Goal: Task Accomplishment & Management: Manage account settings

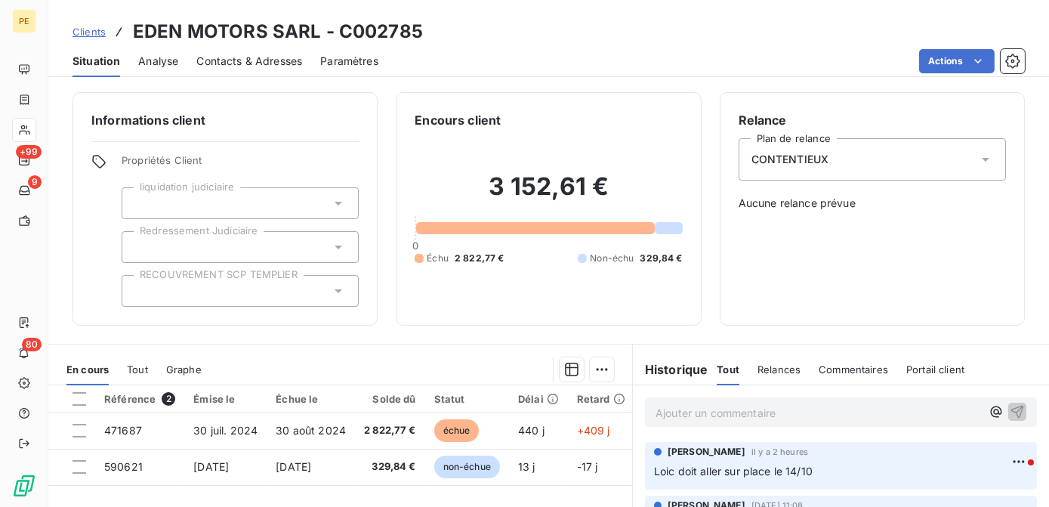
scroll to position [213, 0]
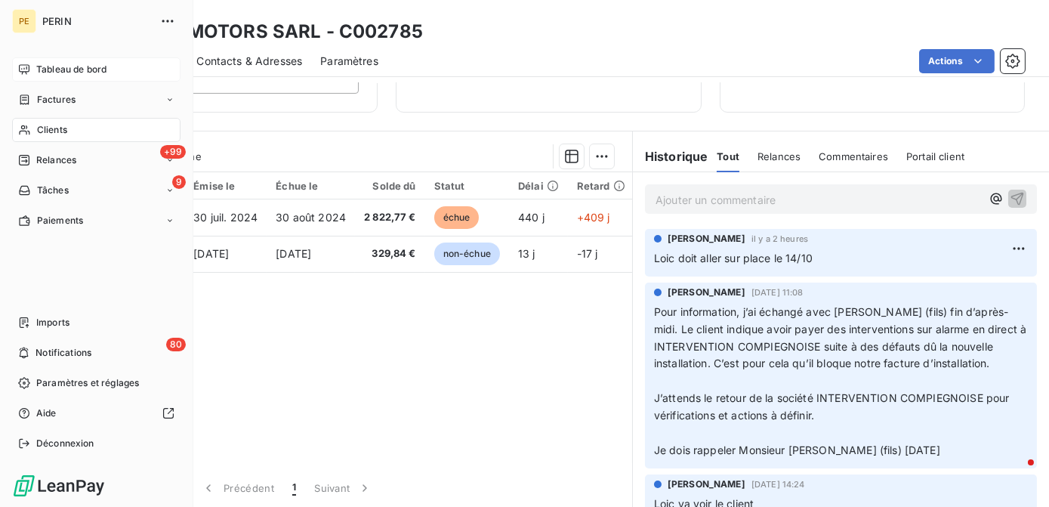
click at [60, 74] on span "Tableau de bord" at bounding box center [71, 70] width 70 height 14
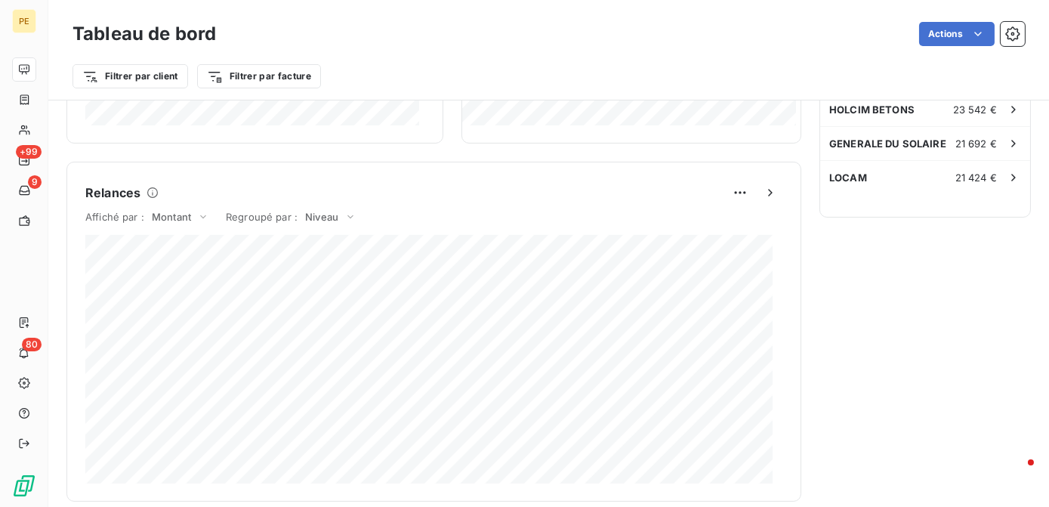
scroll to position [965, 0]
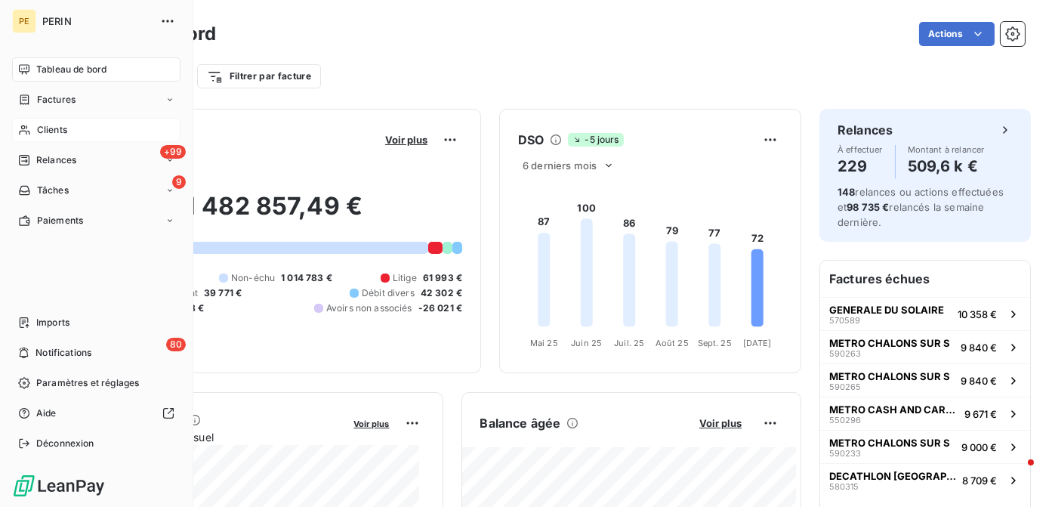
click at [42, 125] on span "Clients" at bounding box center [52, 130] width 30 height 14
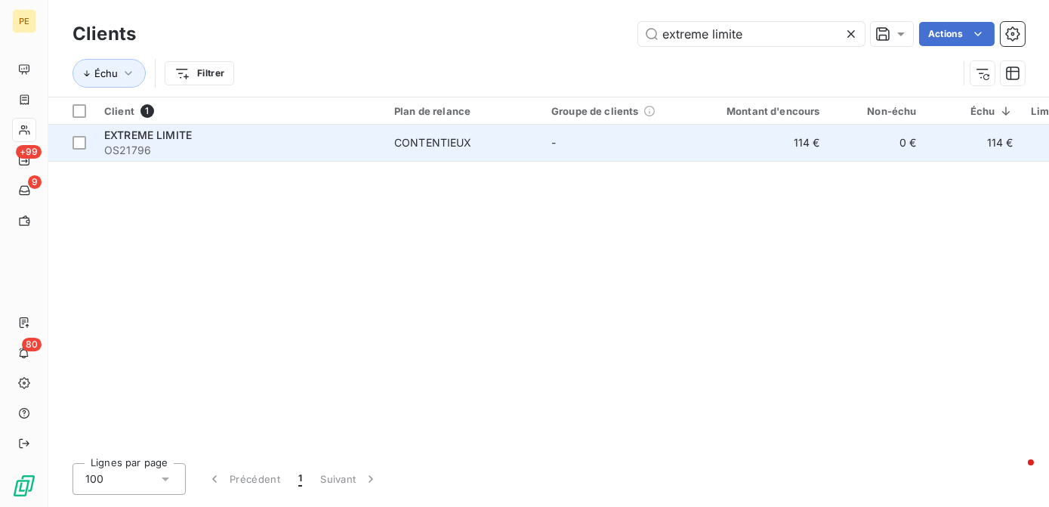
type input "extreme limite"
click at [423, 131] on td "CONTENTIEUX" at bounding box center [463, 143] width 157 height 36
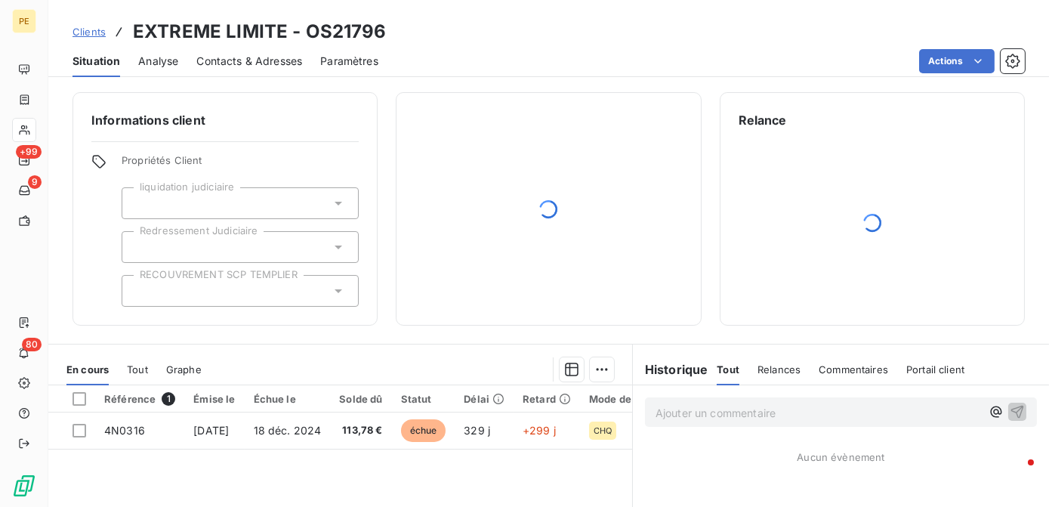
click at [259, 57] on span "Contacts & Adresses" at bounding box center [249, 61] width 106 height 15
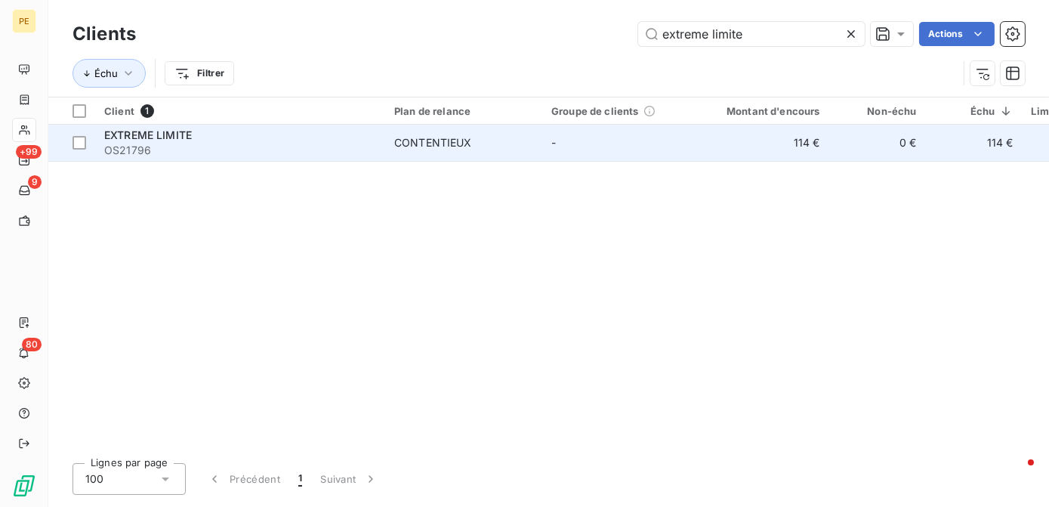
click at [137, 149] on span "OS21796" at bounding box center [240, 150] width 272 height 15
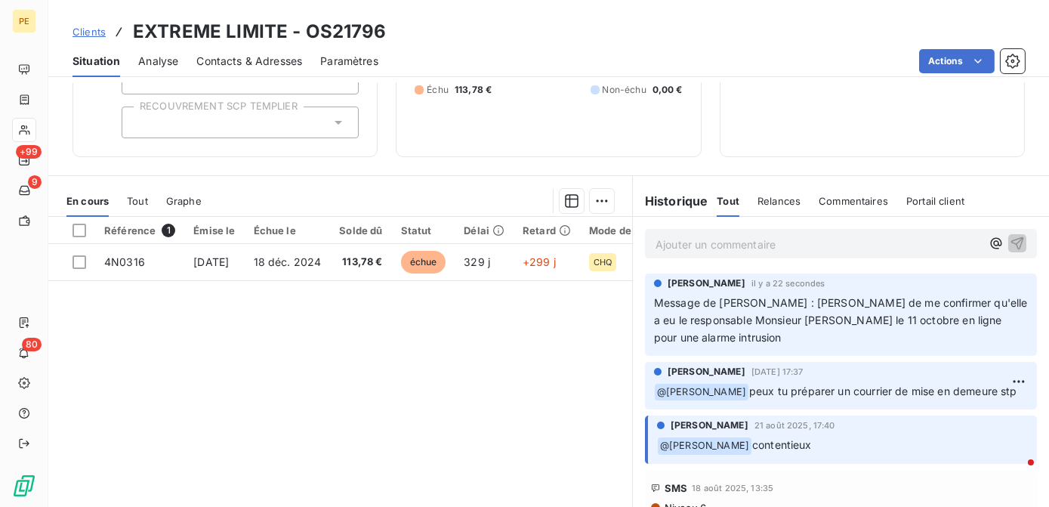
scroll to position [137, 0]
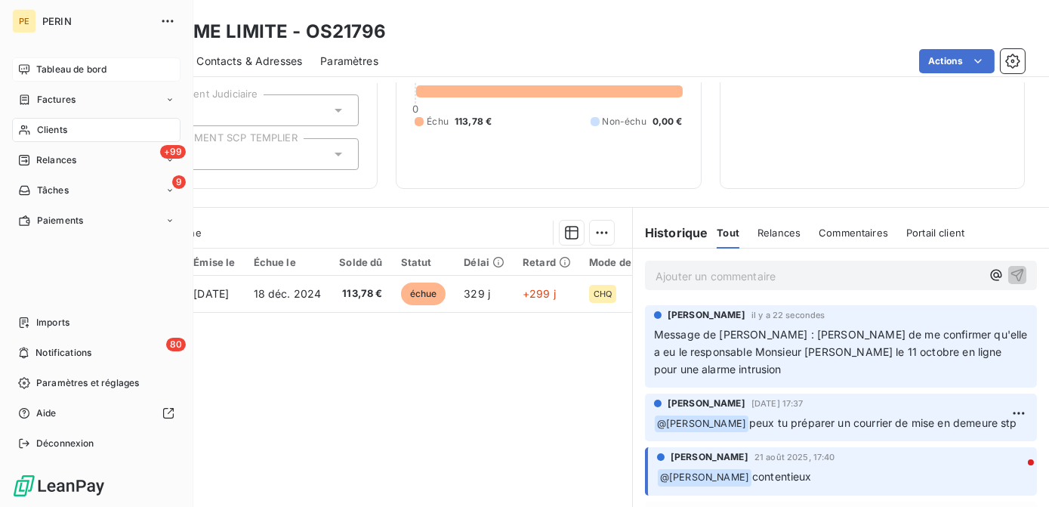
click at [45, 67] on span "Tableau de bord" at bounding box center [71, 70] width 70 height 14
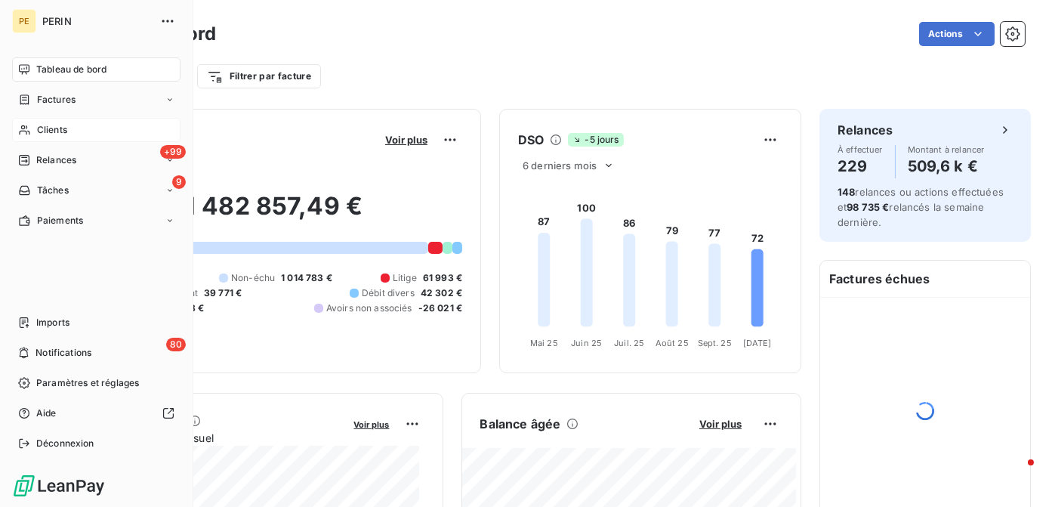
click at [41, 132] on span "Clients" at bounding box center [52, 130] width 30 height 14
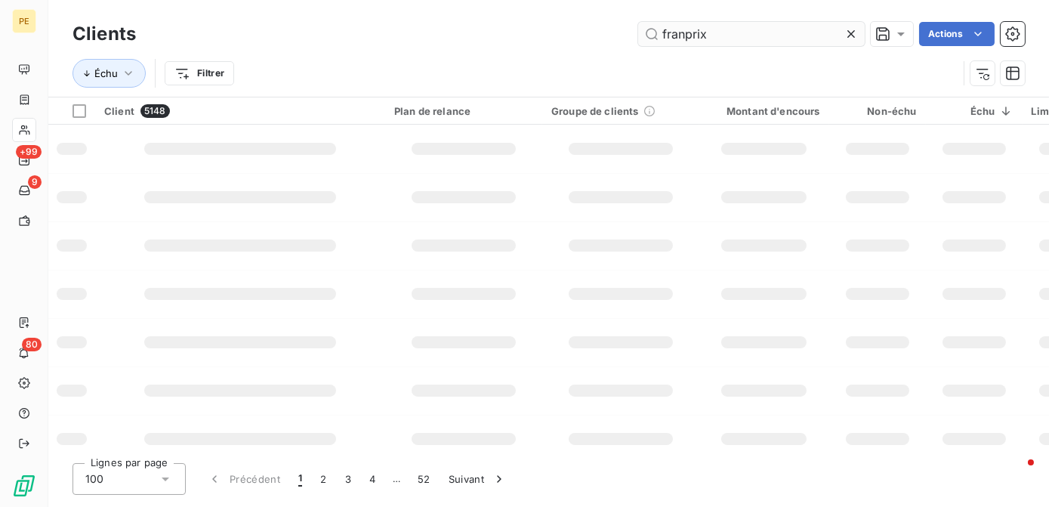
type input "franprix"
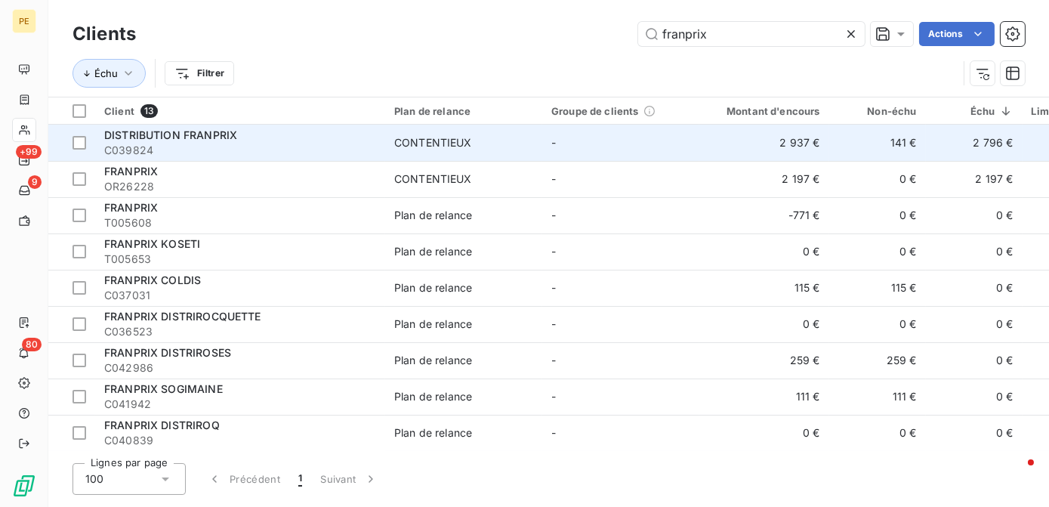
click at [190, 156] on span "C039824" at bounding box center [240, 150] width 272 height 15
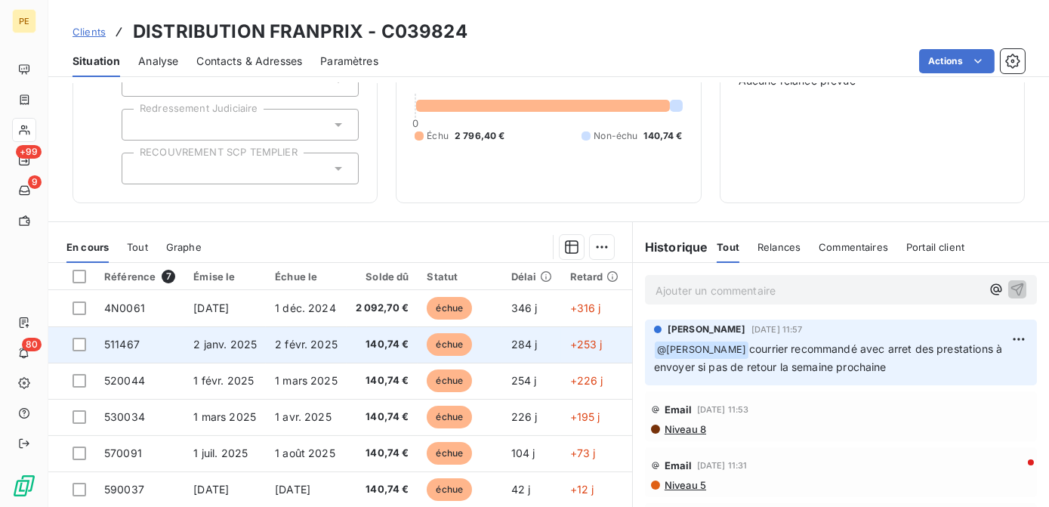
scroll to position [145, 0]
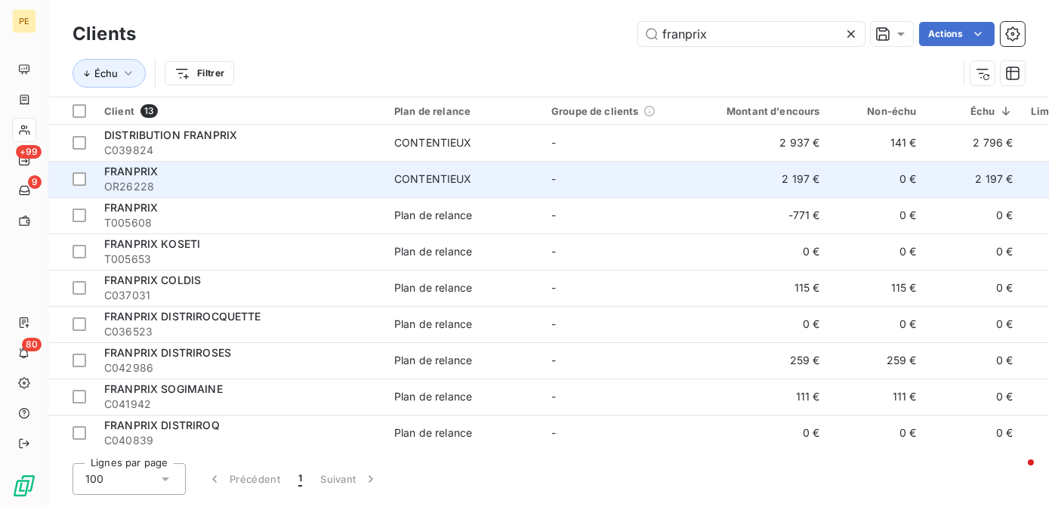
click at [794, 181] on td "2 197 €" at bounding box center [764, 179] width 130 height 36
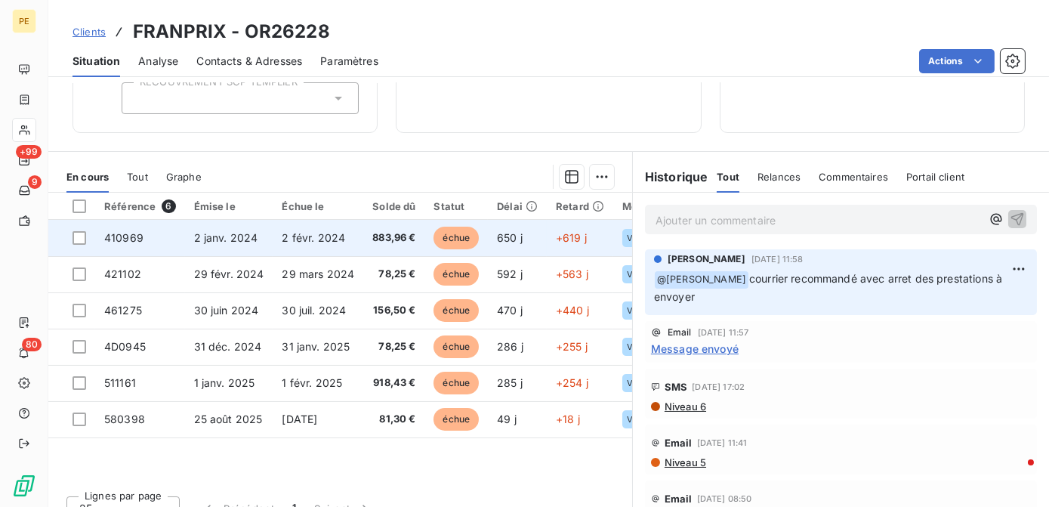
scroll to position [213, 0]
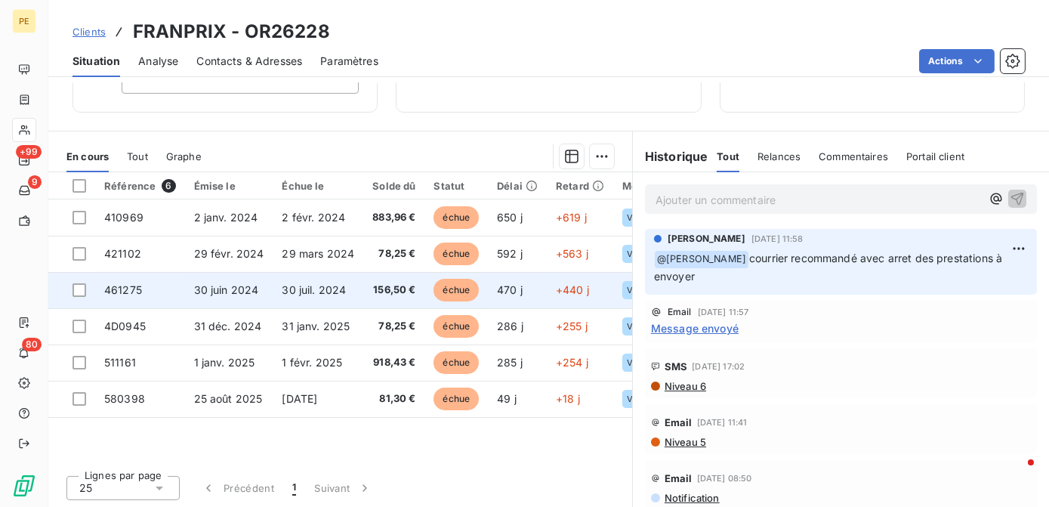
click at [403, 299] on td "156,50 €" at bounding box center [393, 290] width 61 height 36
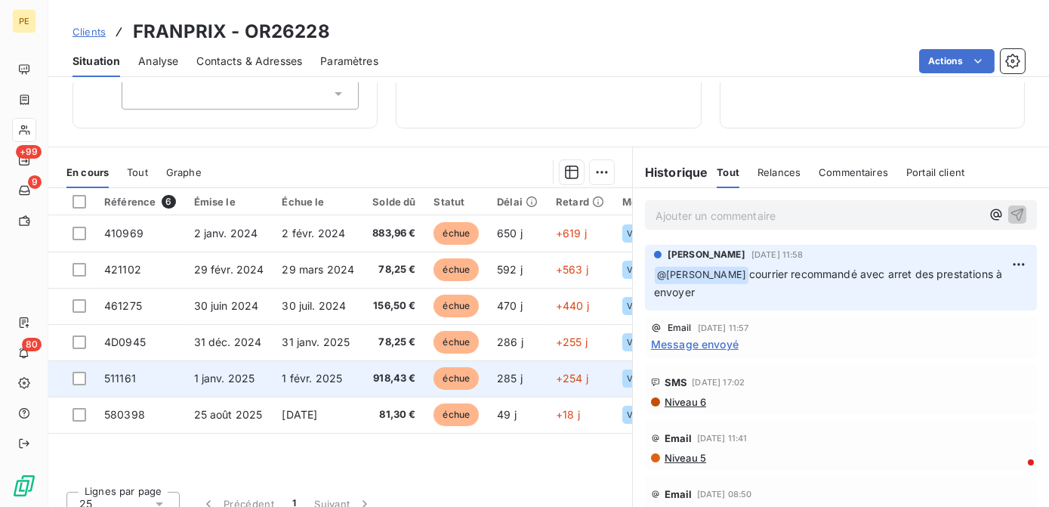
scroll to position [213, 0]
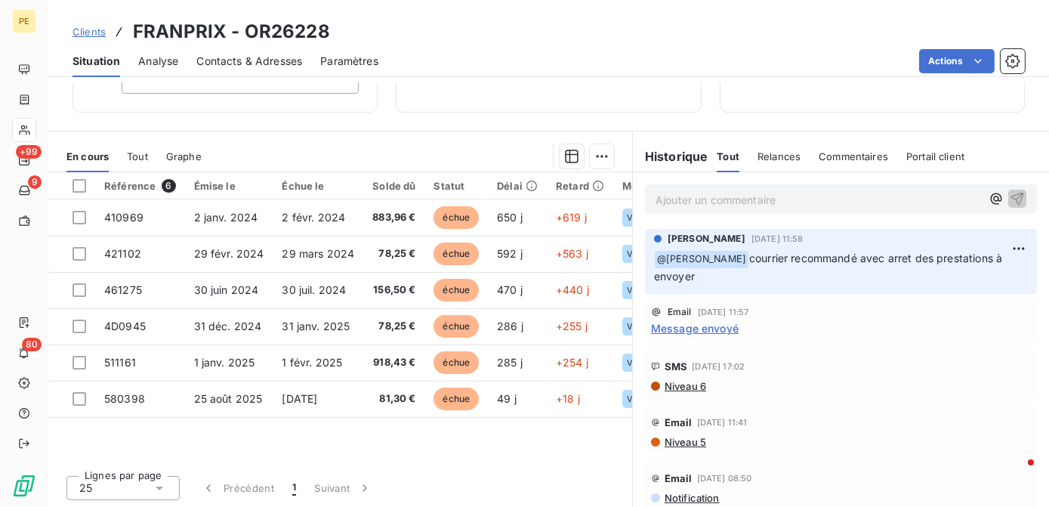
click at [719, 322] on span "Message envoyé" at bounding box center [695, 328] width 88 height 16
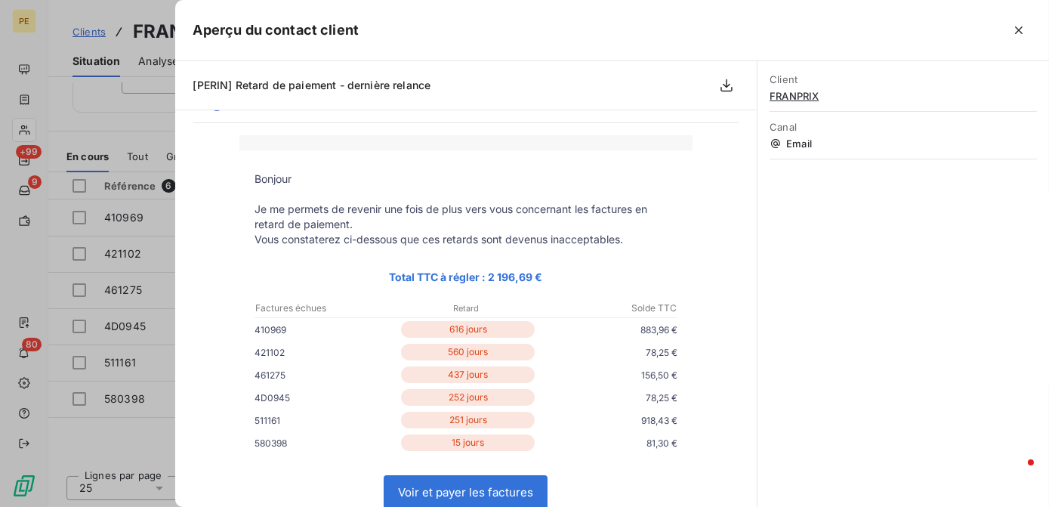
scroll to position [68, 0]
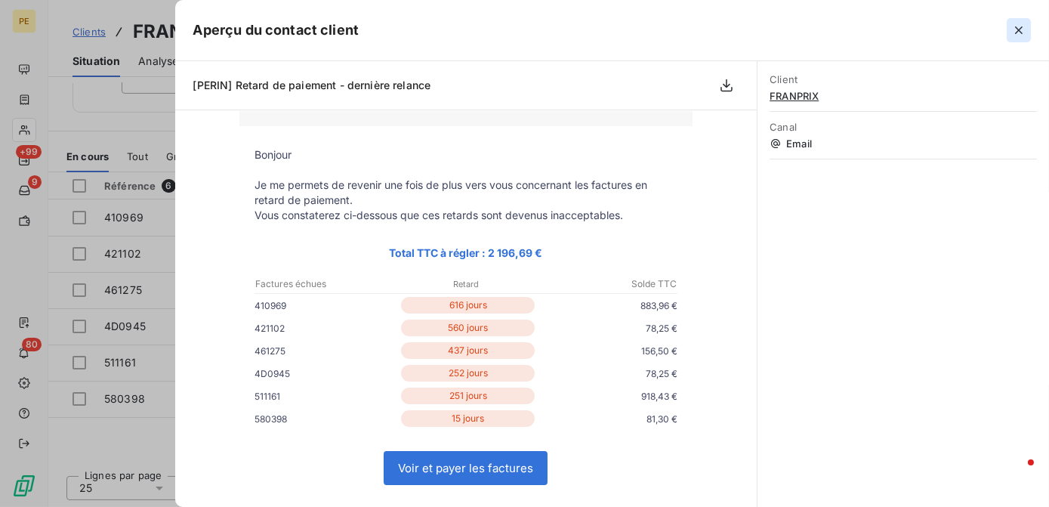
click at [1024, 25] on icon "button" at bounding box center [1018, 30] width 15 height 15
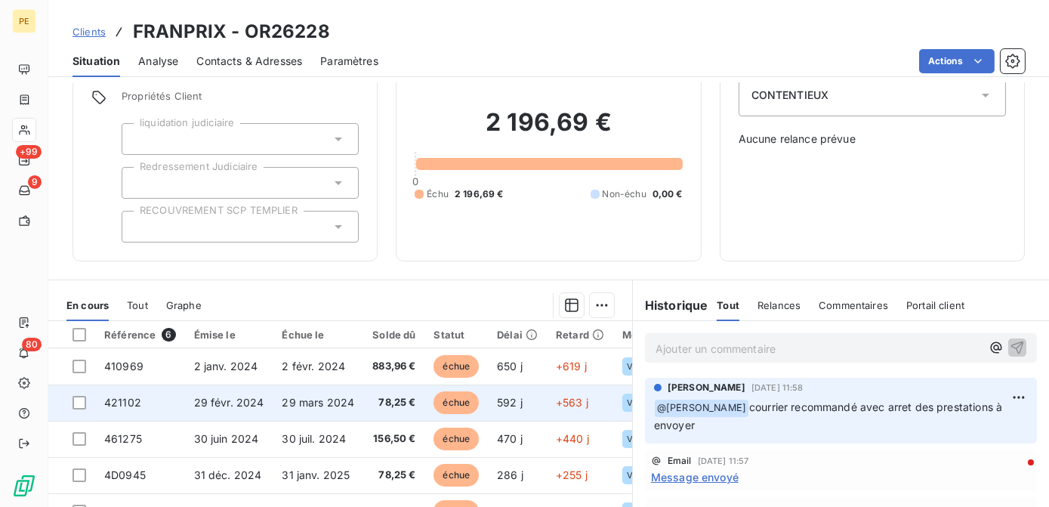
scroll to position [0, 0]
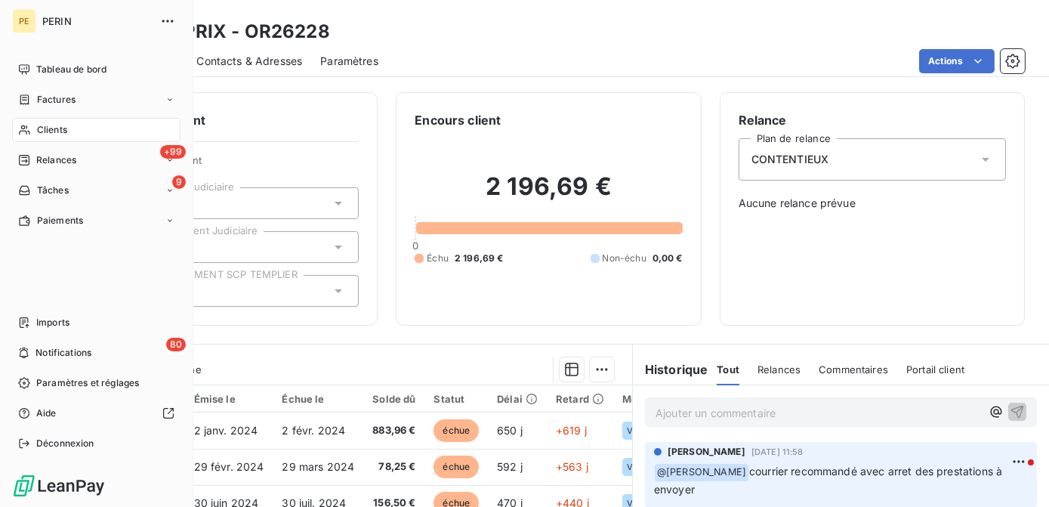
click at [53, 131] on span "Clients" at bounding box center [52, 130] width 30 height 14
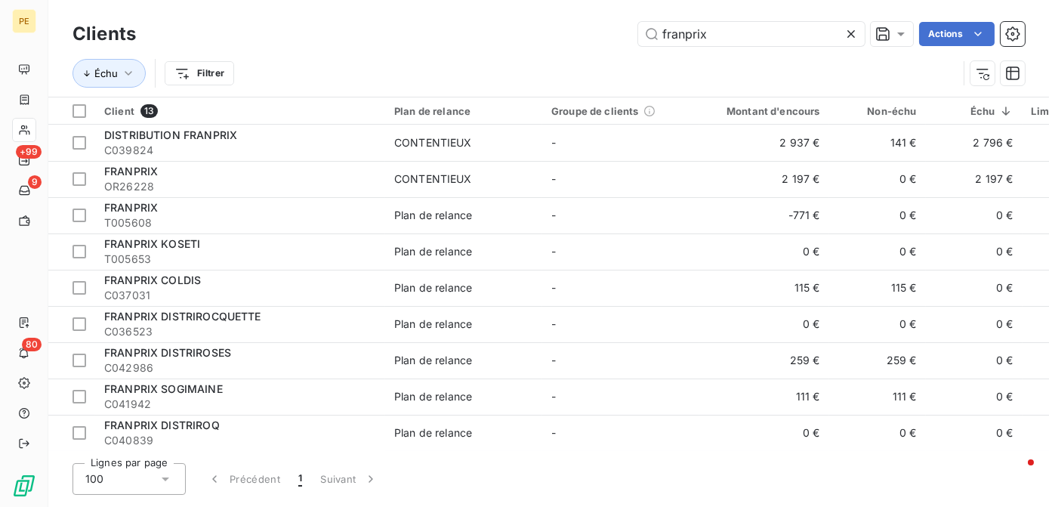
drag, startPoint x: 713, startPoint y: 35, endPoint x: 539, endPoint y: 29, distance: 174.5
click at [539, 29] on div "franprix Actions" at bounding box center [589, 34] width 870 height 24
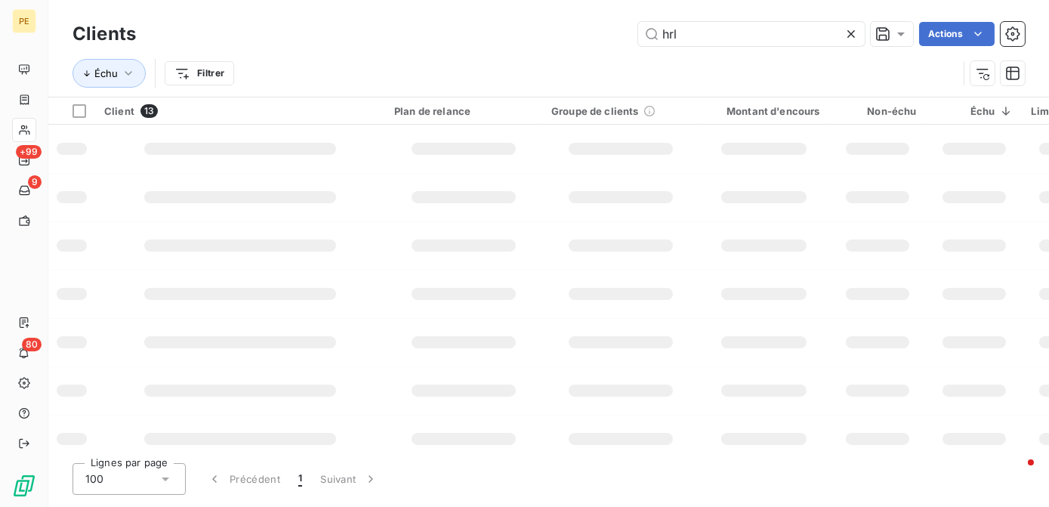
type input "hrl"
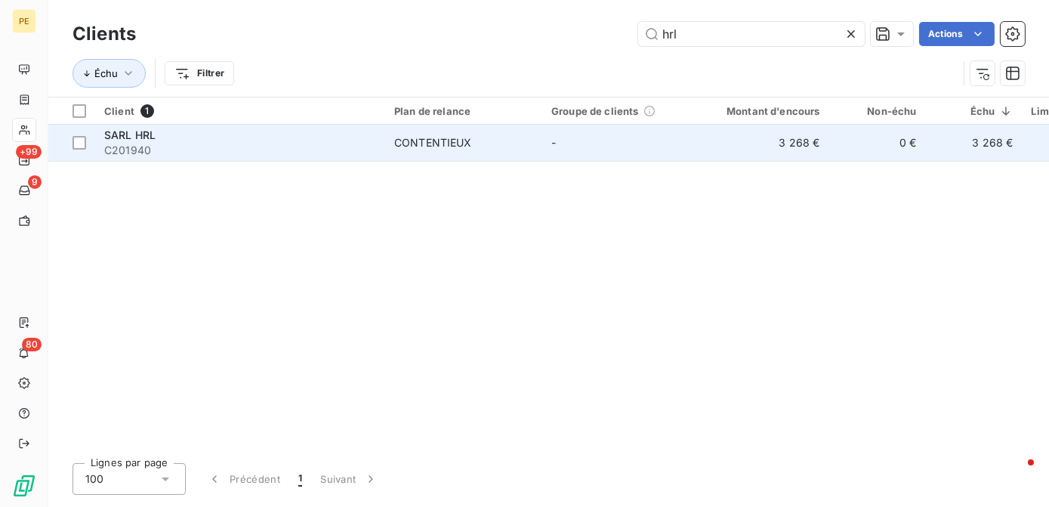
click at [109, 131] on span "SARL HRL" at bounding box center [129, 134] width 51 height 13
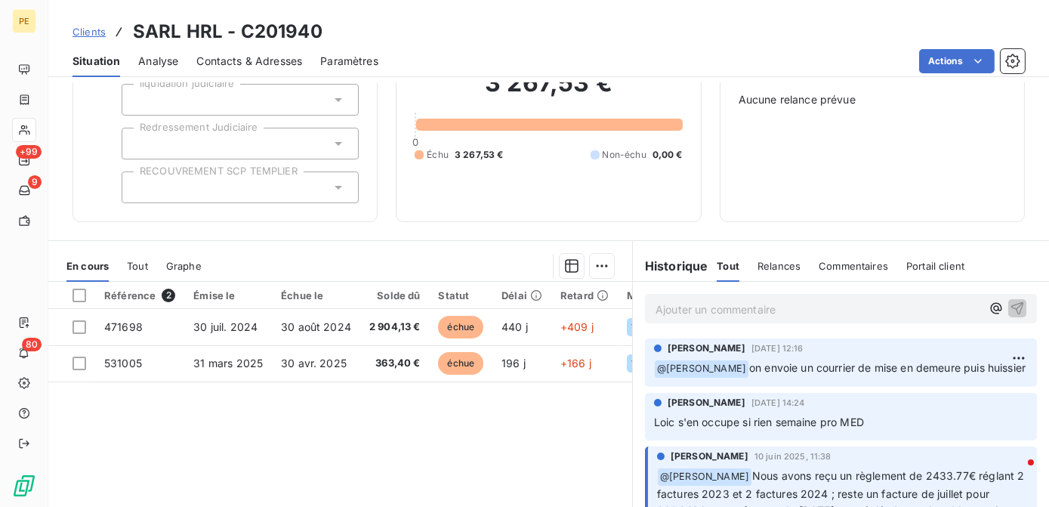
scroll to position [213, 0]
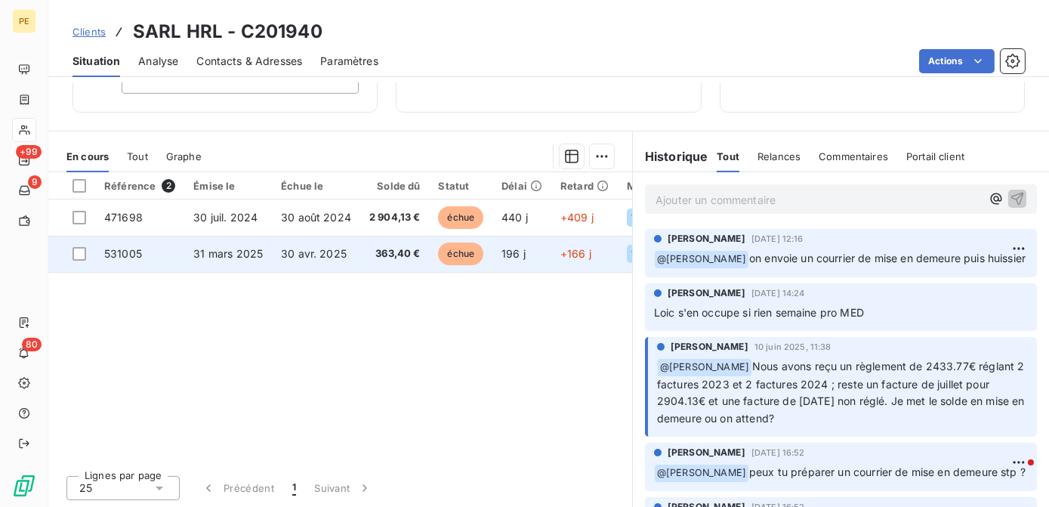
click at [221, 257] on span "31 mars 2025" at bounding box center [227, 253] width 69 height 13
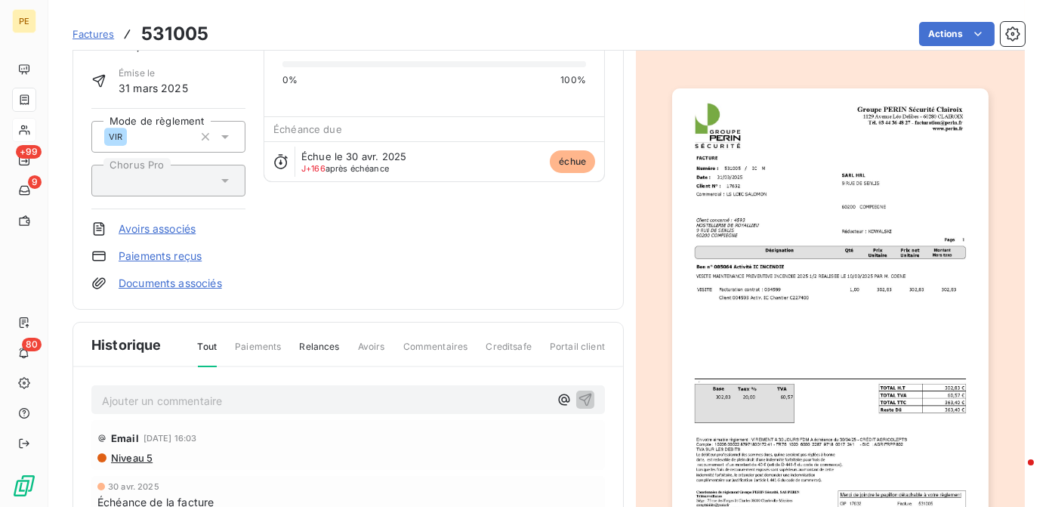
scroll to position [139, 0]
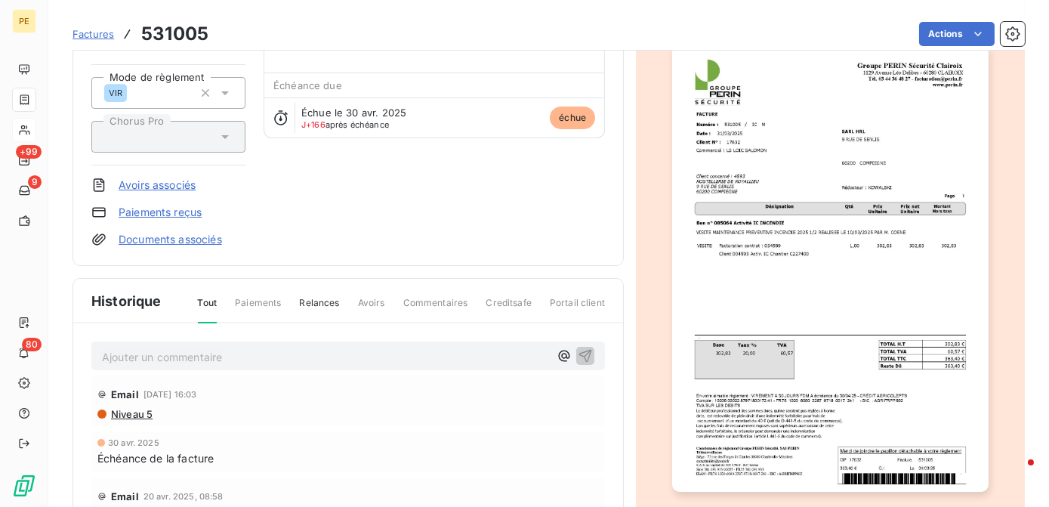
click at [810, 276] on img "button" at bounding box center [830, 268] width 316 height 446
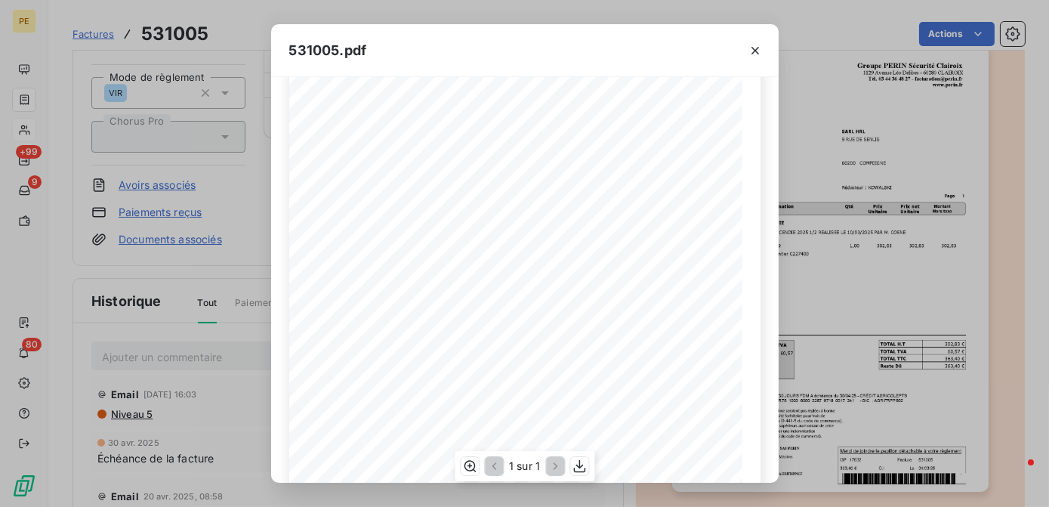
scroll to position [137, 0]
click at [758, 47] on icon "button" at bounding box center [754, 50] width 15 height 15
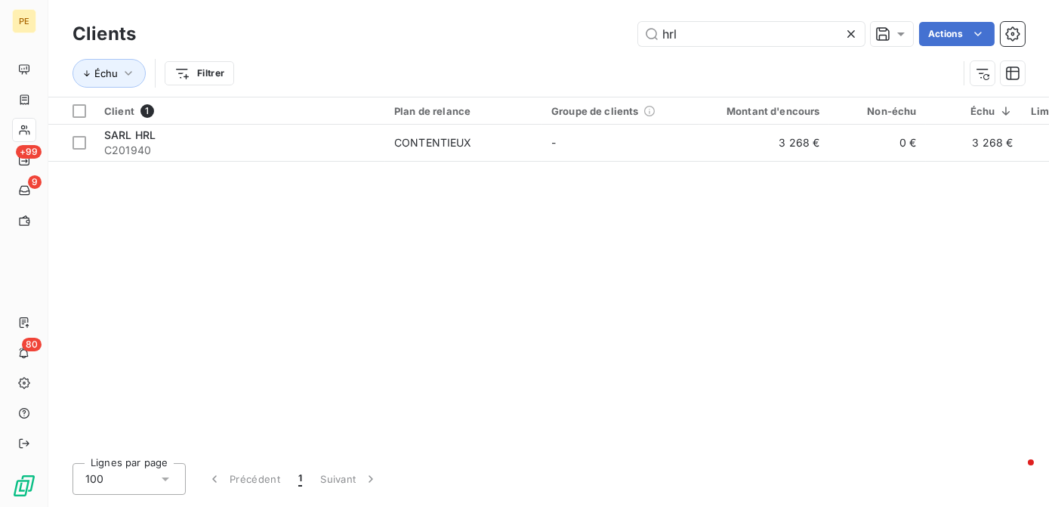
drag, startPoint x: 715, startPoint y: 29, endPoint x: 513, endPoint y: 65, distance: 205.5
click at [513, 65] on div "Clients hrl Actions Échu Filtrer" at bounding box center [548, 57] width 952 height 79
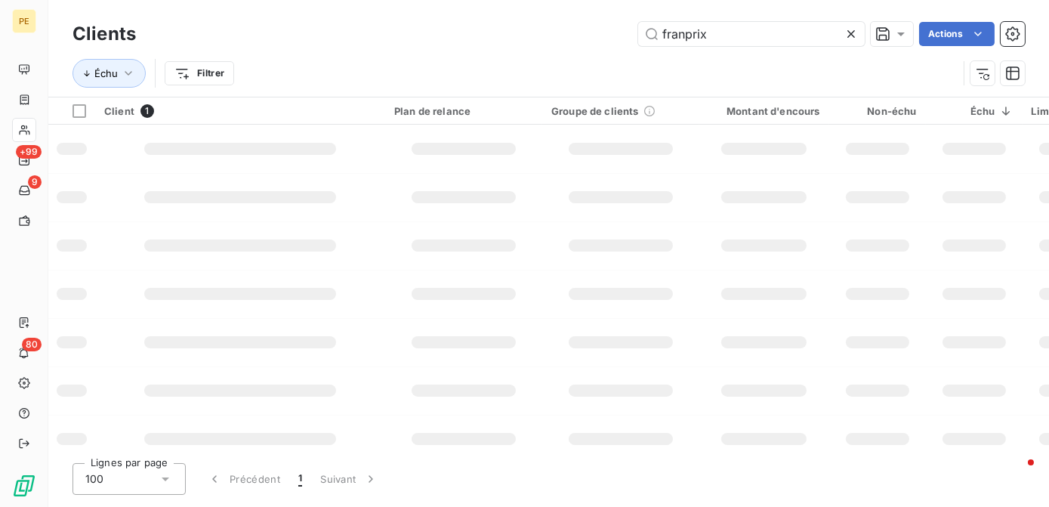
type input "franprix"
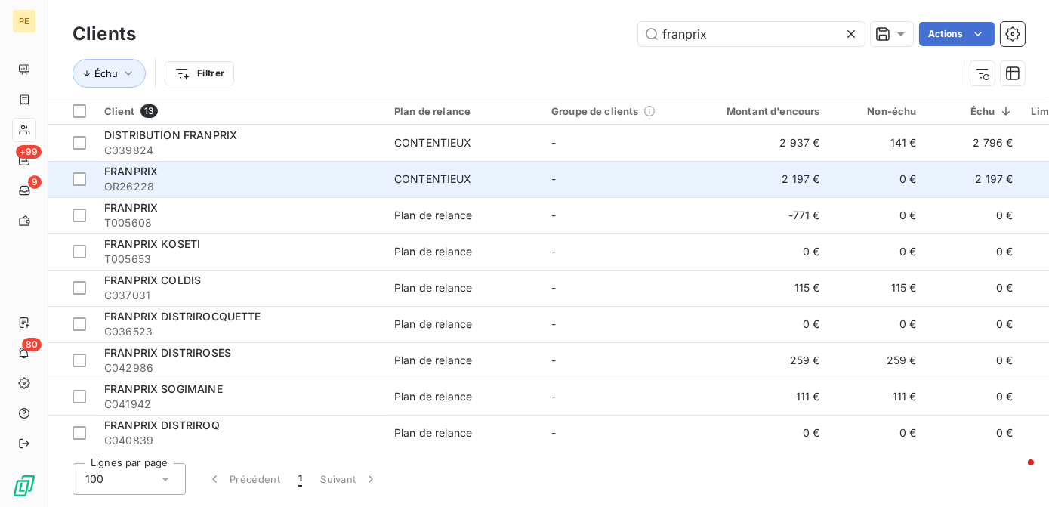
click at [494, 170] on td "CONTENTIEUX" at bounding box center [463, 179] width 157 height 36
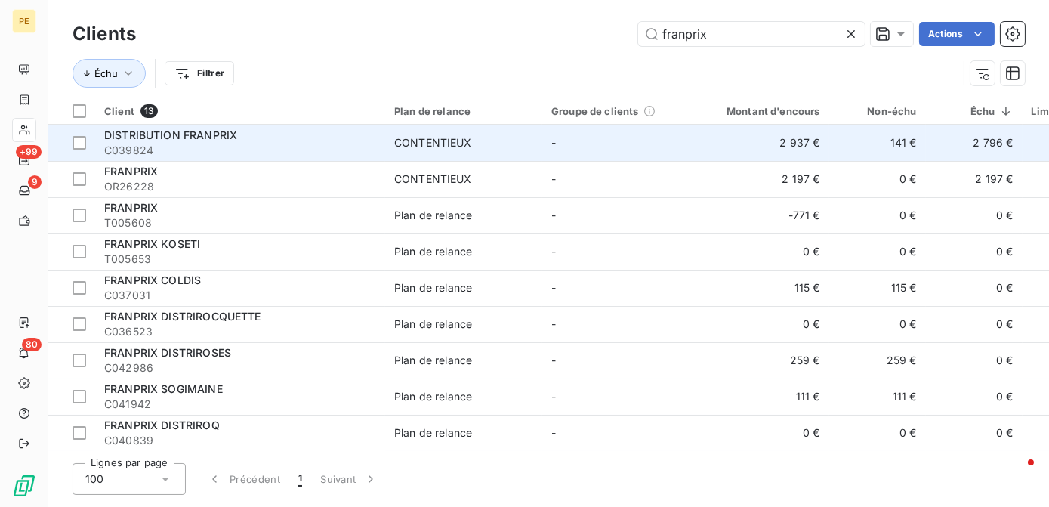
click at [491, 143] on span "CONTENTIEUX" at bounding box center [463, 142] width 139 height 15
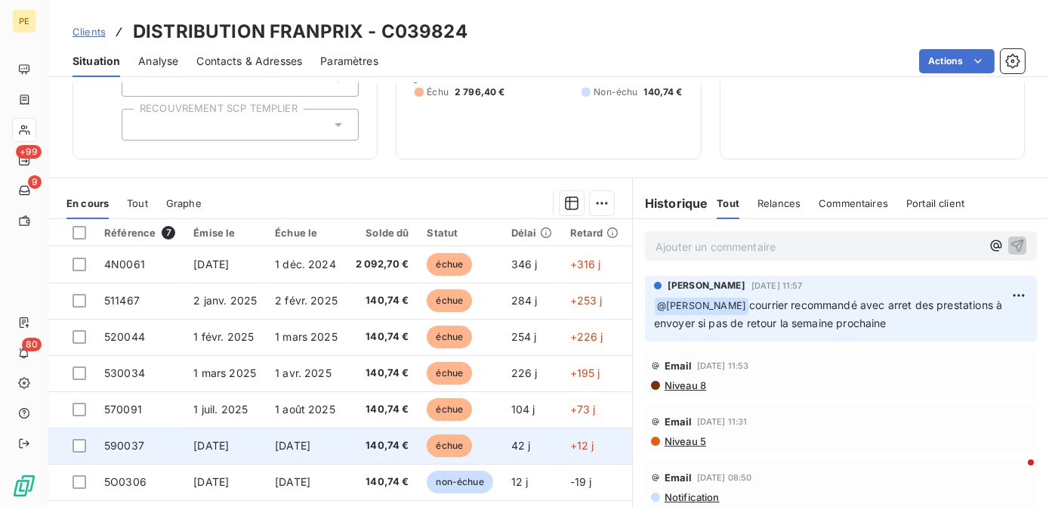
scroll to position [213, 0]
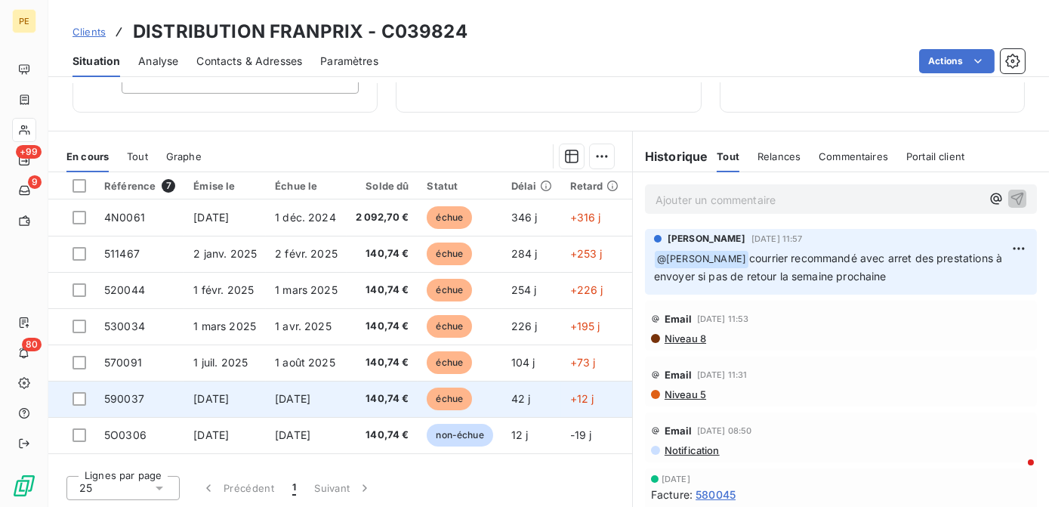
click at [227, 392] on span "1 sept. 2025" at bounding box center [210, 398] width 35 height 13
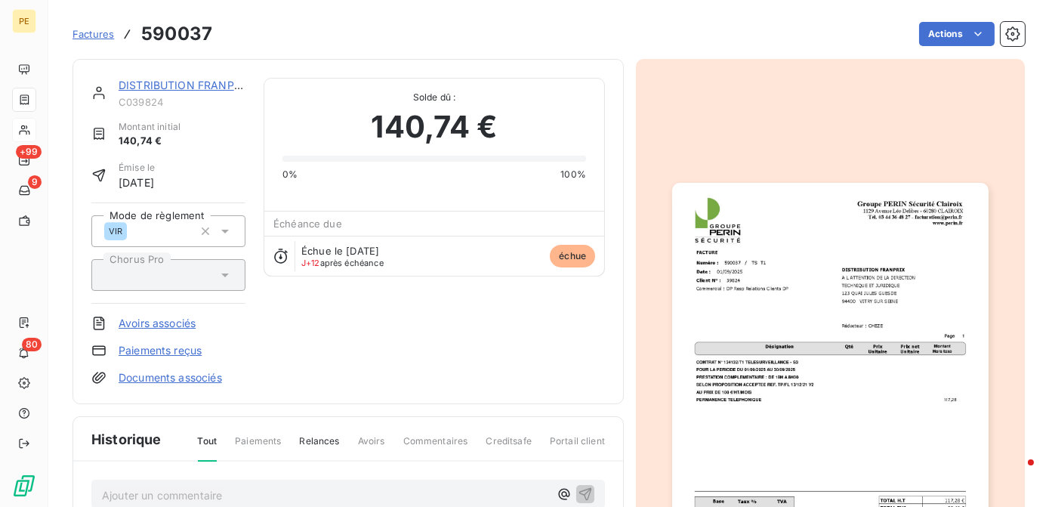
click at [781, 325] on img "button" at bounding box center [830, 406] width 316 height 446
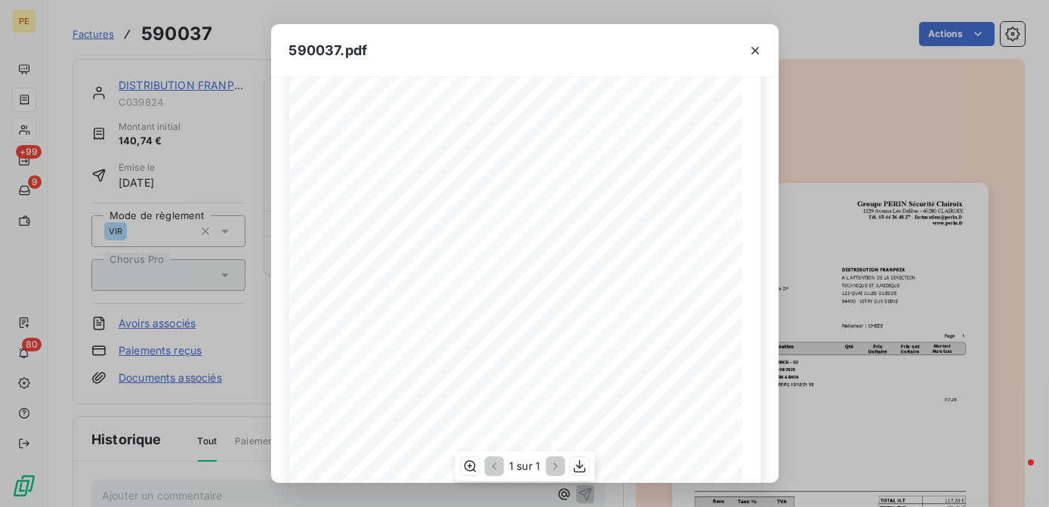
scroll to position [270, 0]
click at [758, 50] on icon "button" at bounding box center [754, 50] width 15 height 15
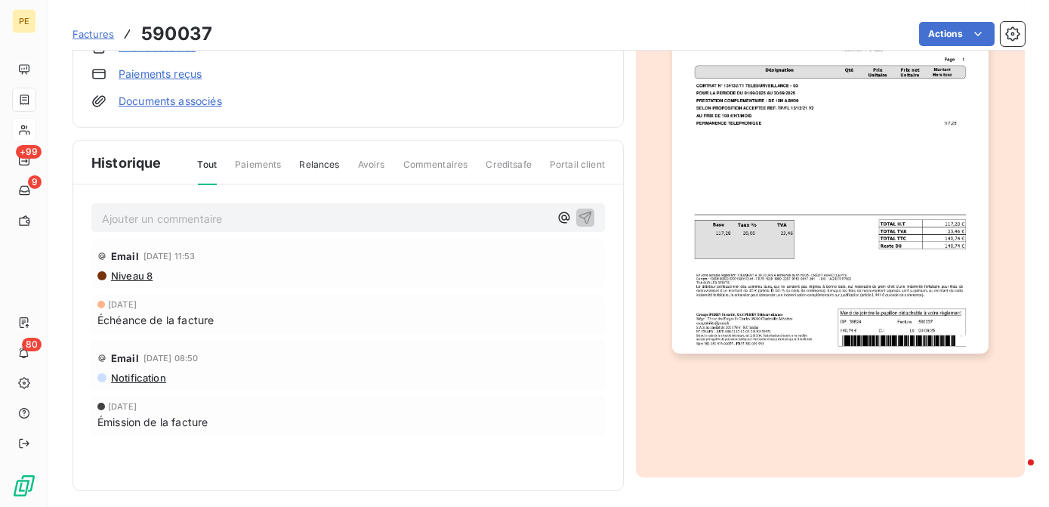
scroll to position [284, 0]
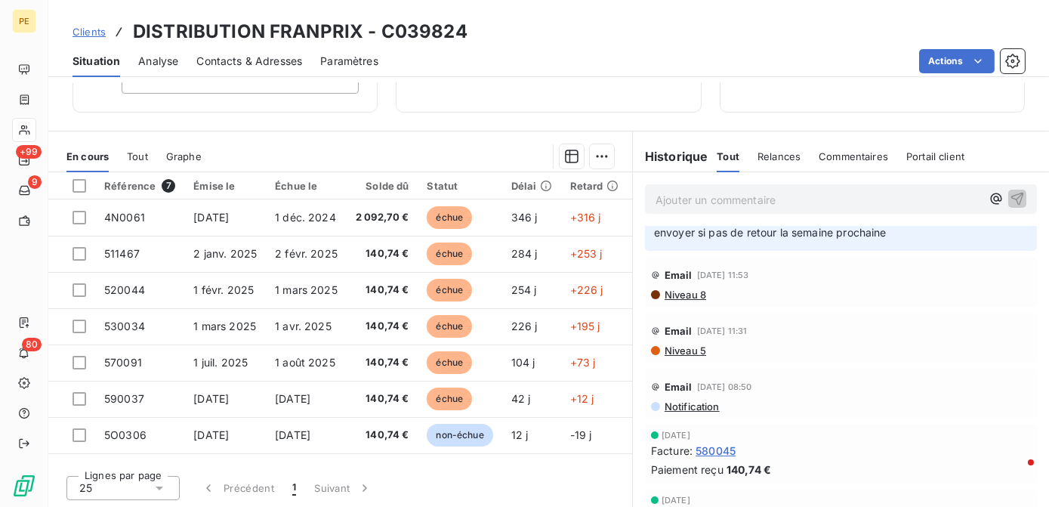
scroll to position [68, 0]
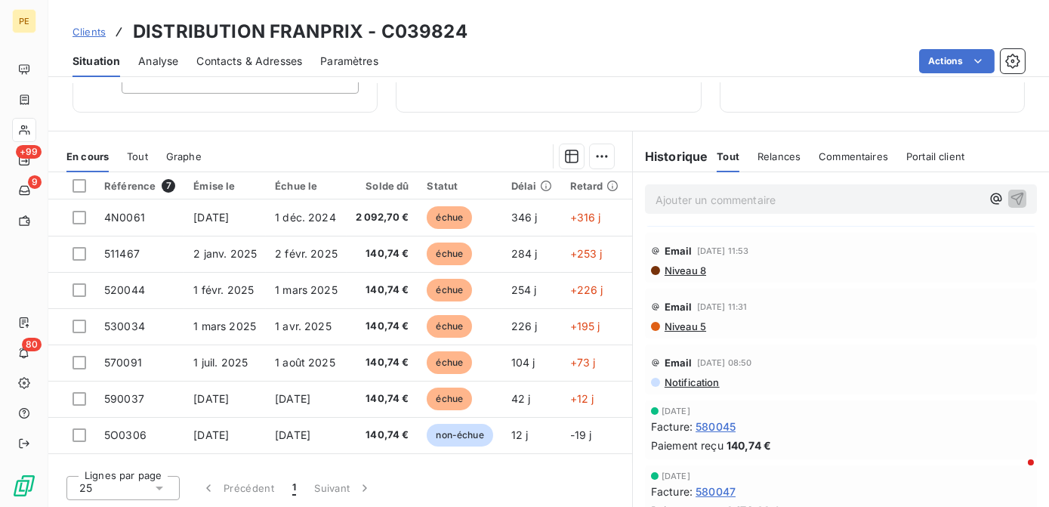
click at [692, 269] on span "Niveau 8" at bounding box center [684, 270] width 43 height 12
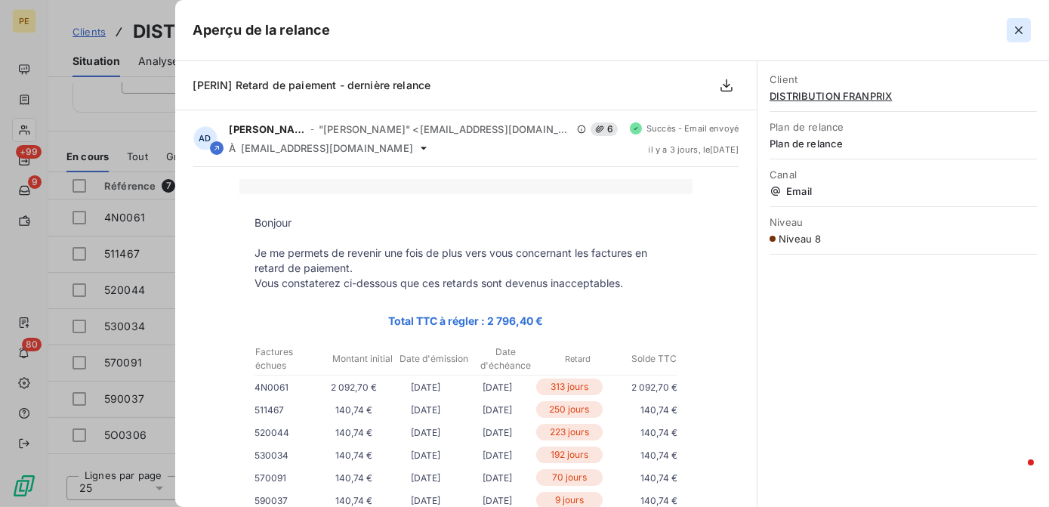
click at [1018, 29] on icon "button" at bounding box center [1018, 30] width 15 height 15
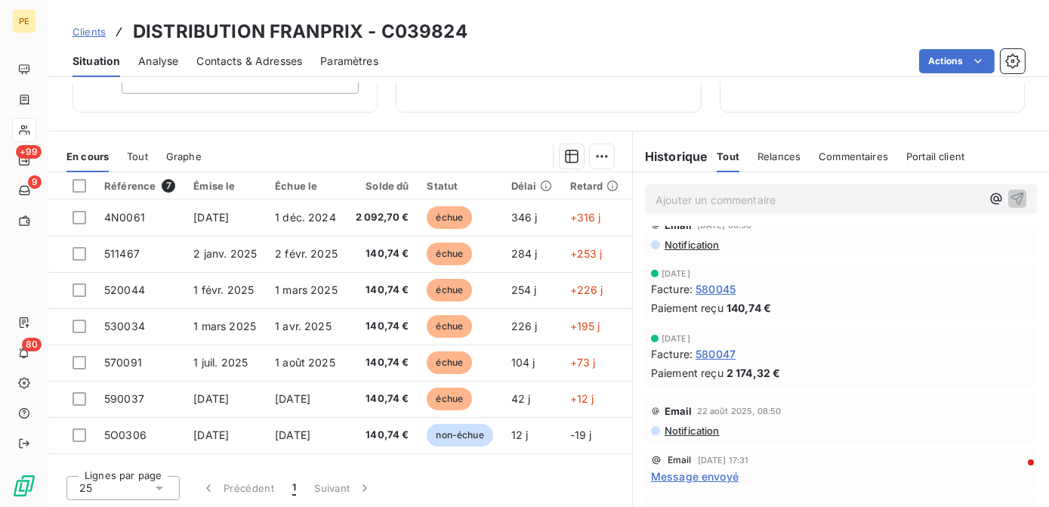
scroll to position [0, 0]
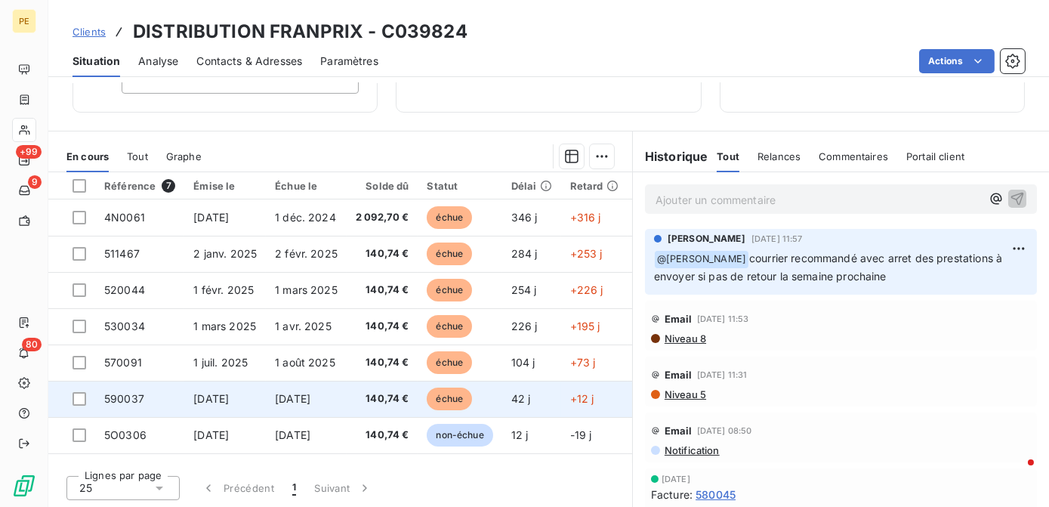
click at [445, 387] on span "échue" at bounding box center [449, 398] width 45 height 23
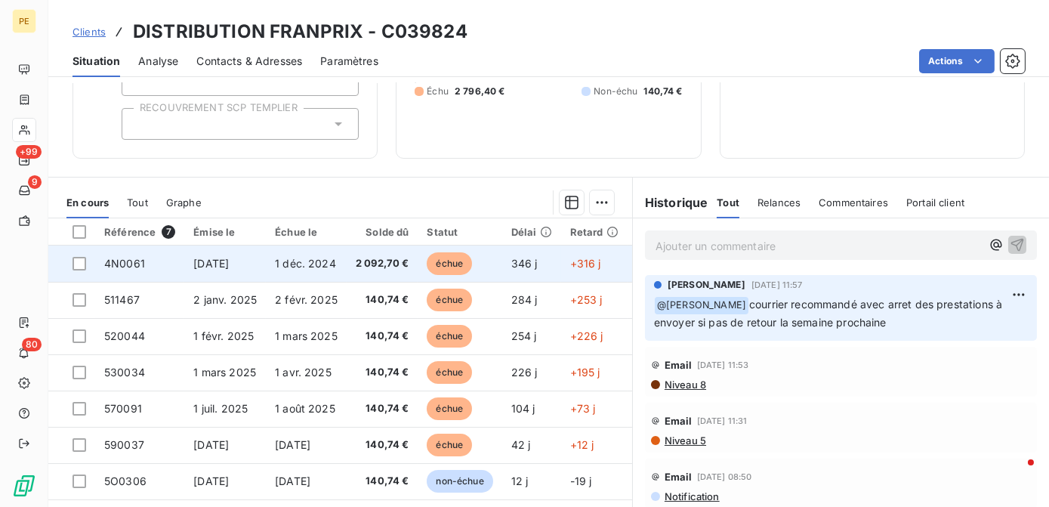
scroll to position [213, 0]
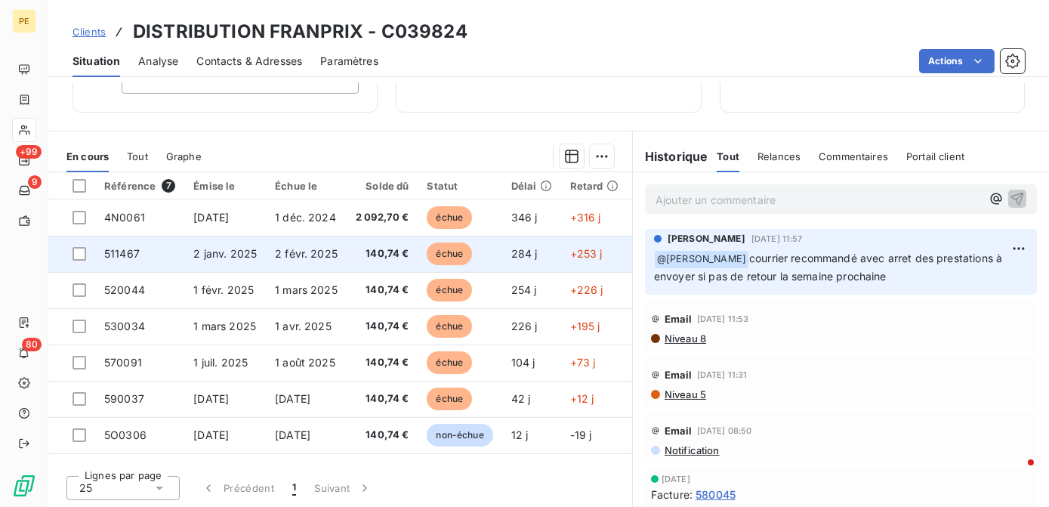
click at [217, 257] on span "2 janv. 2025" at bounding box center [224, 253] width 63 height 13
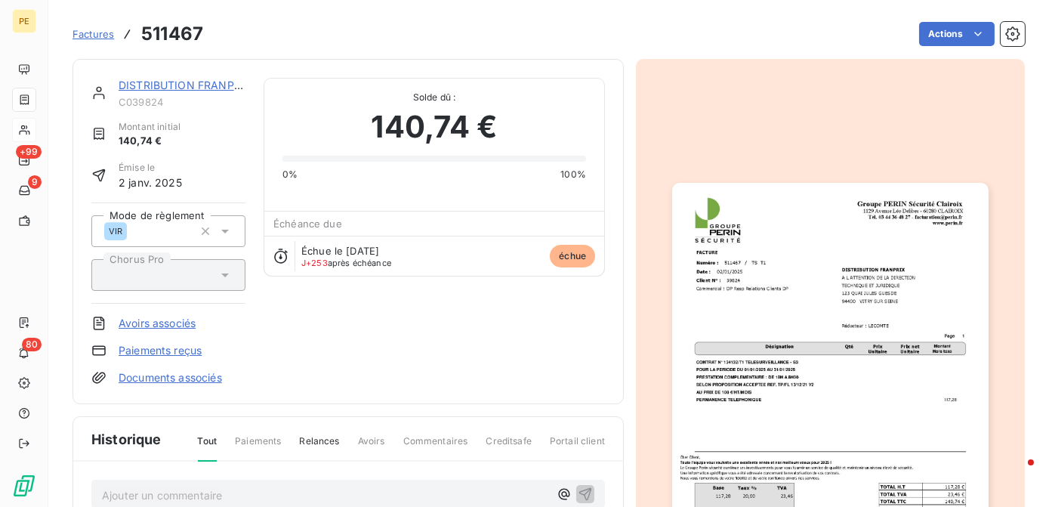
click at [859, 337] on img "button" at bounding box center [830, 406] width 316 height 446
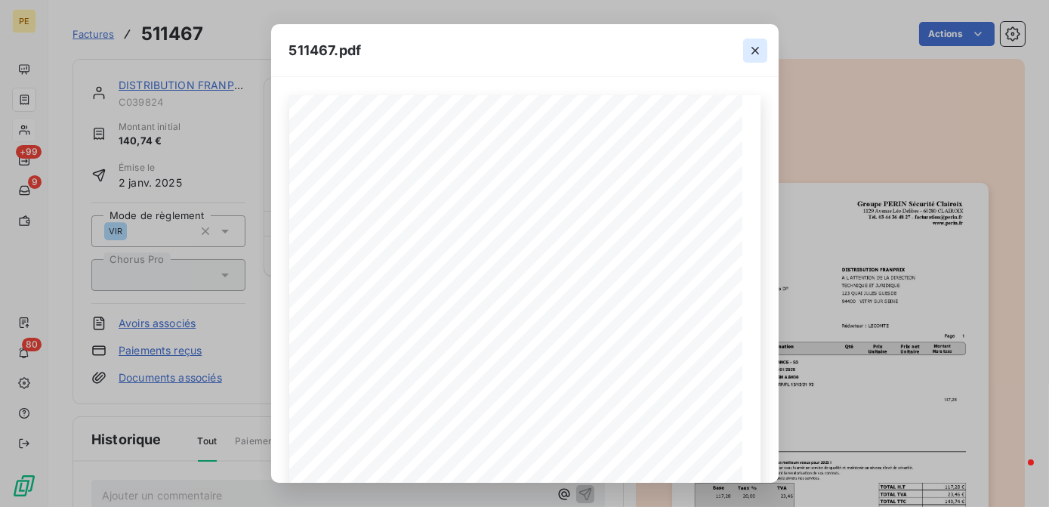
click at [762, 51] on icon "button" at bounding box center [754, 50] width 15 height 15
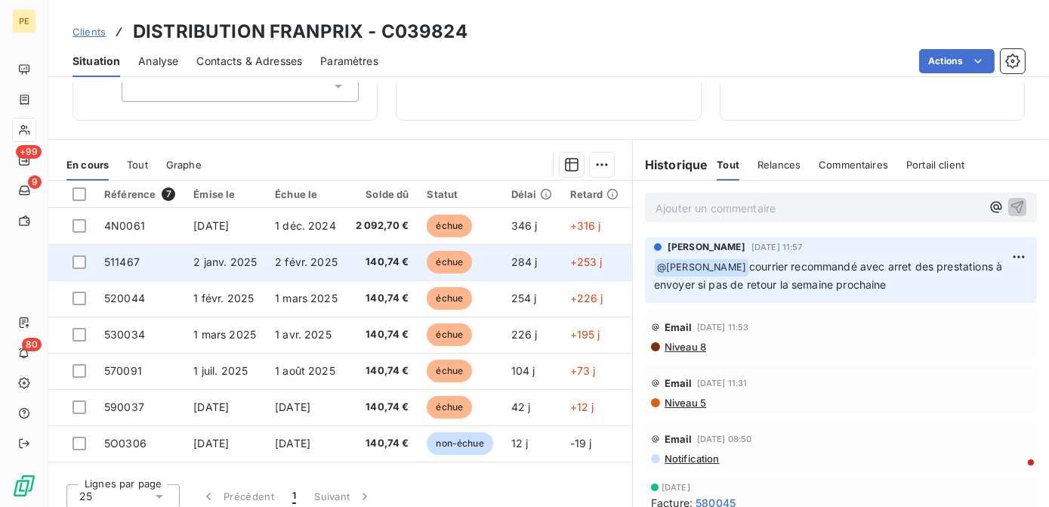
scroll to position [205, 0]
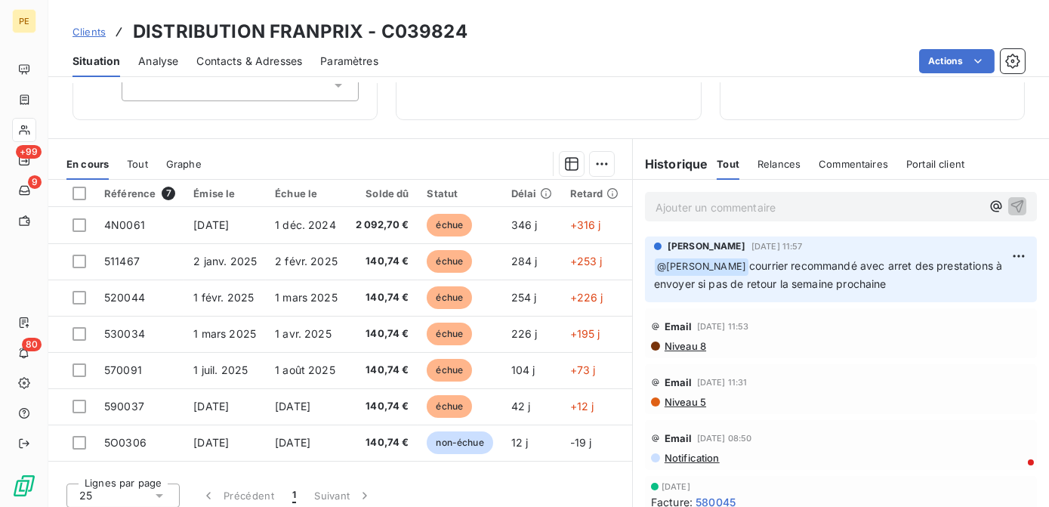
click at [277, 61] on span "Contacts & Adresses" at bounding box center [249, 61] width 106 height 15
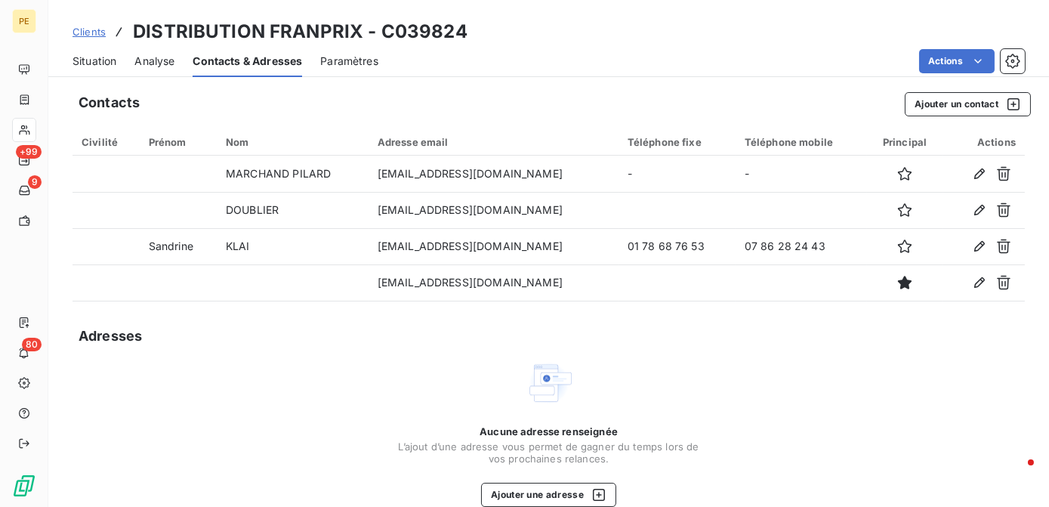
click at [98, 58] on span "Situation" at bounding box center [94, 61] width 44 height 15
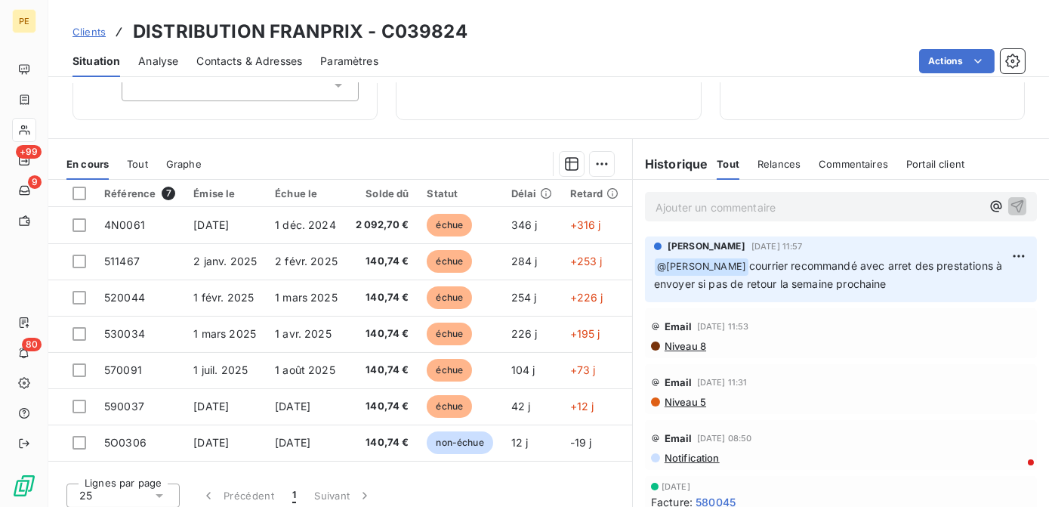
click at [679, 340] on span "Niveau 8" at bounding box center [684, 346] width 43 height 12
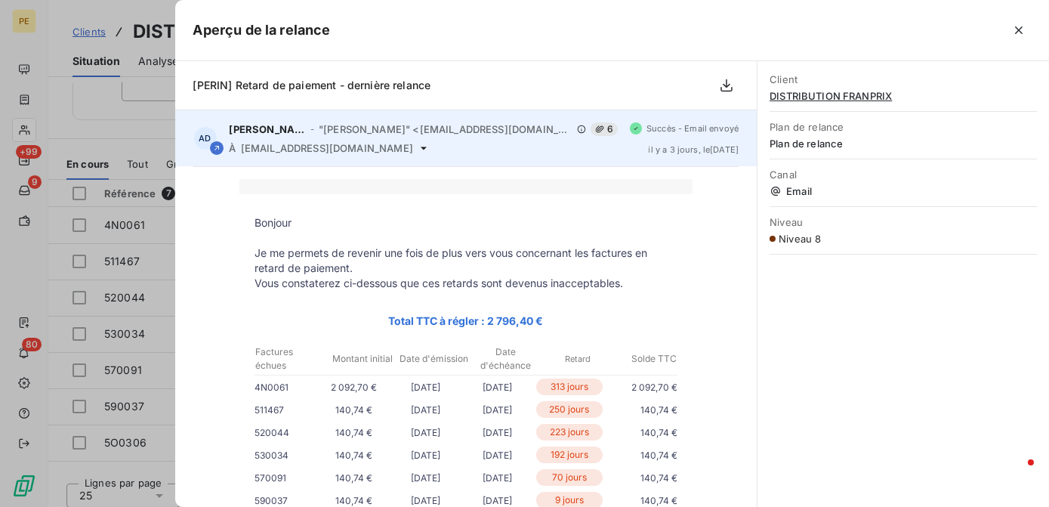
click at [417, 146] on icon at bounding box center [423, 148] width 12 height 12
click at [417, 143] on icon at bounding box center [423, 148] width 12 height 12
click at [417, 148] on icon at bounding box center [423, 148] width 12 height 12
click at [417, 151] on icon at bounding box center [423, 148] width 12 height 12
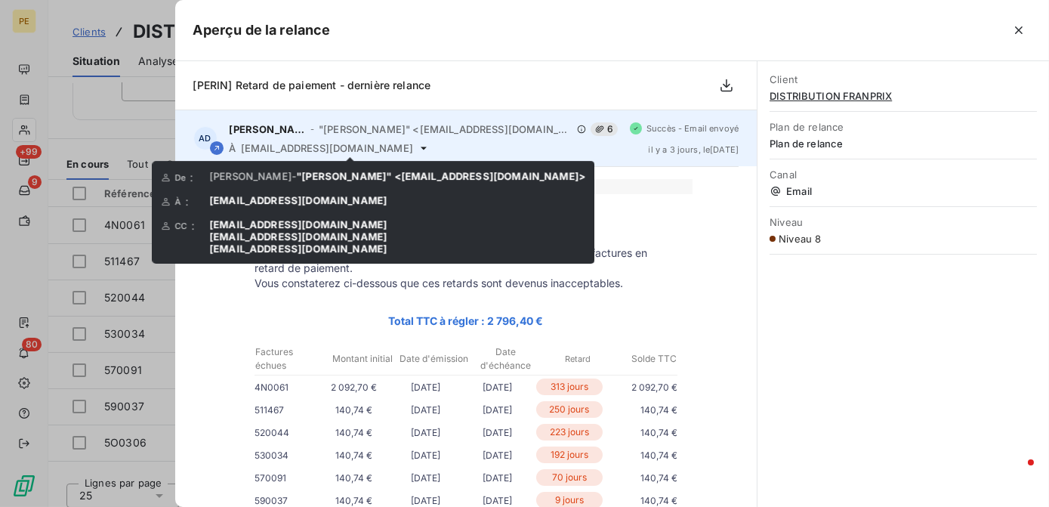
click at [420, 146] on icon at bounding box center [423, 147] width 6 height 3
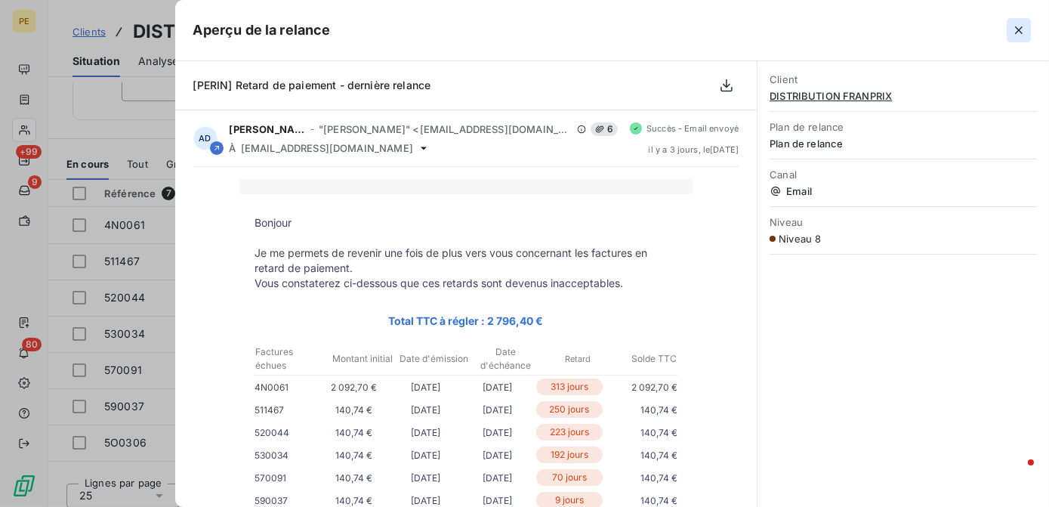
click at [1009, 36] on button "button" at bounding box center [1018, 30] width 24 height 24
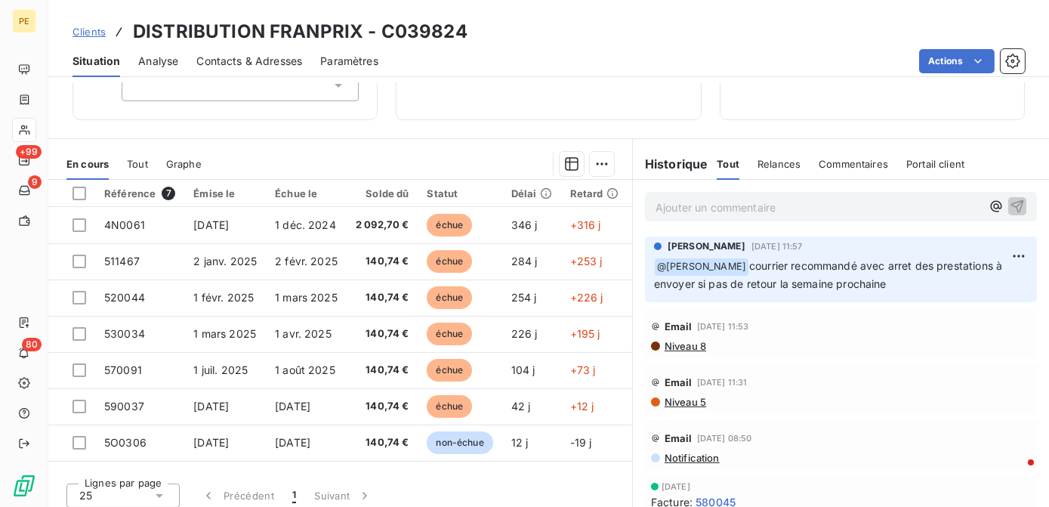
click at [652, 51] on div "Actions" at bounding box center [710, 61] width 628 height 24
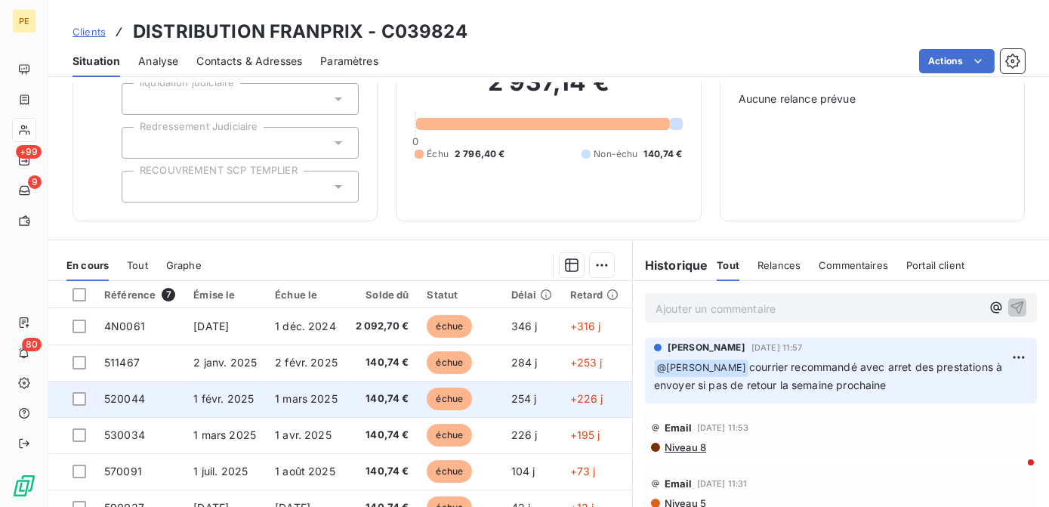
scroll to position [213, 0]
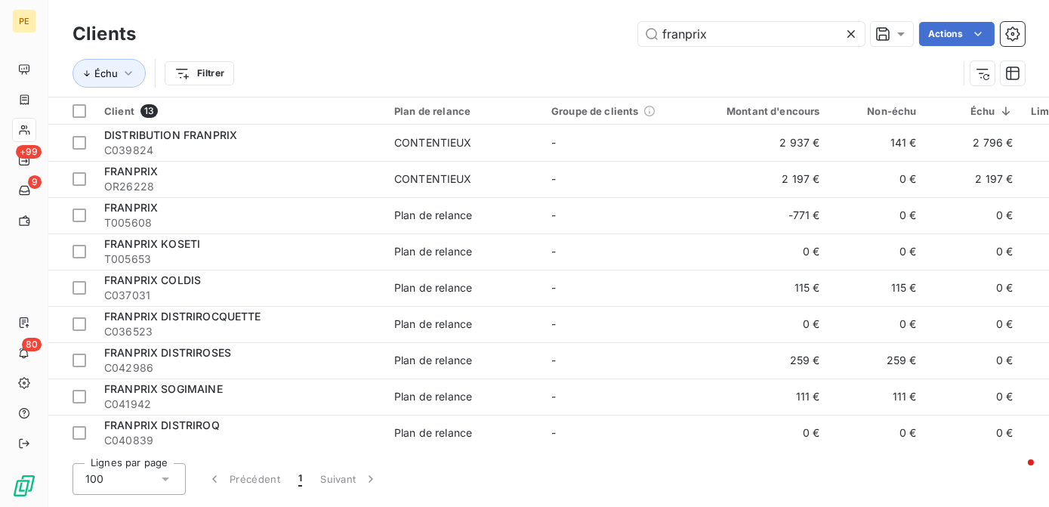
drag, startPoint x: 736, startPoint y: 39, endPoint x: 507, endPoint y: 42, distance: 229.5
click at [514, 38] on div "franprix Actions" at bounding box center [589, 34] width 870 height 24
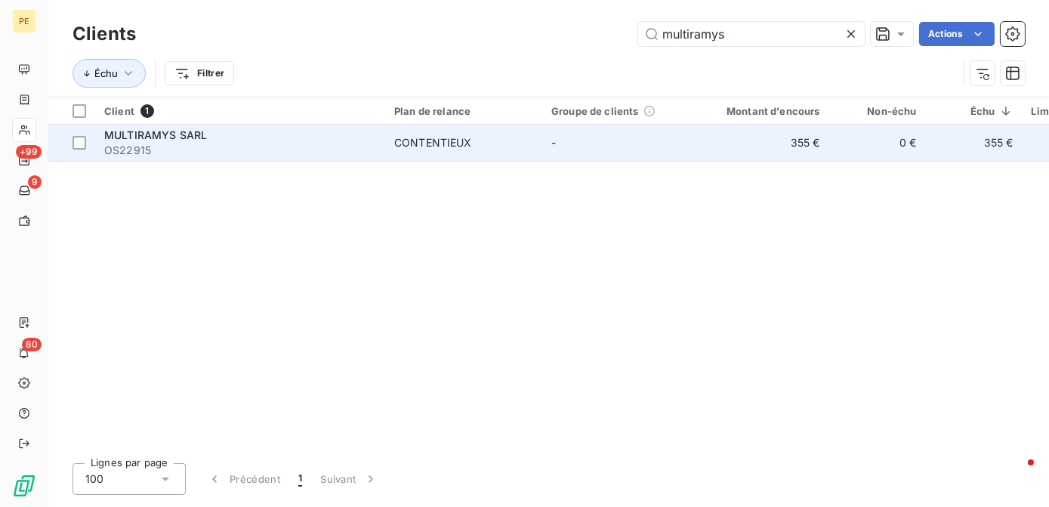
type input "multiramys"
click at [129, 147] on span "OS22915" at bounding box center [240, 150] width 272 height 15
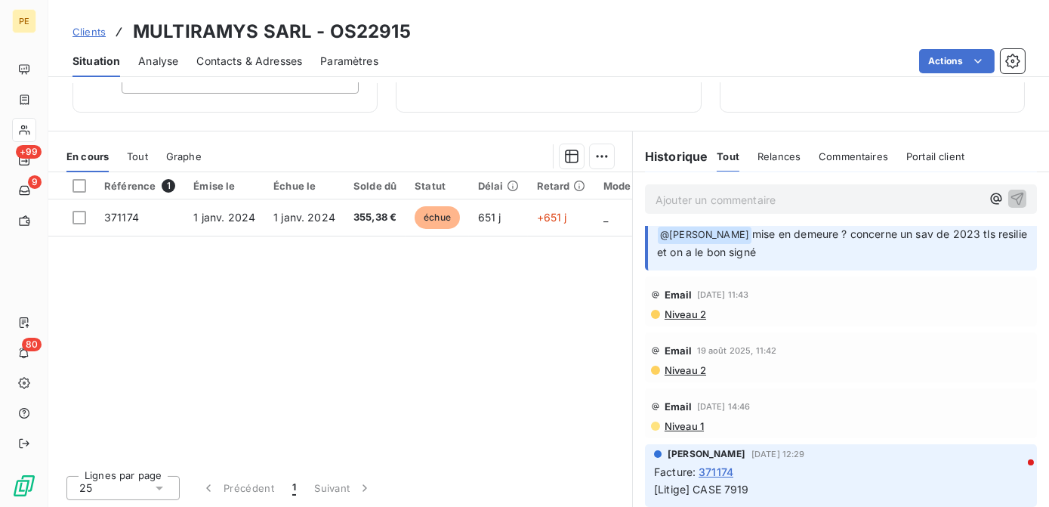
scroll to position [79, 0]
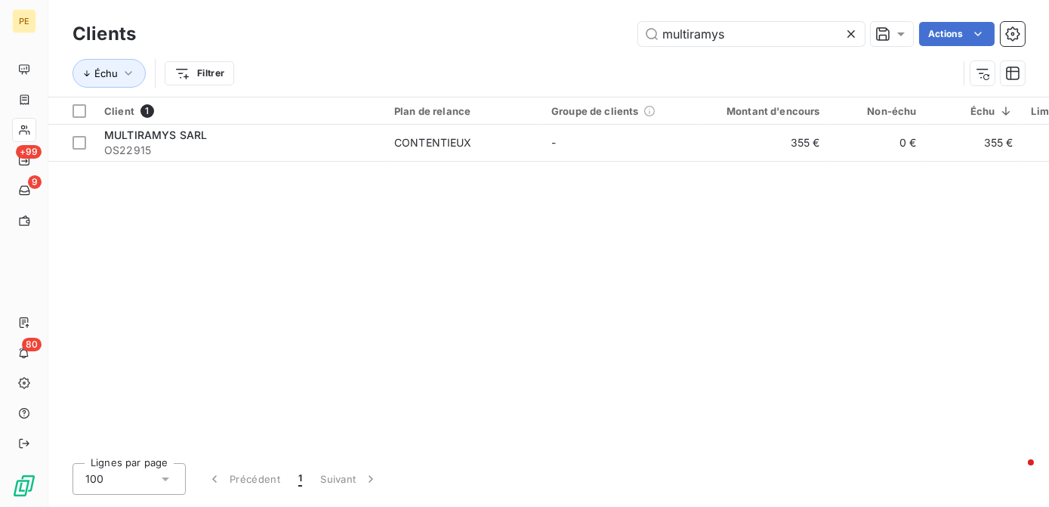
drag, startPoint x: 725, startPoint y: 43, endPoint x: 565, endPoint y: 48, distance: 159.4
click at [565, 48] on div "Clients multiramys Actions" at bounding box center [548, 34] width 952 height 32
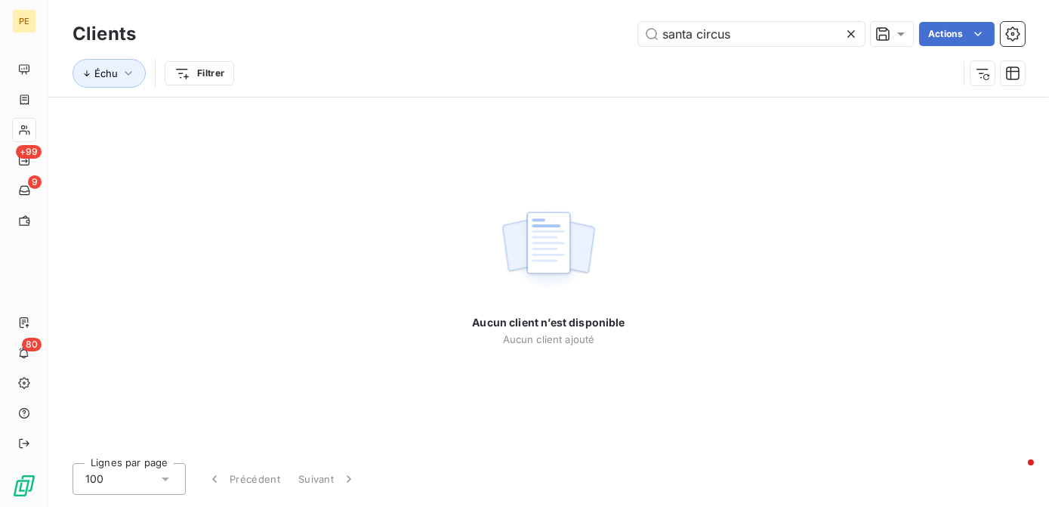
drag, startPoint x: 777, startPoint y: 25, endPoint x: 465, endPoint y: 33, distance: 311.9
click at [465, 33] on div "santa circus Actions" at bounding box center [589, 34] width 870 height 24
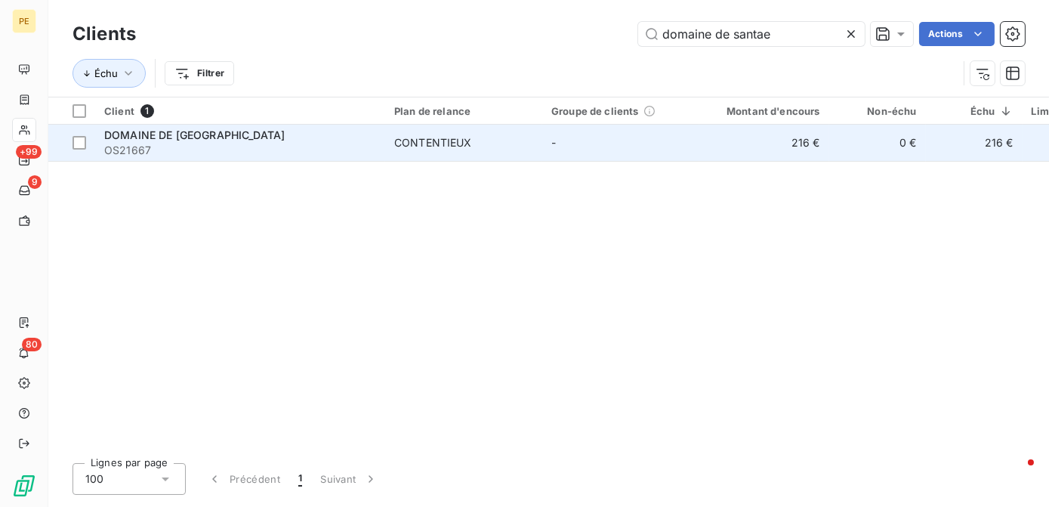
type input "domaine de santae"
click at [165, 149] on span "OS21667" at bounding box center [240, 150] width 272 height 15
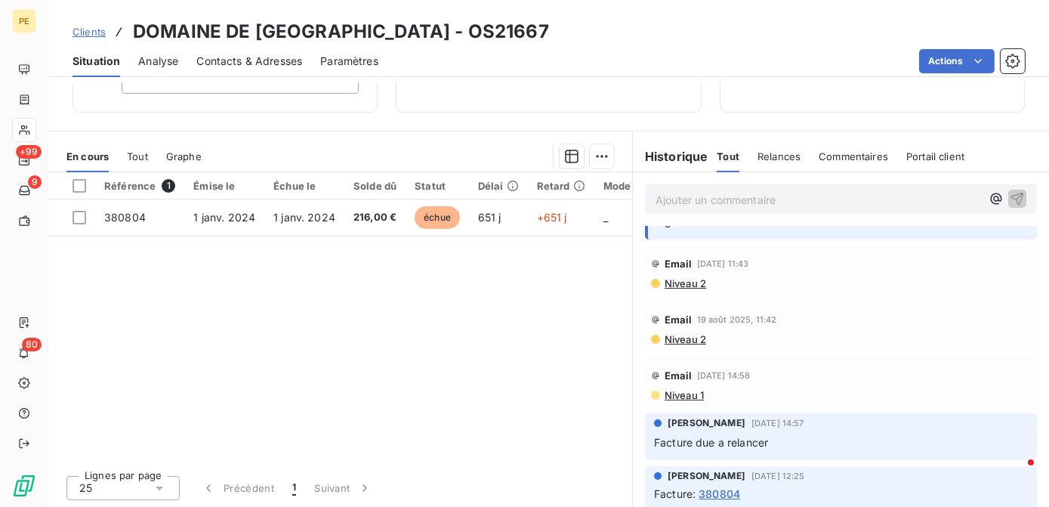
scroll to position [132, 0]
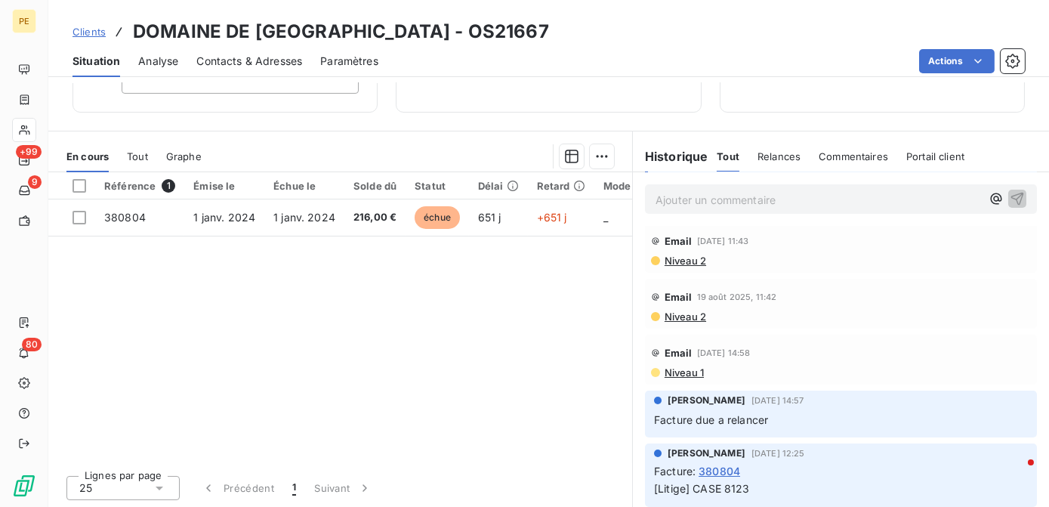
click at [245, 55] on span "Contacts & Adresses" at bounding box center [249, 61] width 106 height 15
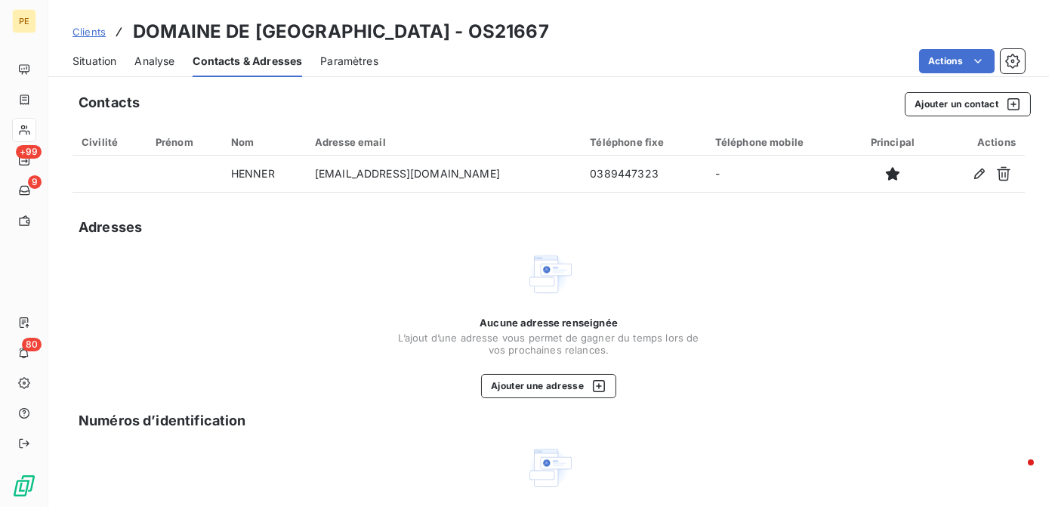
click at [92, 65] on span "Situation" at bounding box center [94, 61] width 44 height 15
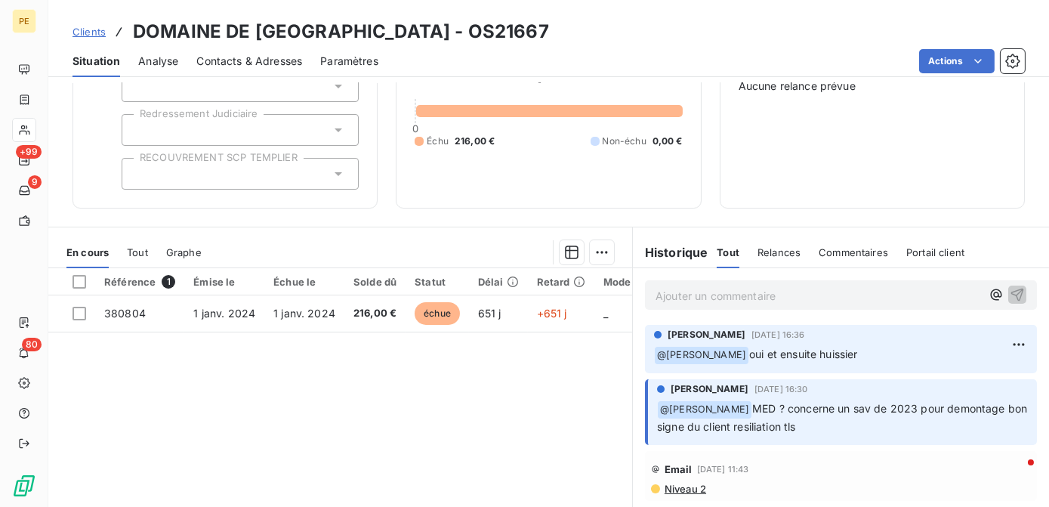
scroll to position [137, 0]
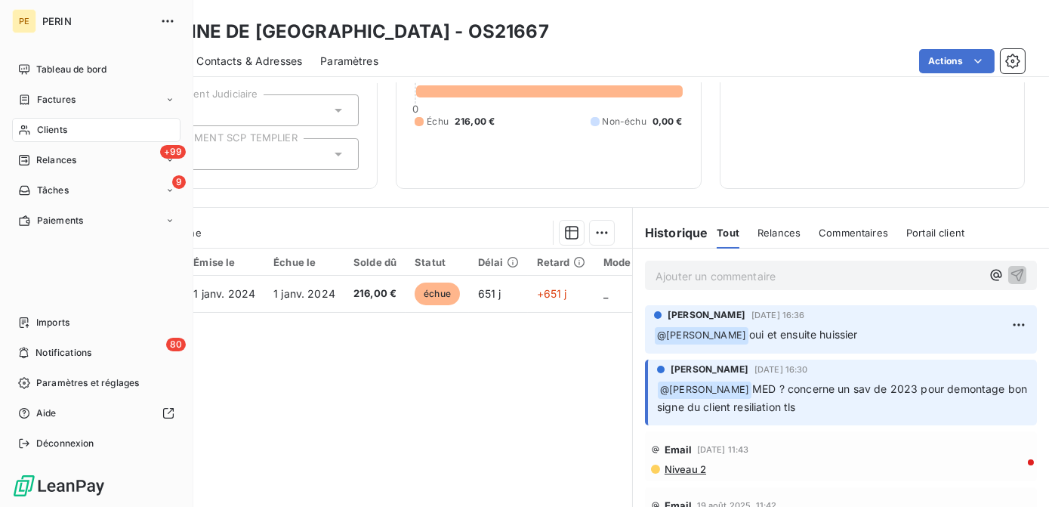
click at [43, 130] on span "Clients" at bounding box center [52, 130] width 30 height 14
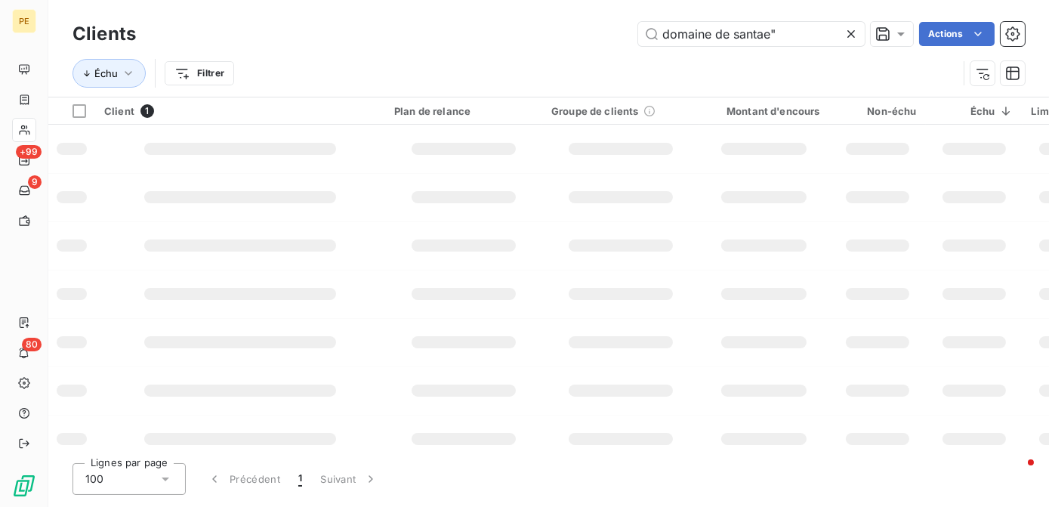
type input "domaine de santae""
click at [853, 35] on icon at bounding box center [850, 33] width 15 height 15
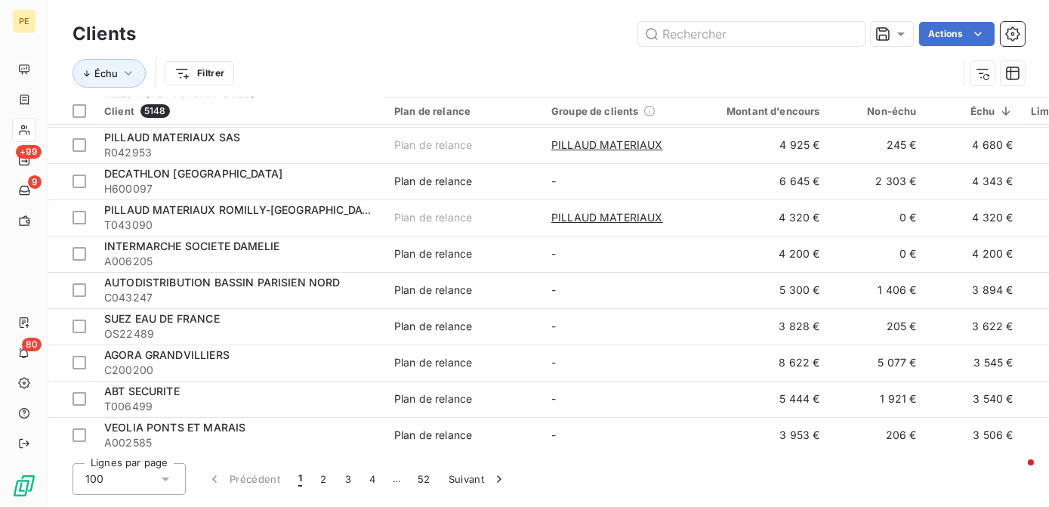
scroll to position [3304, 0]
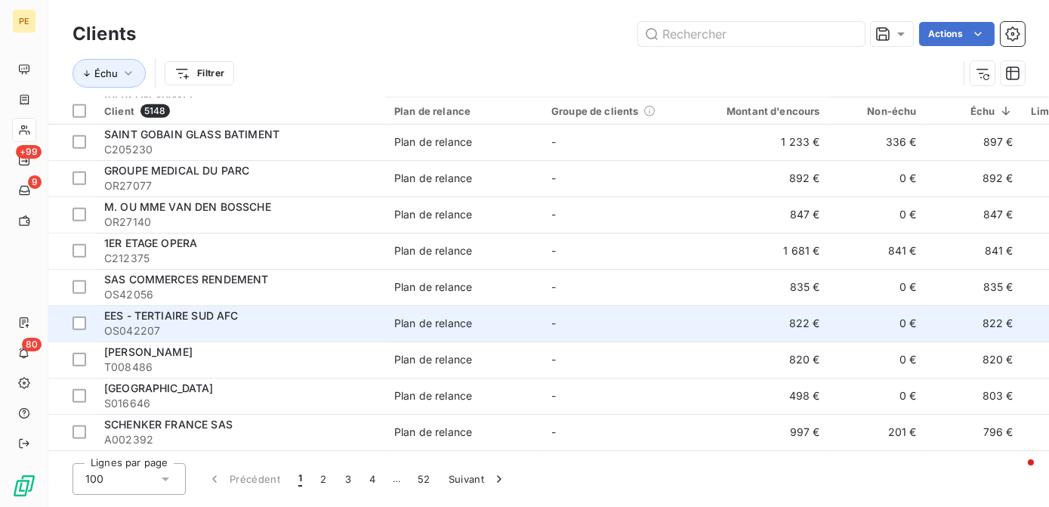
click at [177, 329] on span "OS042207" at bounding box center [240, 330] width 272 height 15
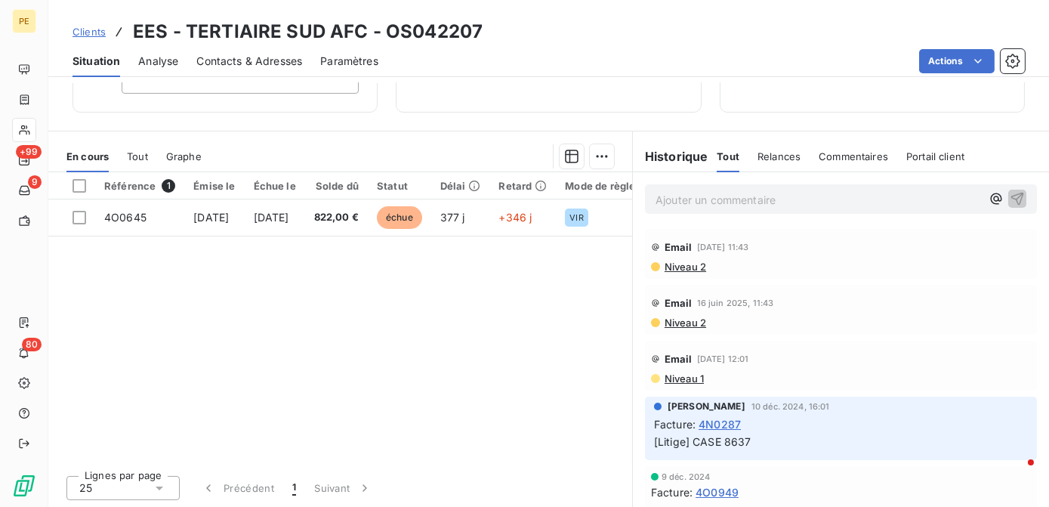
click at [686, 268] on span "Niveau 2" at bounding box center [684, 266] width 43 height 12
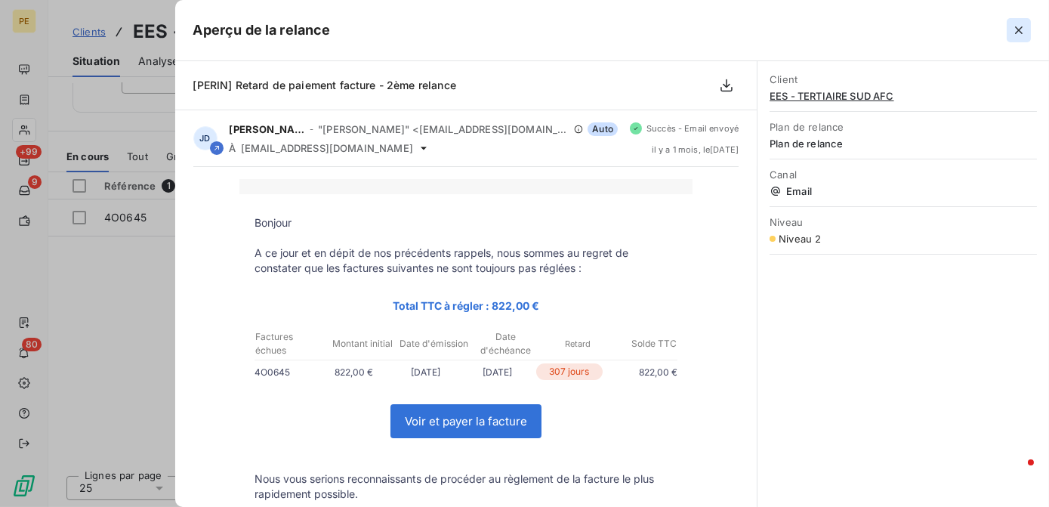
click at [1024, 27] on icon "button" at bounding box center [1018, 30] width 15 height 15
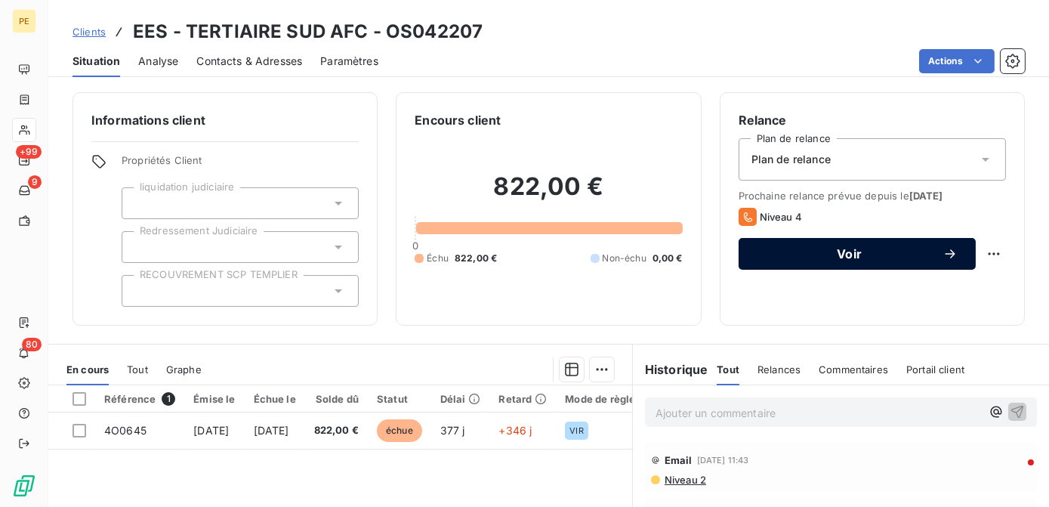
click at [946, 242] on button "Voir" at bounding box center [856, 254] width 237 height 32
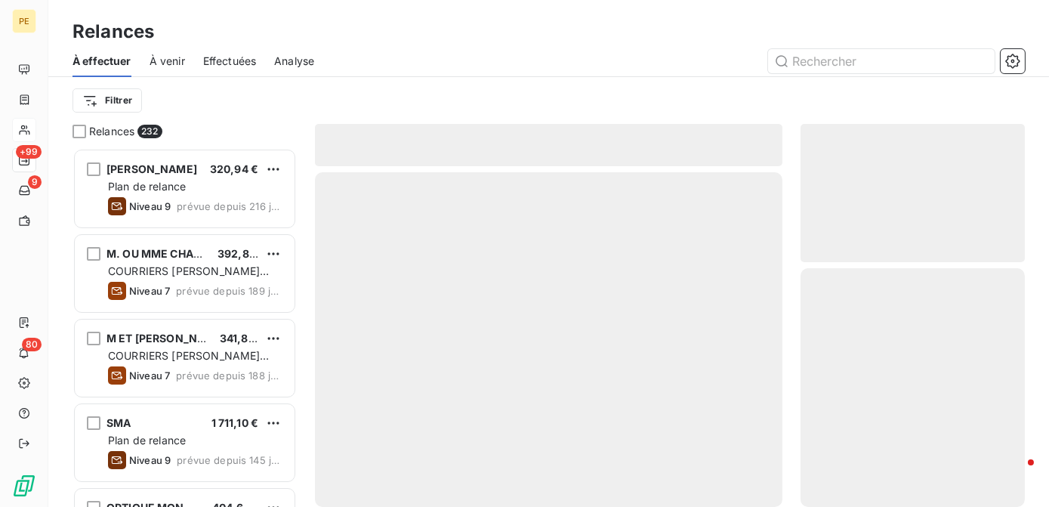
scroll to position [348, 214]
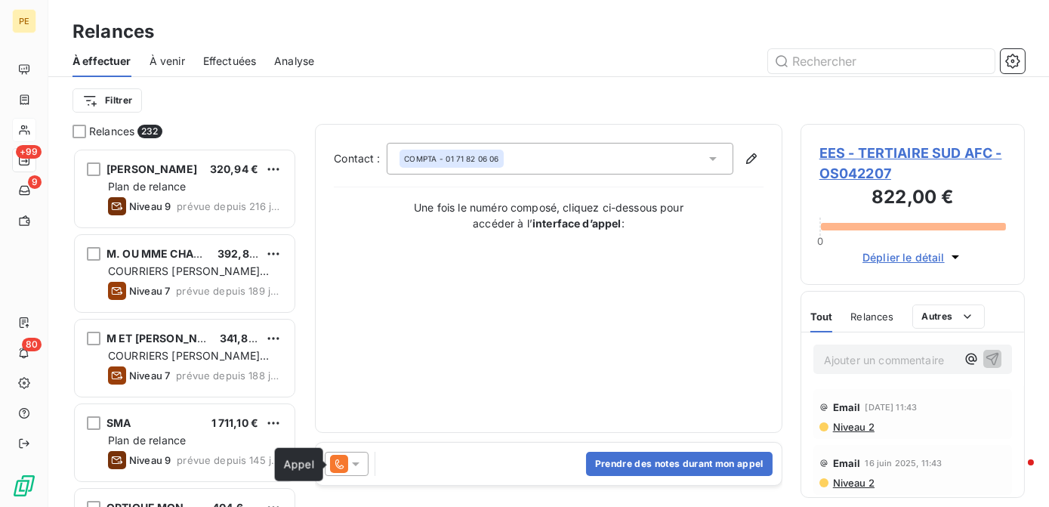
click at [343, 467] on icon at bounding box center [339, 464] width 8 height 10
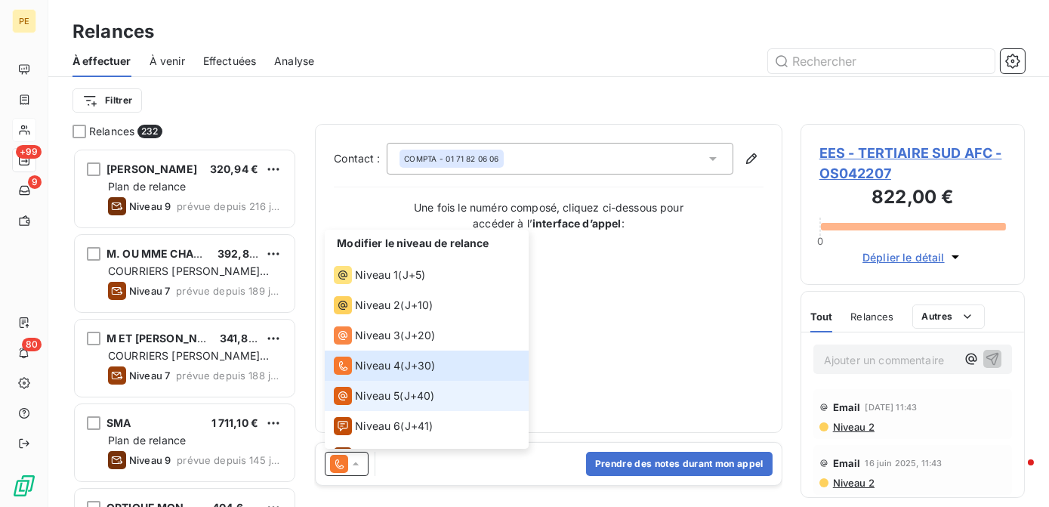
scroll to position [68, 0]
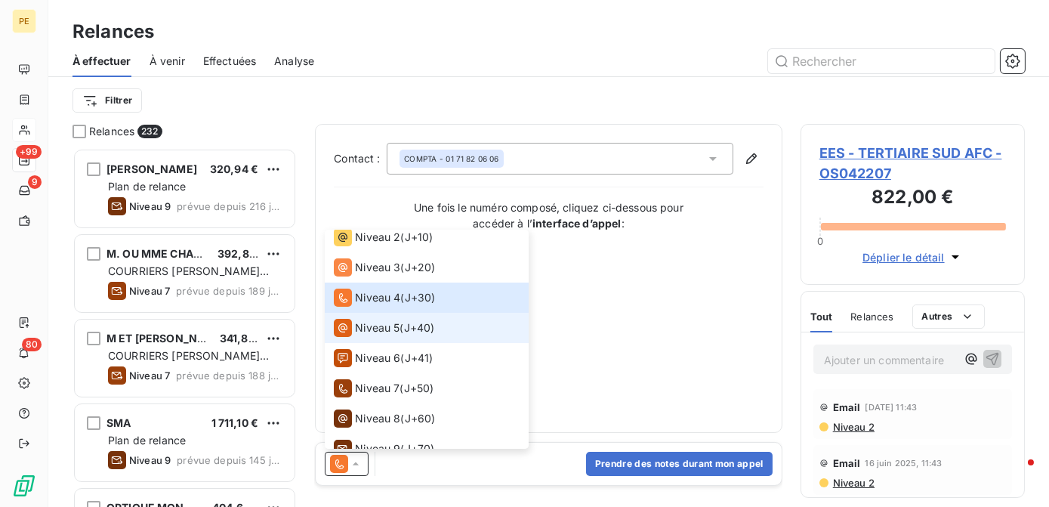
click at [386, 327] on span "Niveau 5" at bounding box center [377, 327] width 45 height 15
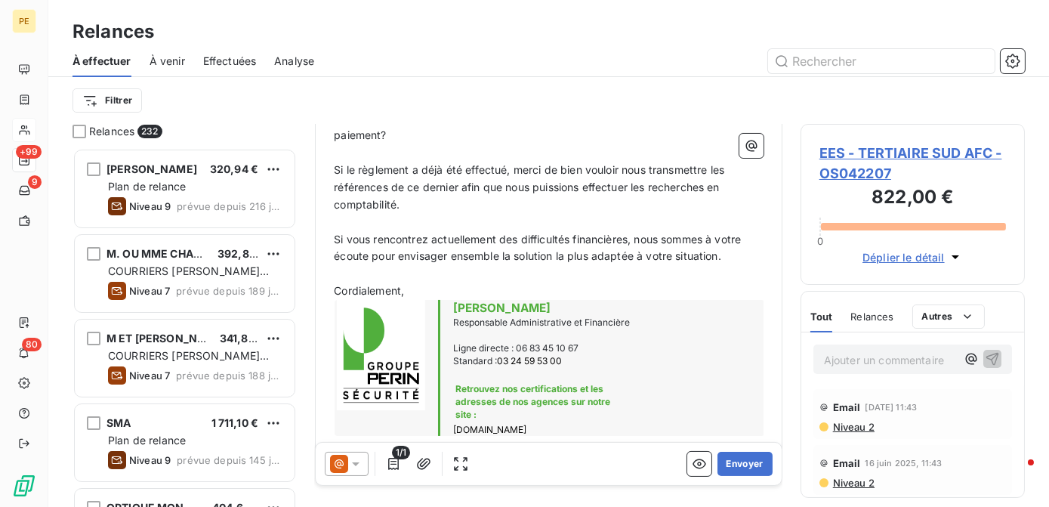
scroll to position [0, 0]
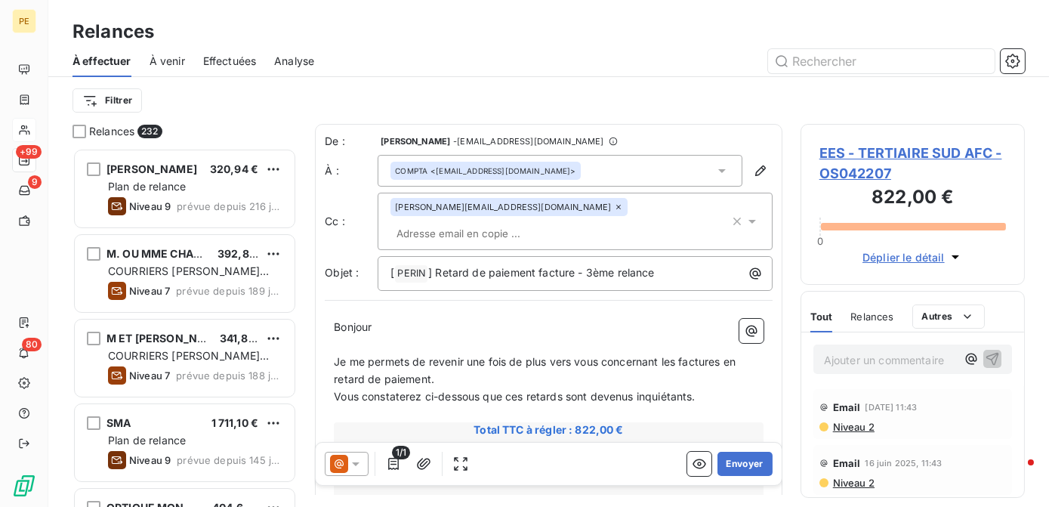
click at [565, 222] on input "text" at bounding box center [477, 233] width 174 height 23
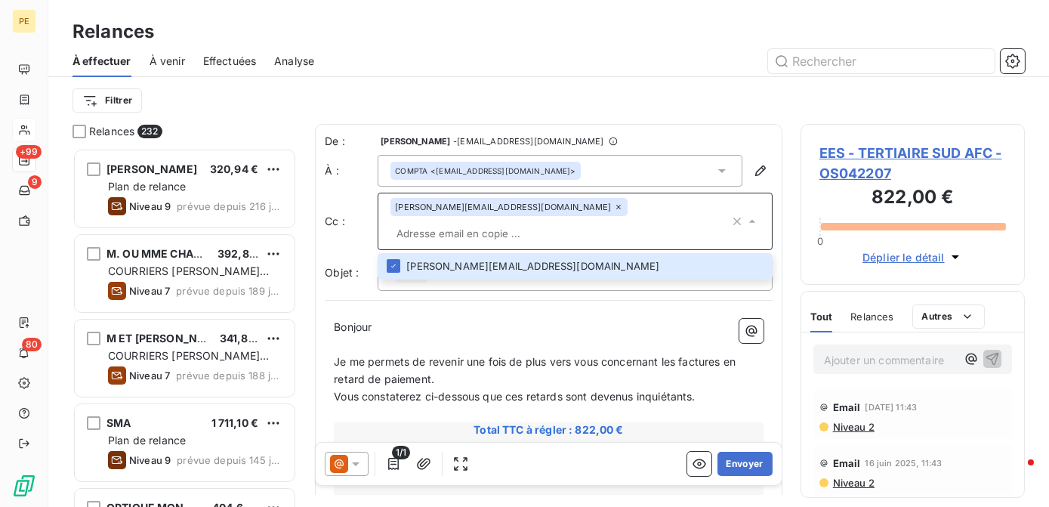
click at [605, 388] on p "Vous constaterez ci-dessous que ces retards sont devenus inquiétants." at bounding box center [549, 396] width 430 height 17
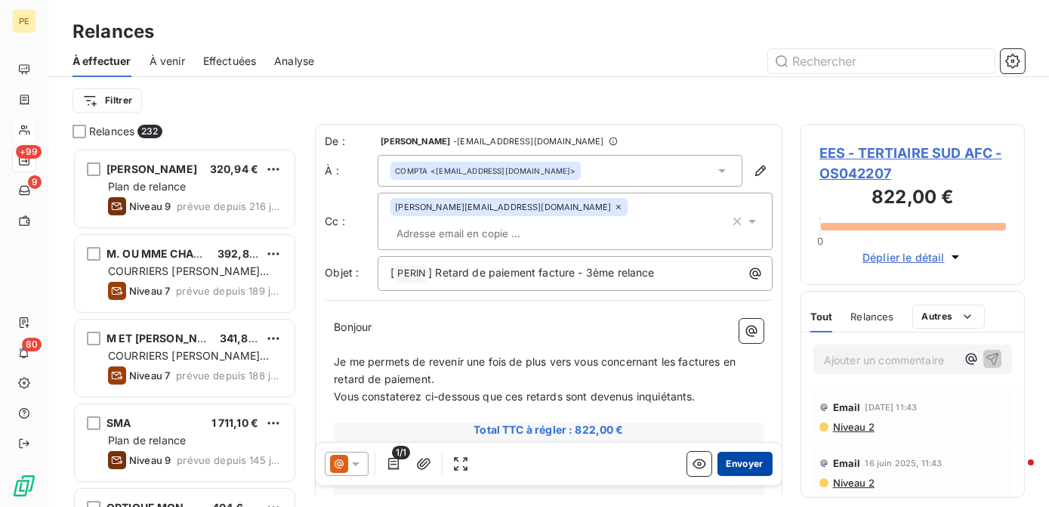
click at [737, 464] on button "Envoyer" at bounding box center [744, 463] width 55 height 24
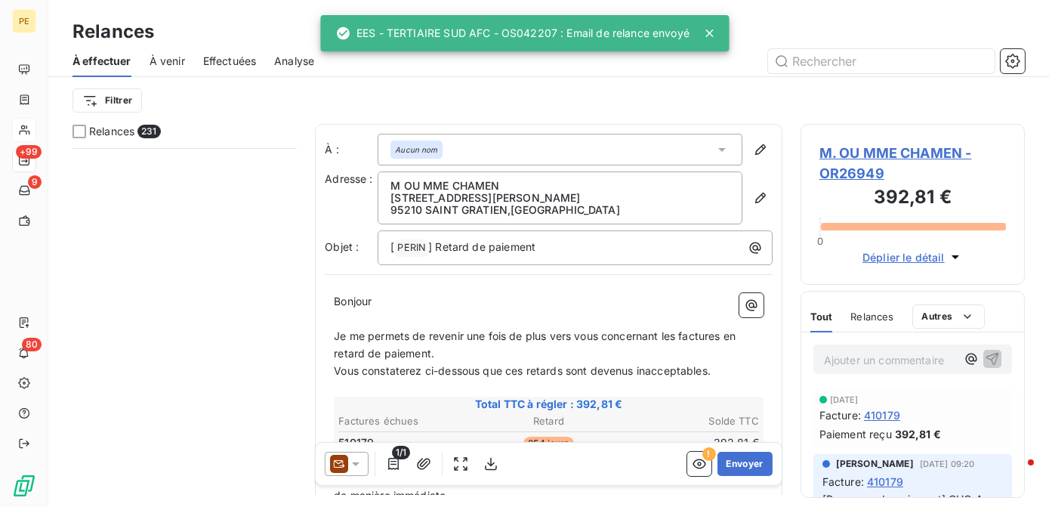
scroll to position [19173, 0]
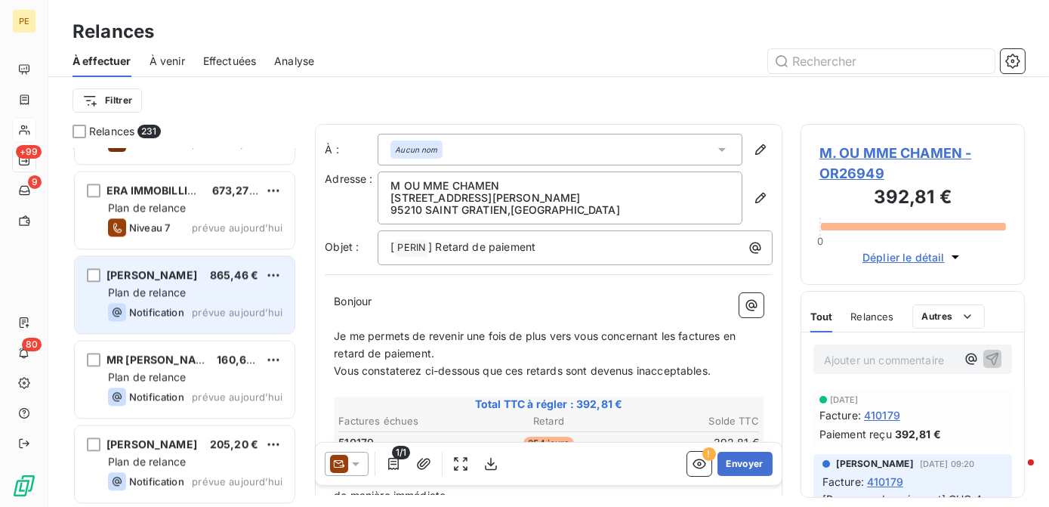
click at [191, 303] on div "Notification prévue aujourd’hui" at bounding box center [195, 312] width 174 height 18
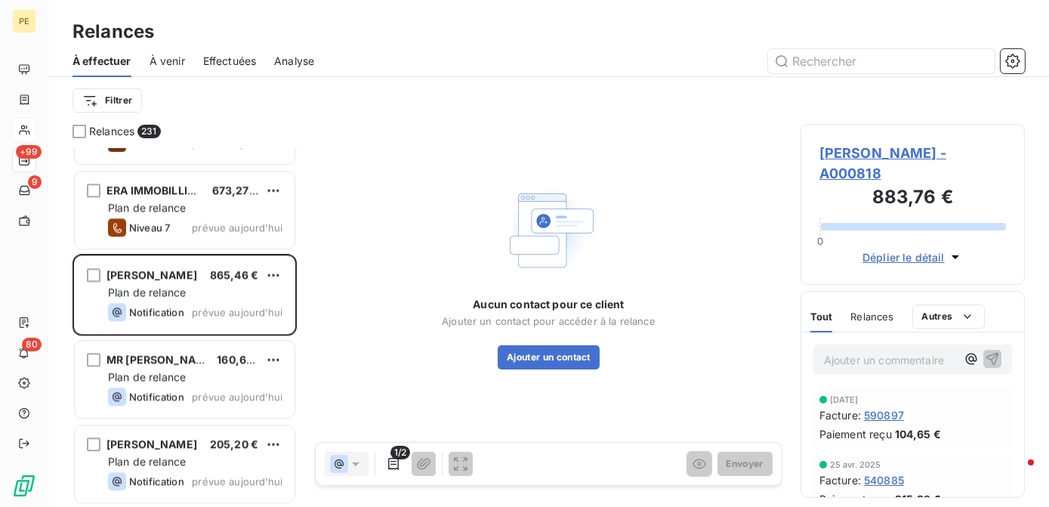
click at [938, 146] on span "MR GAMBLIN - A000818" at bounding box center [912, 163] width 186 height 41
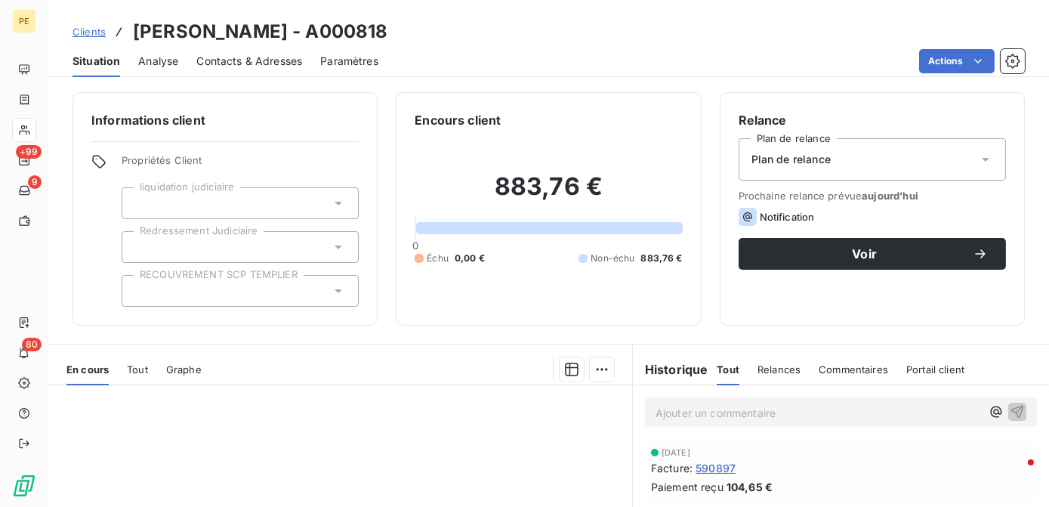
scroll to position [213, 0]
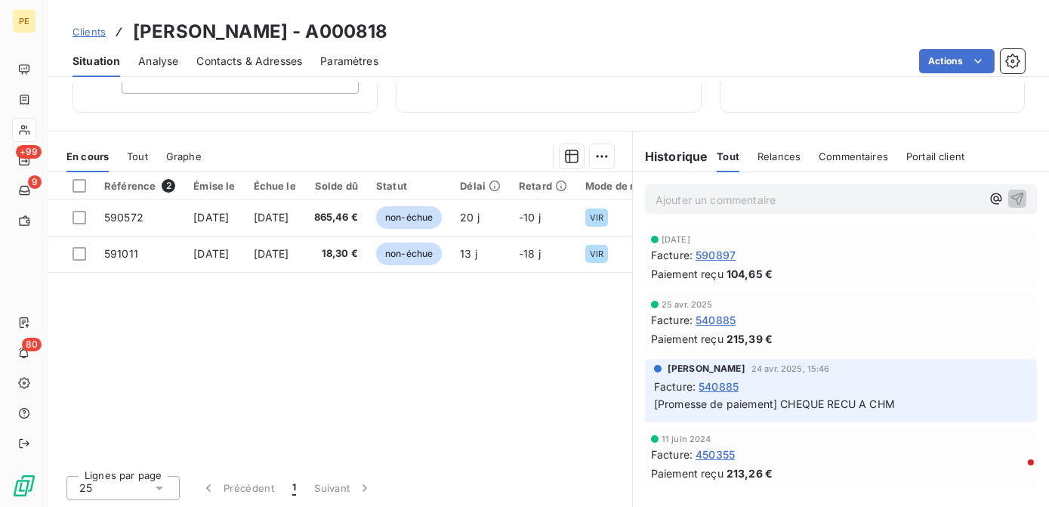
click at [255, 57] on span "Contacts & Adresses" at bounding box center [249, 61] width 106 height 15
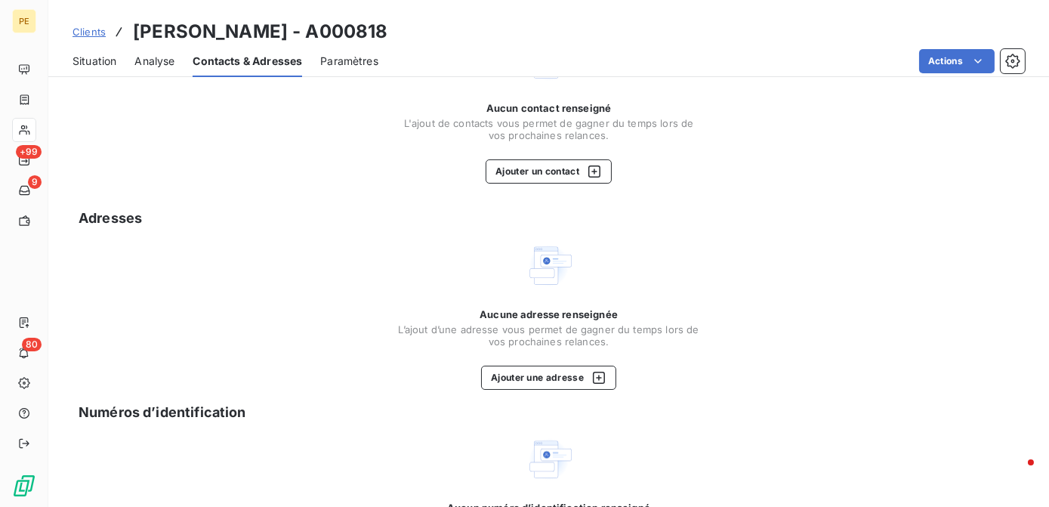
scroll to position [202, 0]
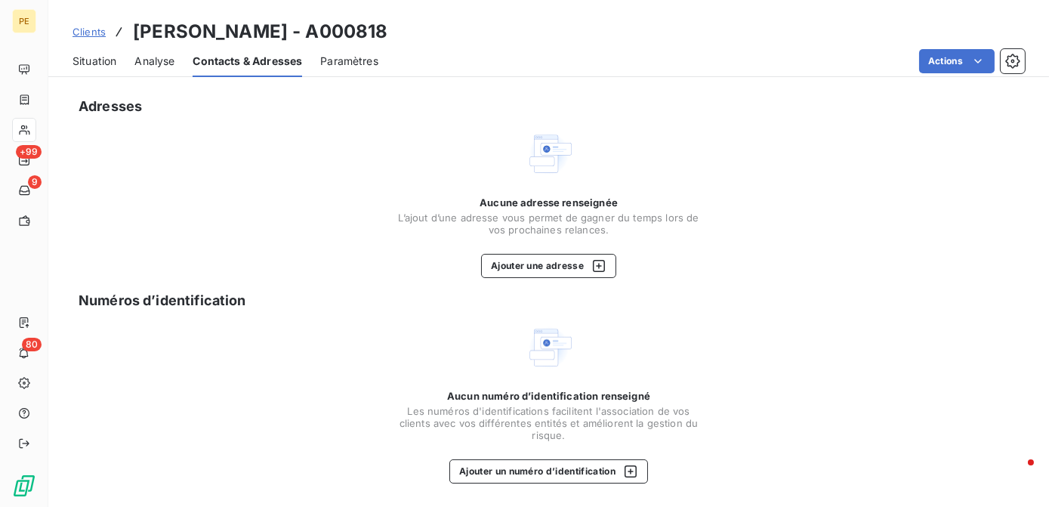
click at [92, 60] on span "Situation" at bounding box center [94, 61] width 44 height 15
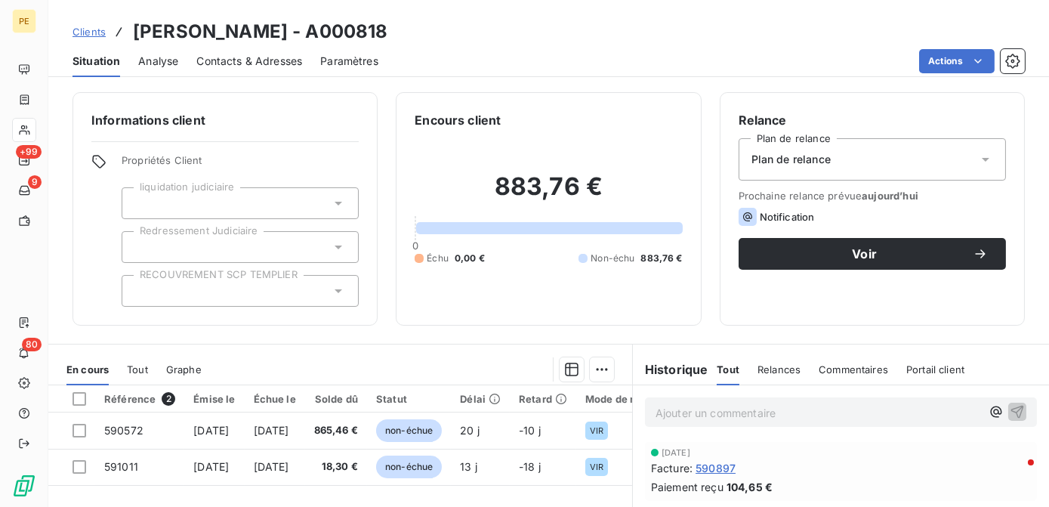
scroll to position [68, 0]
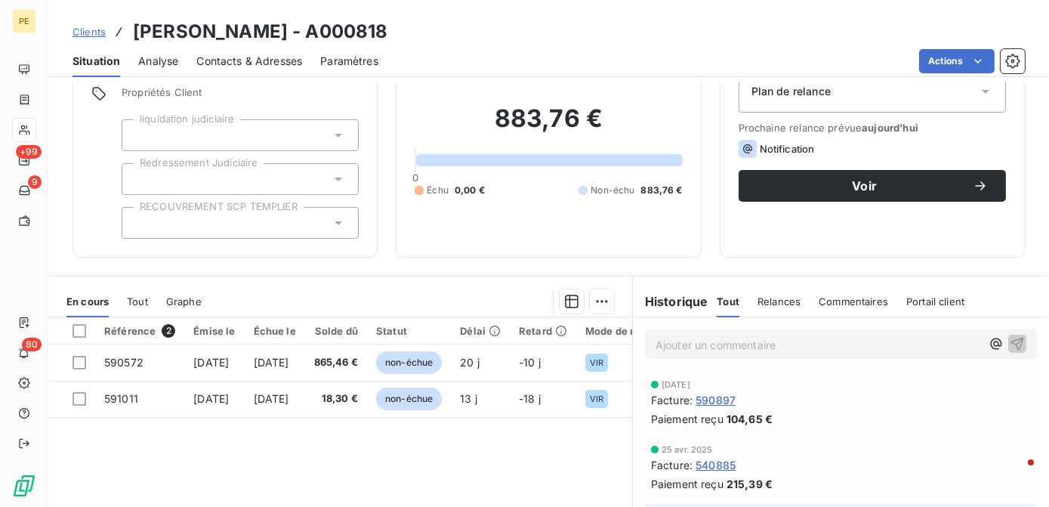
click at [242, 63] on span "Contacts & Adresses" at bounding box center [249, 61] width 106 height 15
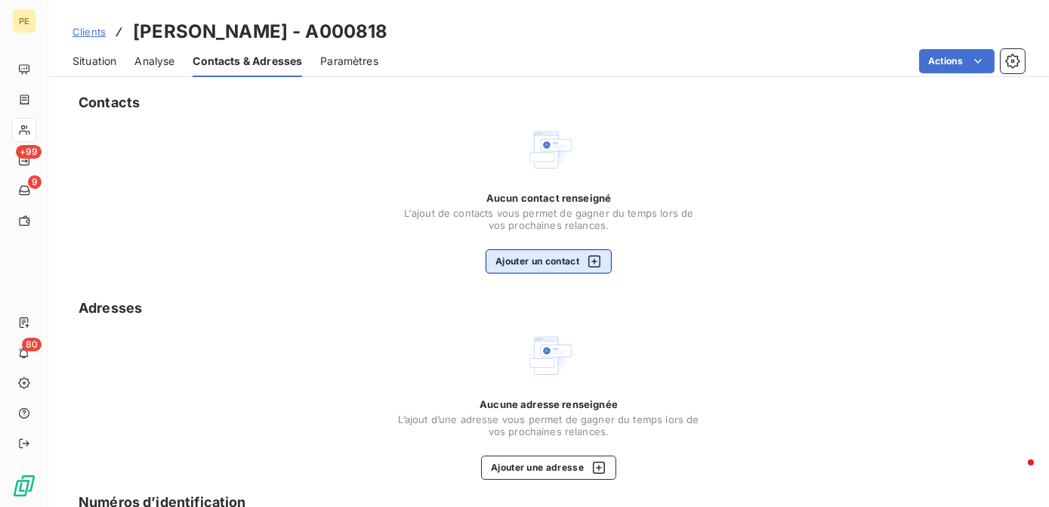
click at [563, 270] on button "Ajouter un contact" at bounding box center [548, 261] width 126 height 24
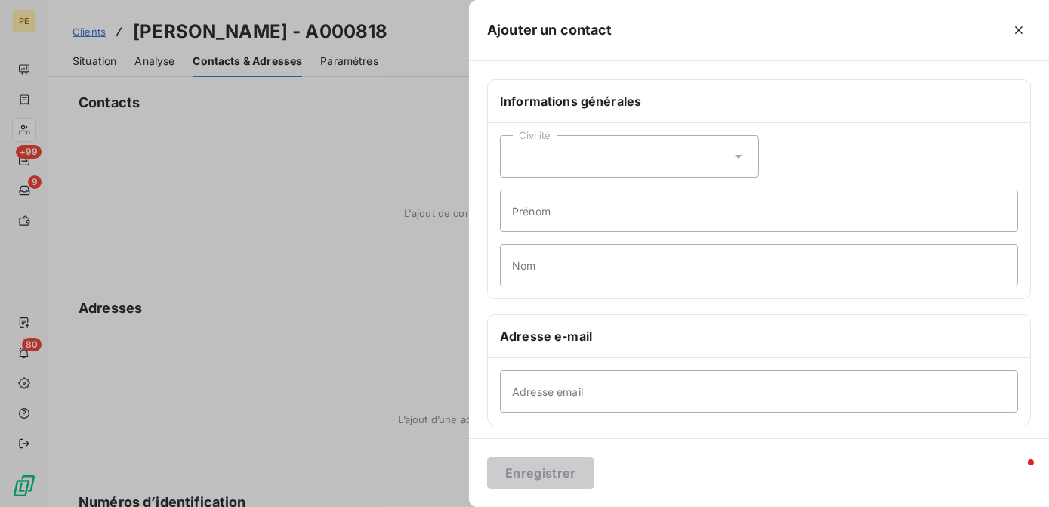
click at [568, 163] on div "Civilité" at bounding box center [629, 156] width 259 height 42
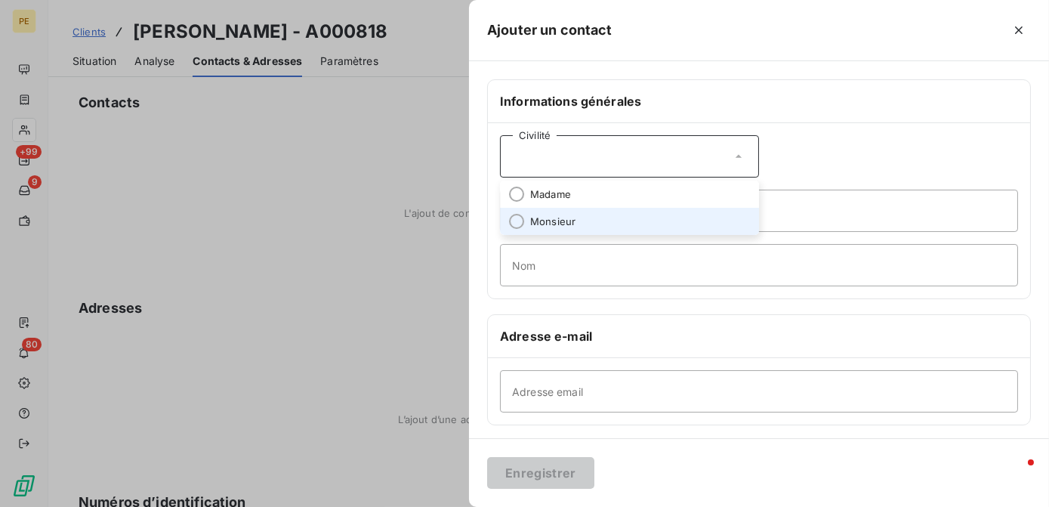
click at [529, 224] on li "Monsieur" at bounding box center [629, 221] width 259 height 27
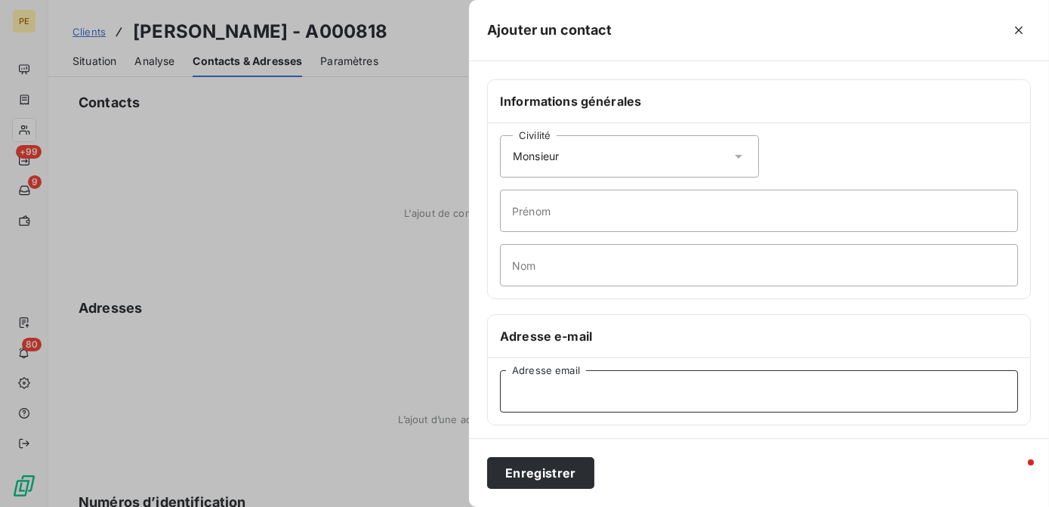
click at [541, 388] on input "Adresse email" at bounding box center [759, 391] width 518 height 42
paste input "jean-pierre.gamblin@dbmail.com"
type input "jean-pierre.gamblin@dbmail.com"
click at [559, 223] on input "Prénom" at bounding box center [759, 210] width 518 height 42
type input "Jean-Pierre"
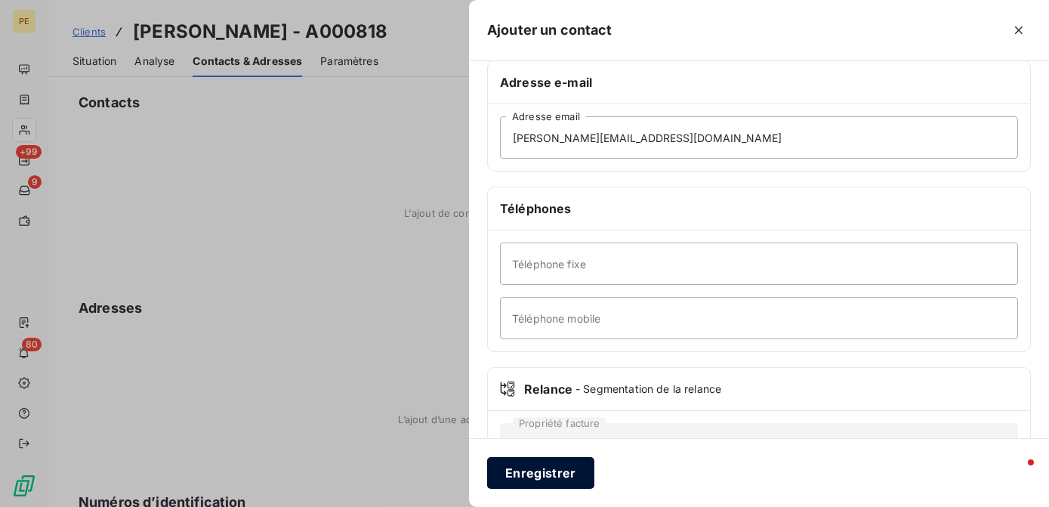
scroll to position [274, 0]
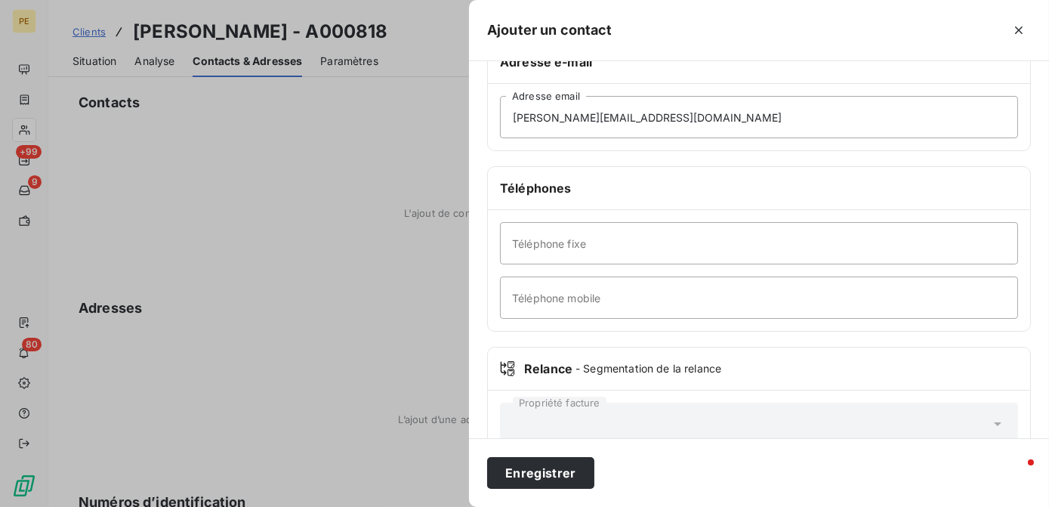
type input "GAMBLIN"
click at [552, 454] on div "Enregistrer" at bounding box center [759, 472] width 580 height 69
click at [550, 475] on button "Enregistrer" at bounding box center [540, 473] width 107 height 32
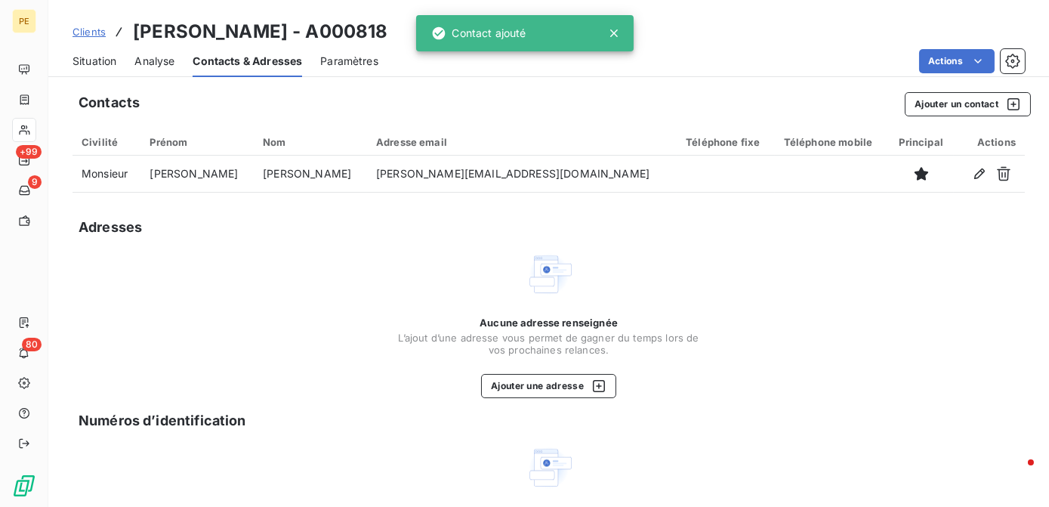
click at [94, 67] on span "Situation" at bounding box center [94, 61] width 44 height 15
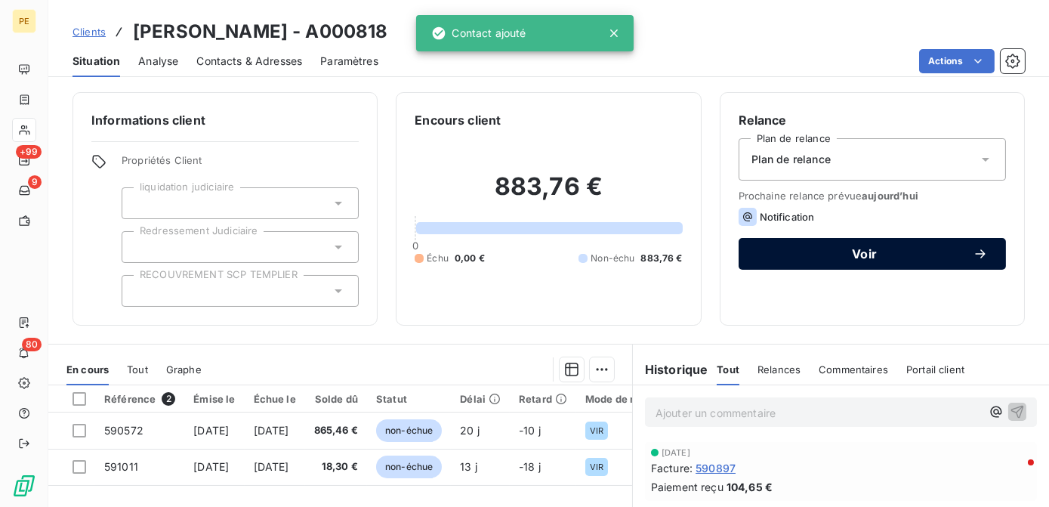
click at [980, 258] on button "Voir" at bounding box center [871, 254] width 267 height 32
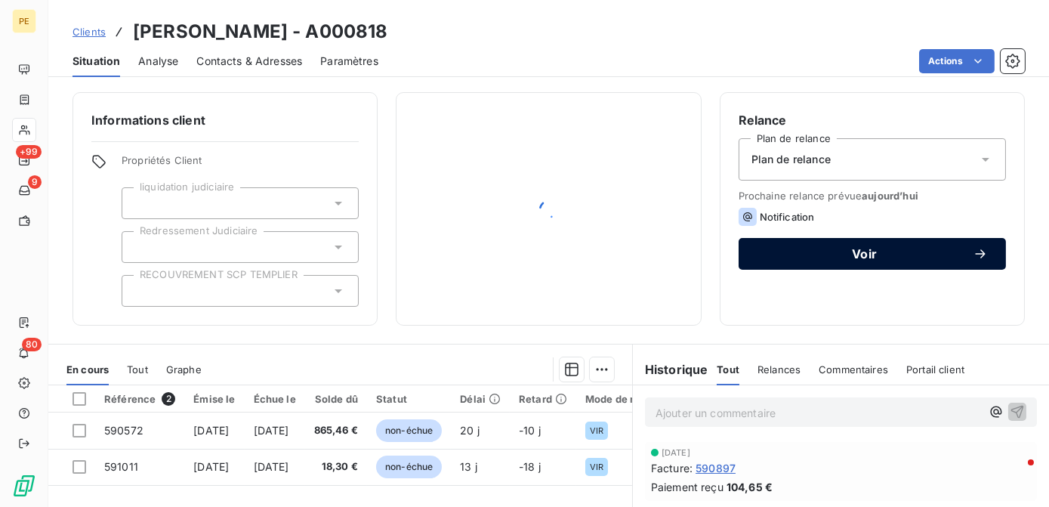
click at [976, 255] on icon "button" at bounding box center [979, 253] width 15 height 15
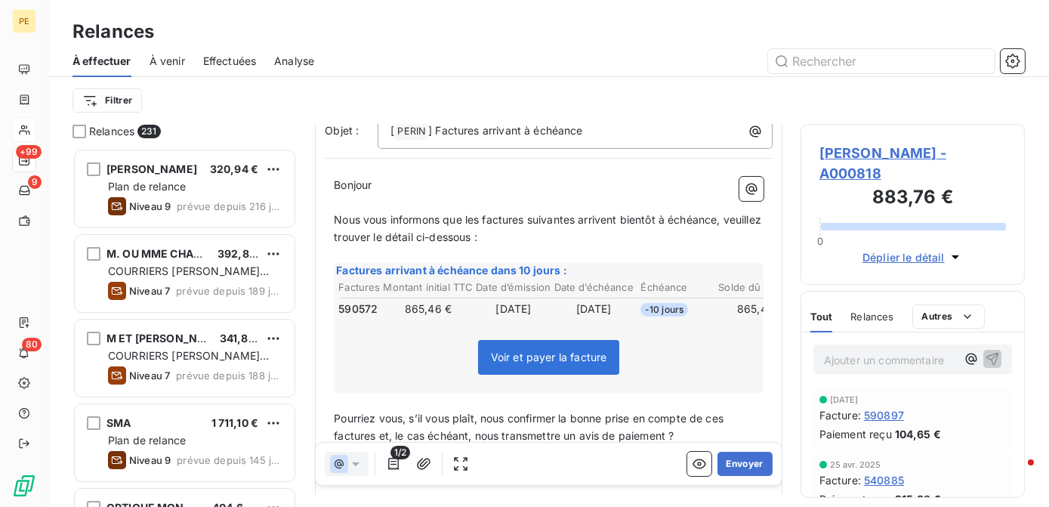
scroll to position [137, 0]
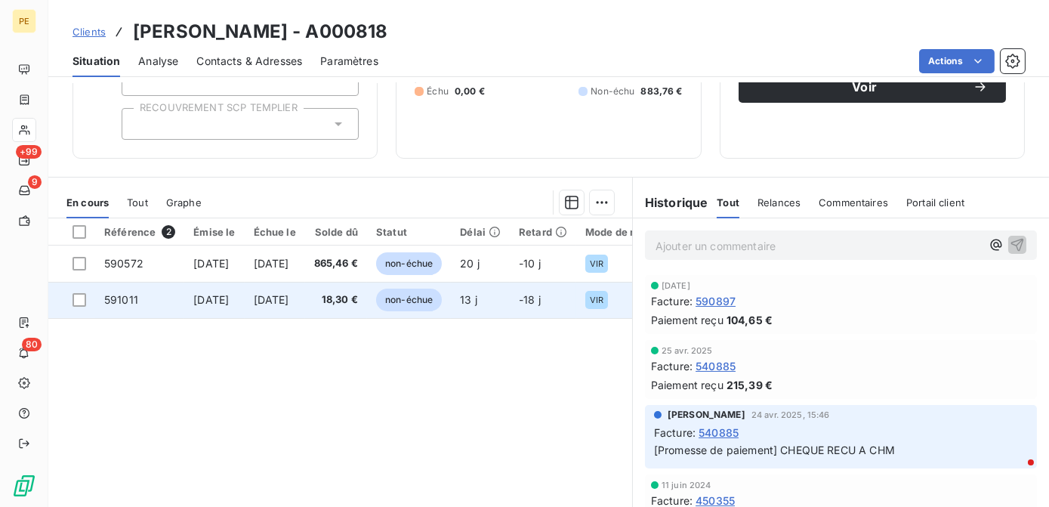
scroll to position [213, 0]
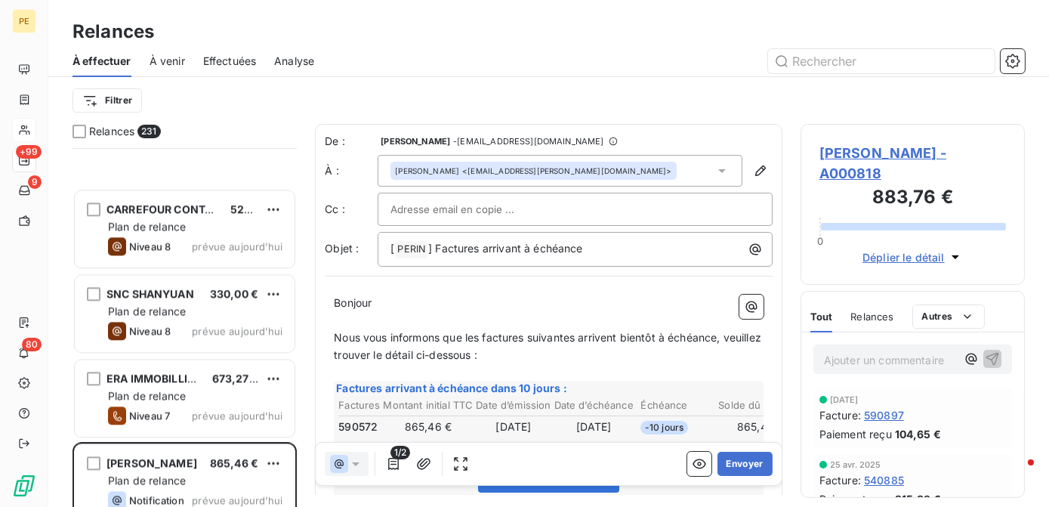
scroll to position [19173, 0]
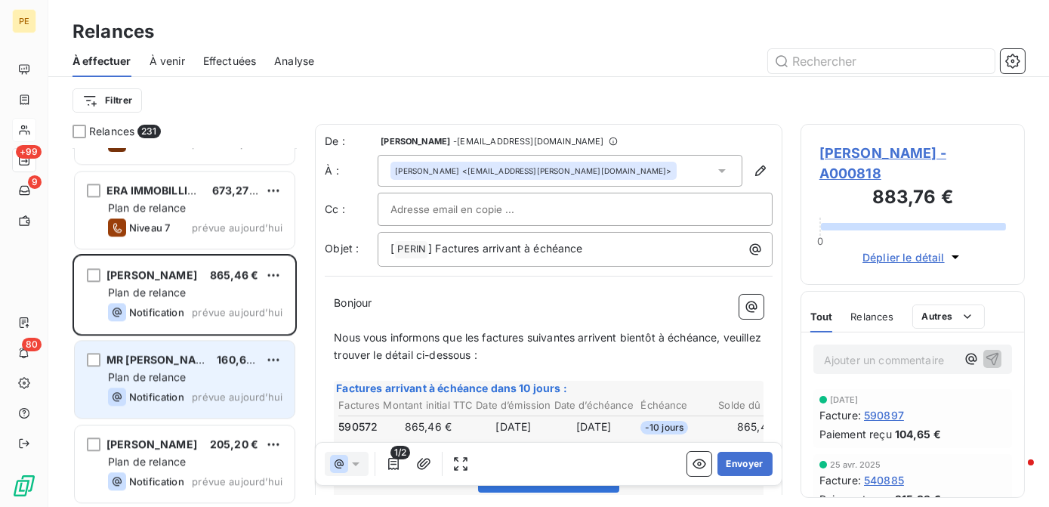
click at [220, 392] on span "prévue aujourd’hui" at bounding box center [237, 396] width 91 height 12
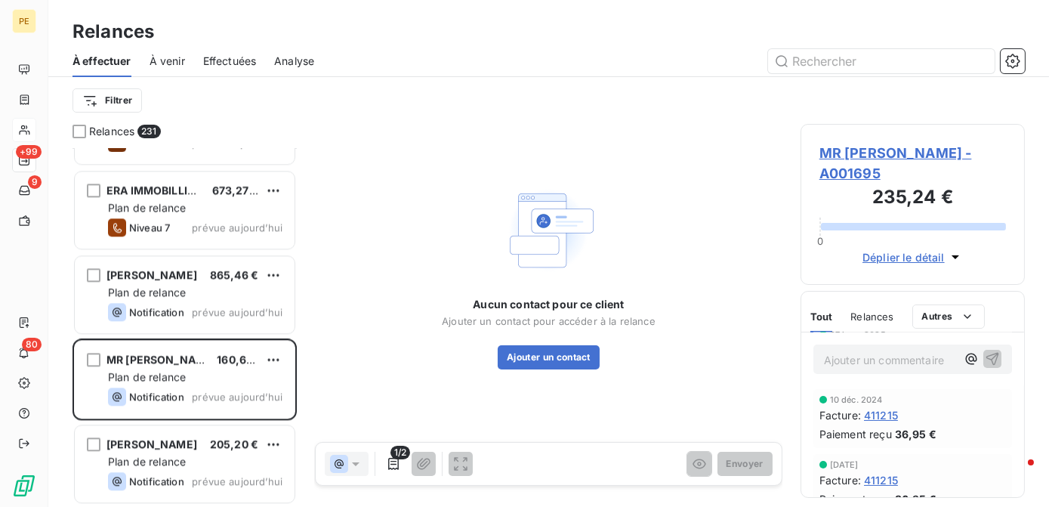
scroll to position [1166, 0]
click at [929, 149] on span "MR LOCQUET - A001695" at bounding box center [912, 163] width 186 height 41
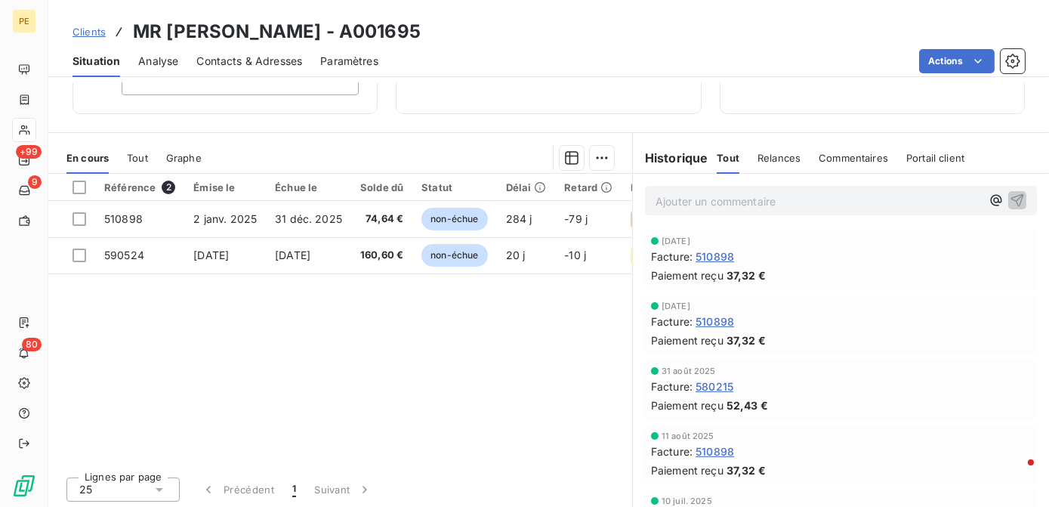
scroll to position [213, 0]
click at [245, 66] on span "Contacts & Adresses" at bounding box center [249, 61] width 106 height 15
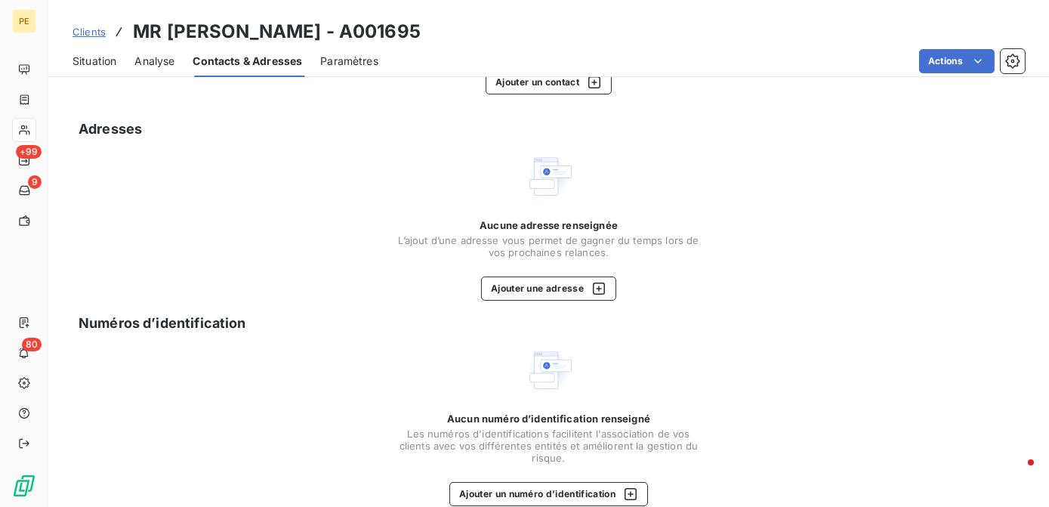
scroll to position [202, 0]
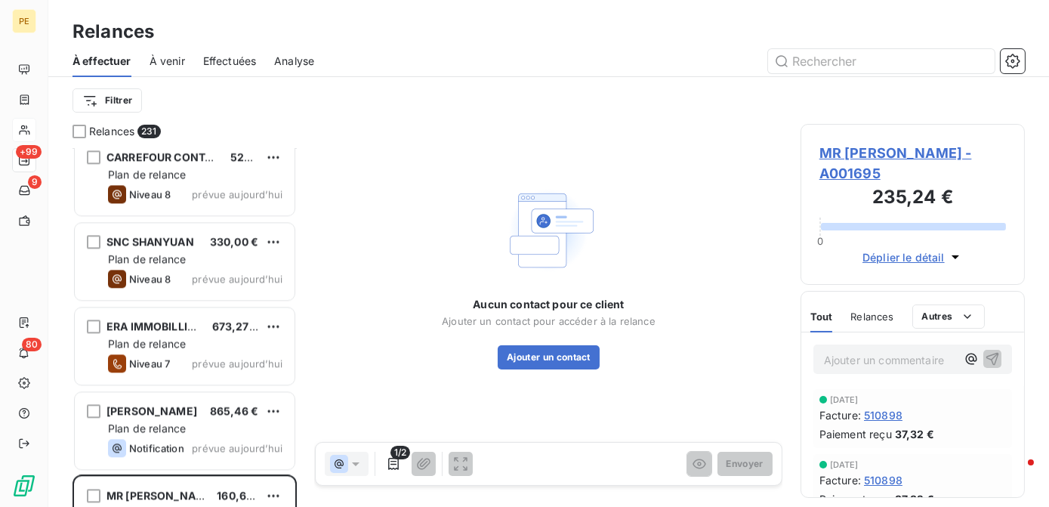
scroll to position [19173, 0]
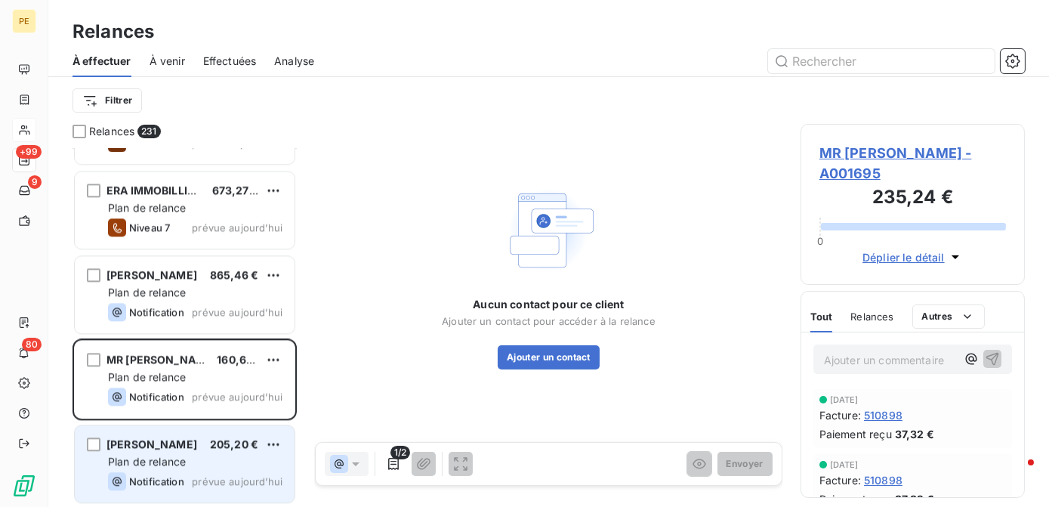
click at [161, 469] on div "CAZIER CHRISTIAN 205,20 € Plan de relance Notification prévue aujourd’hui" at bounding box center [185, 463] width 220 height 77
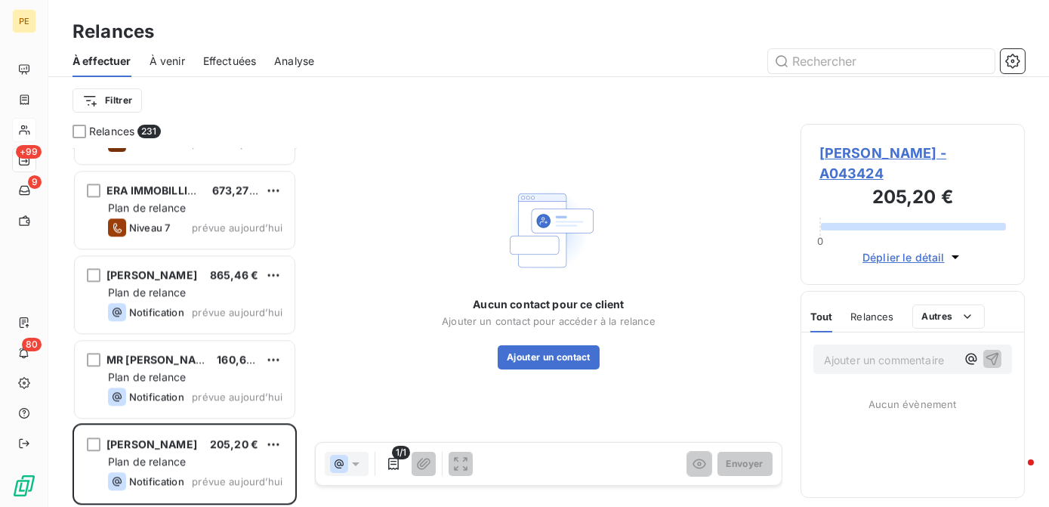
click at [846, 156] on span "CAZIER CHRISTIAN - A043424" at bounding box center [912, 163] width 186 height 41
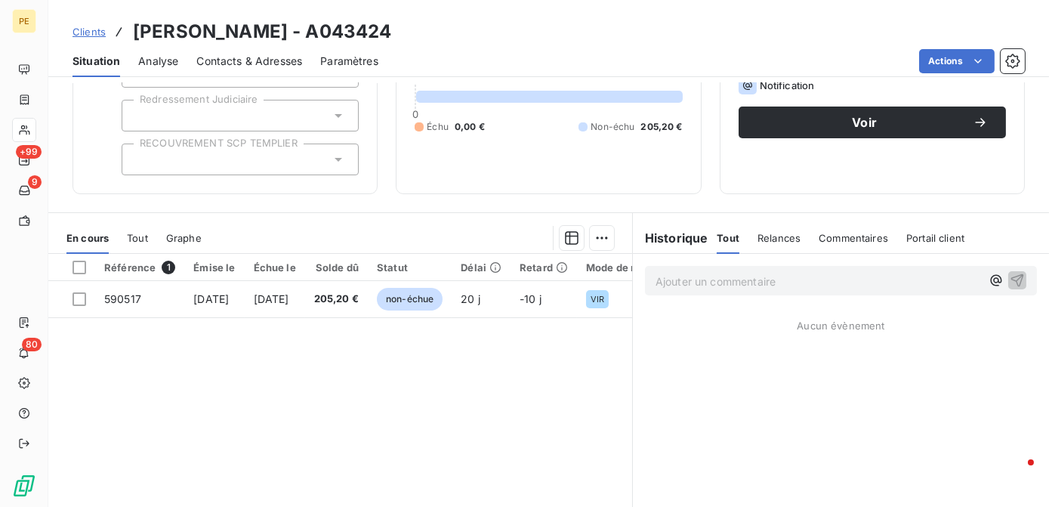
scroll to position [213, 0]
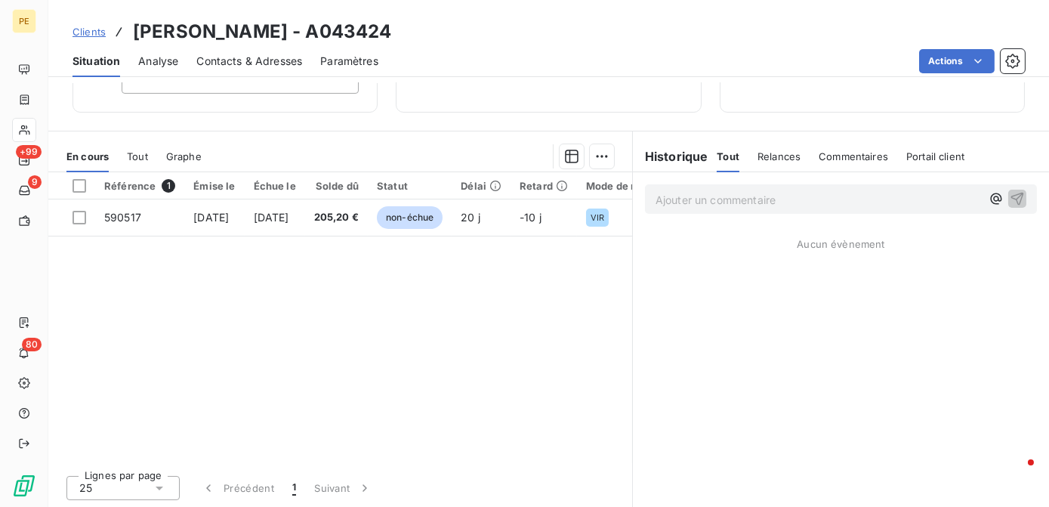
click at [282, 63] on span "Contacts & Adresses" at bounding box center [249, 61] width 106 height 15
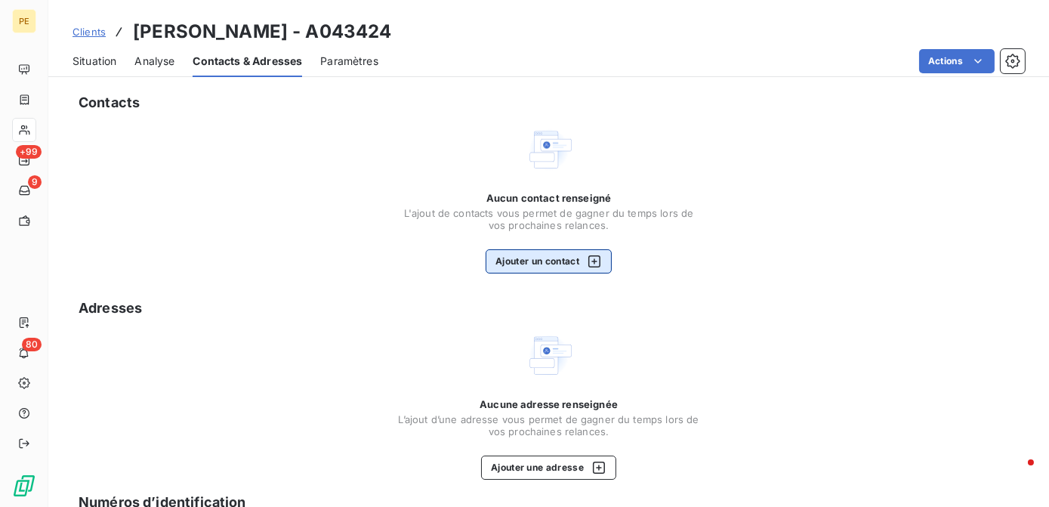
click at [547, 270] on button "Ajouter un contact" at bounding box center [548, 261] width 126 height 24
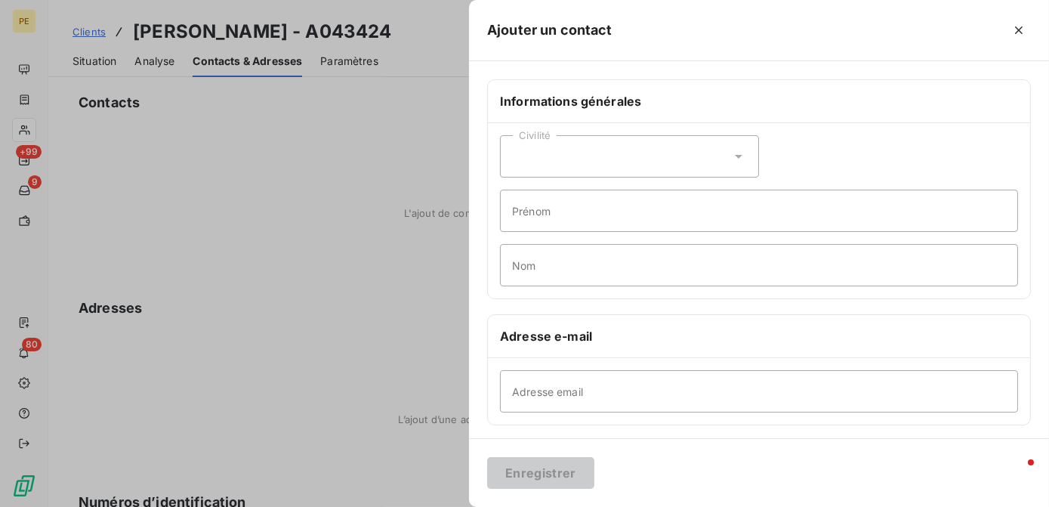
click at [538, 156] on div "Civilité" at bounding box center [629, 156] width 259 height 42
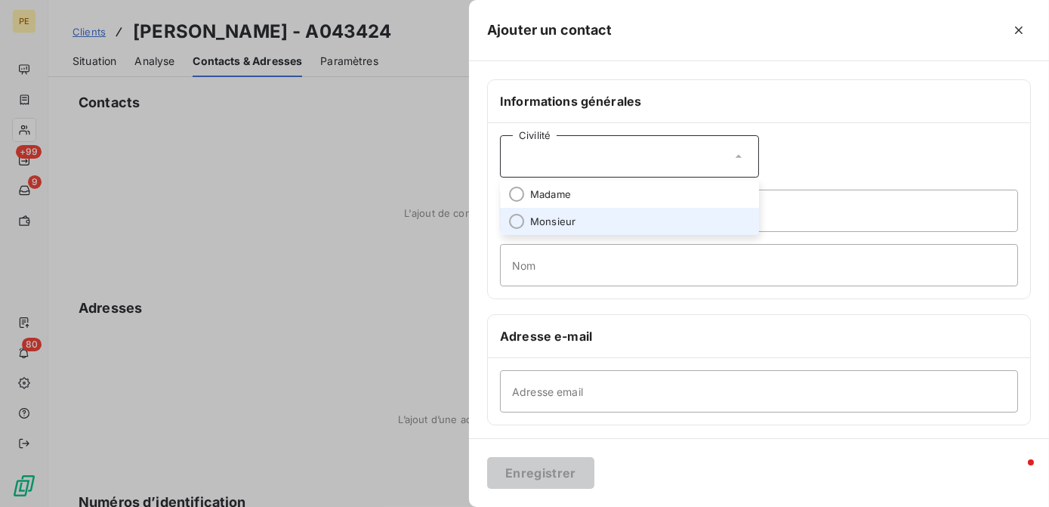
click at [538, 226] on span "Monsieur" at bounding box center [552, 221] width 45 height 14
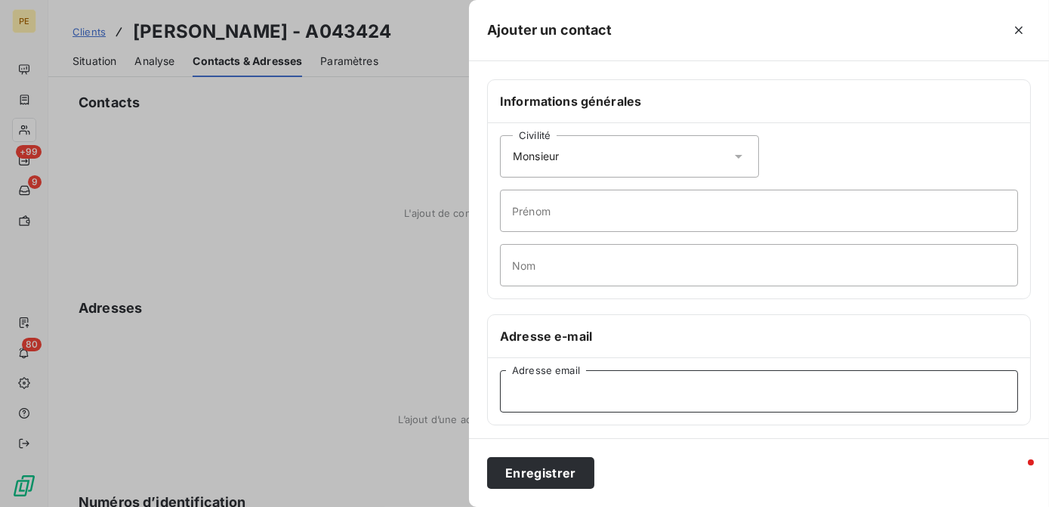
click at [528, 392] on input "Adresse email" at bounding box center [759, 391] width 518 height 42
paste input "christian.cazier@orange.fr"
type input "christian.cazier@orange.fr"
click at [562, 214] on input "Prénom" at bounding box center [759, 210] width 518 height 42
type input "Christian"
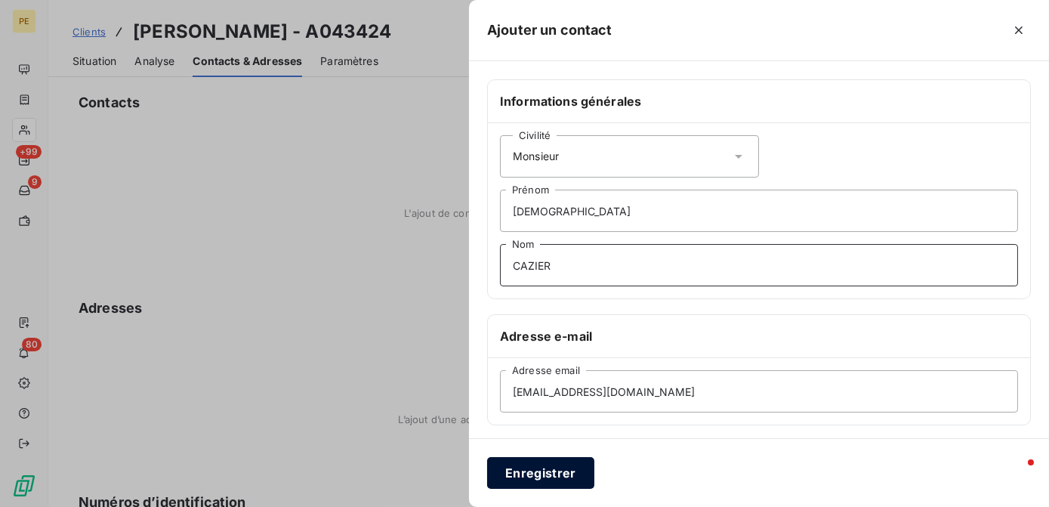
type input "CAZIER"
click at [542, 472] on button "Enregistrer" at bounding box center [540, 473] width 107 height 32
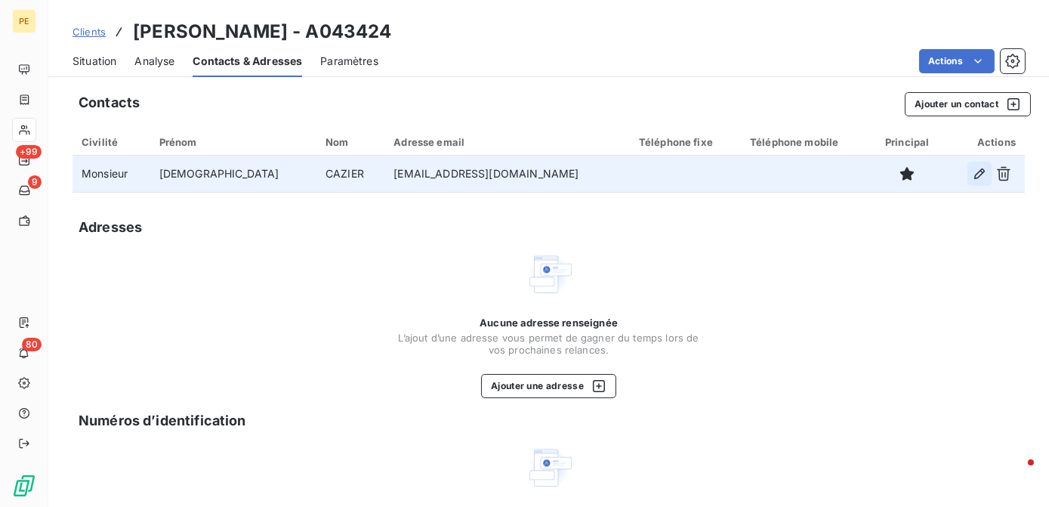
click at [975, 178] on icon "button" at bounding box center [979, 173] width 15 height 15
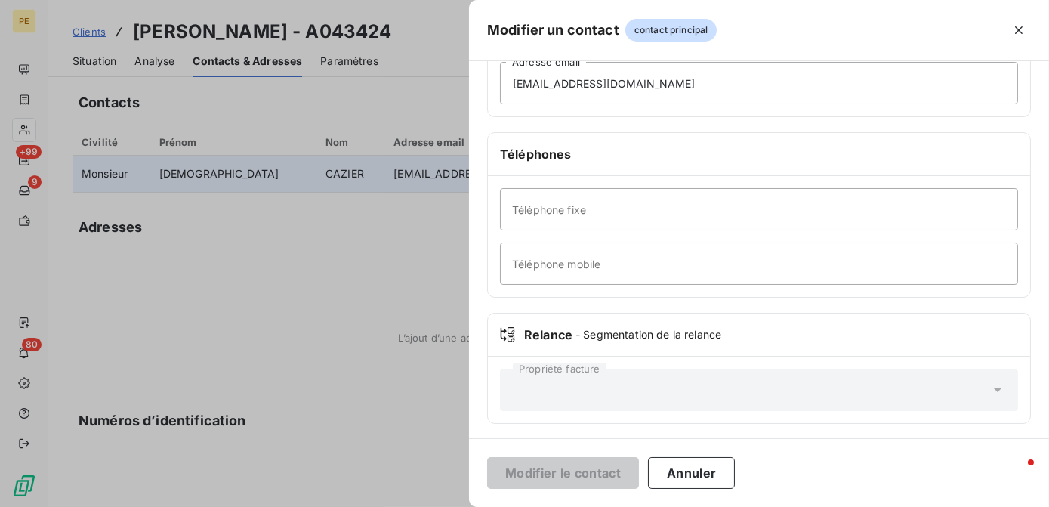
scroll to position [309, 0]
click at [601, 273] on input "Téléphone mobile" at bounding box center [759, 263] width 518 height 42
paste input "0636211521"
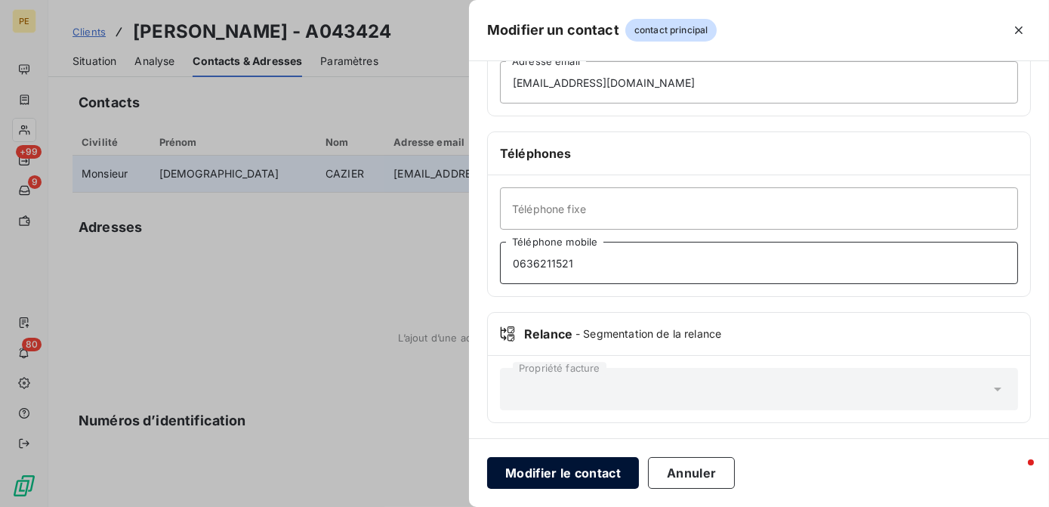
type input "0636211521"
click at [541, 470] on button "Modifier le contact" at bounding box center [563, 473] width 152 height 32
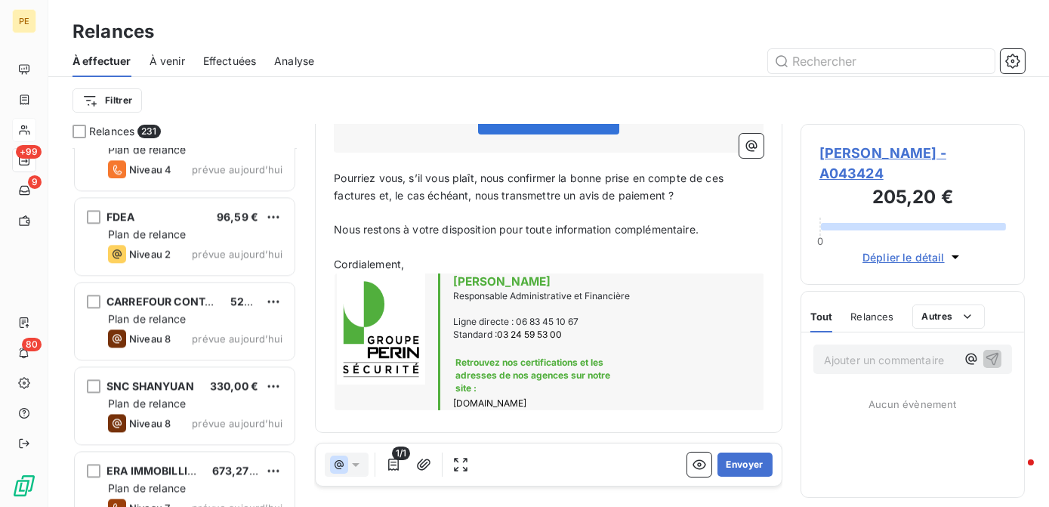
scroll to position [19036, 0]
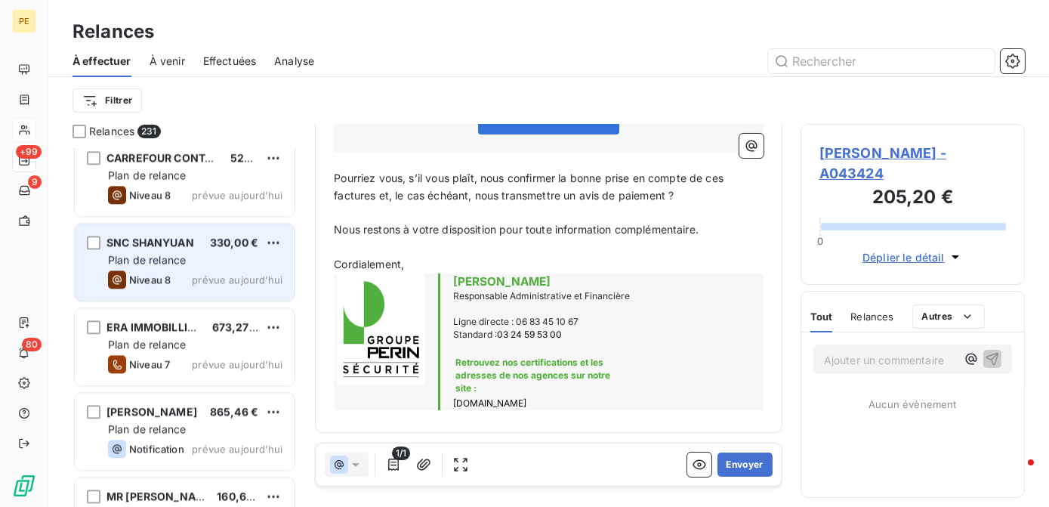
click at [196, 257] on div "Plan de relance" at bounding box center [195, 259] width 174 height 15
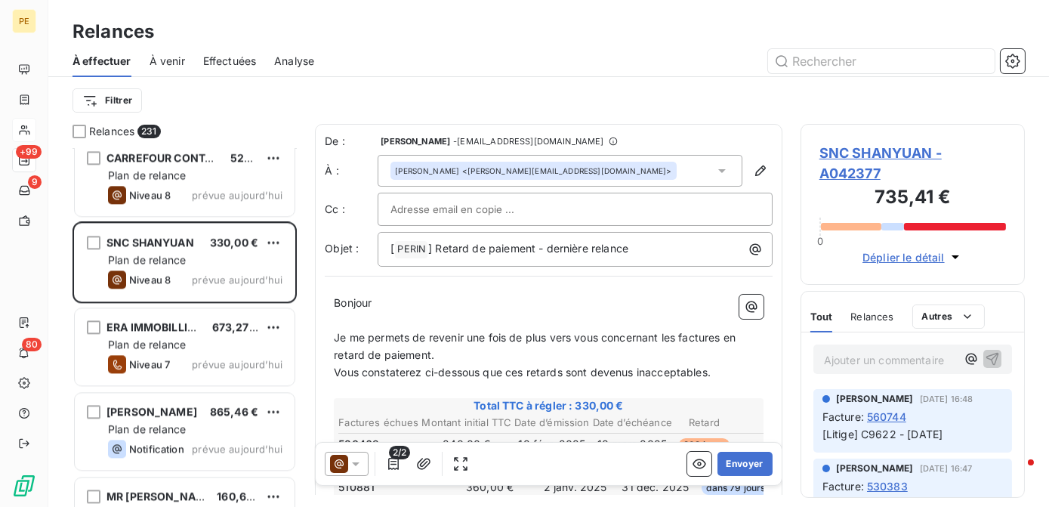
click at [853, 151] on span "SNC SHANYUAN - A042377" at bounding box center [912, 163] width 186 height 41
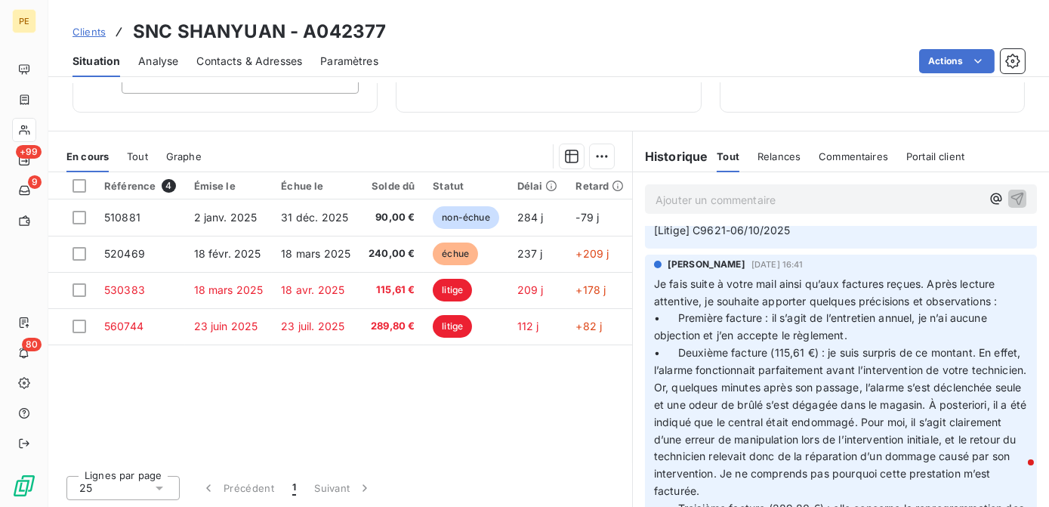
scroll to position [137, 0]
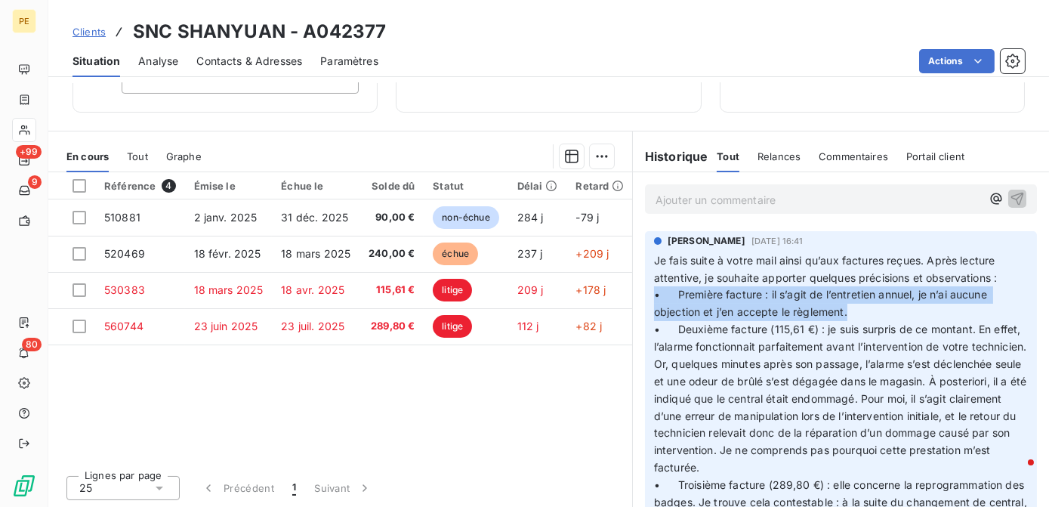
drag, startPoint x: 849, startPoint y: 302, endPoint x: 636, endPoint y: 293, distance: 213.1
click at [636, 293] on div "Julie DOLIQUE 6 oct. 2025, 16:41 Je fais suite à votre mail ainsi qu’aux factur…" at bounding box center [841, 462] width 416 height 468
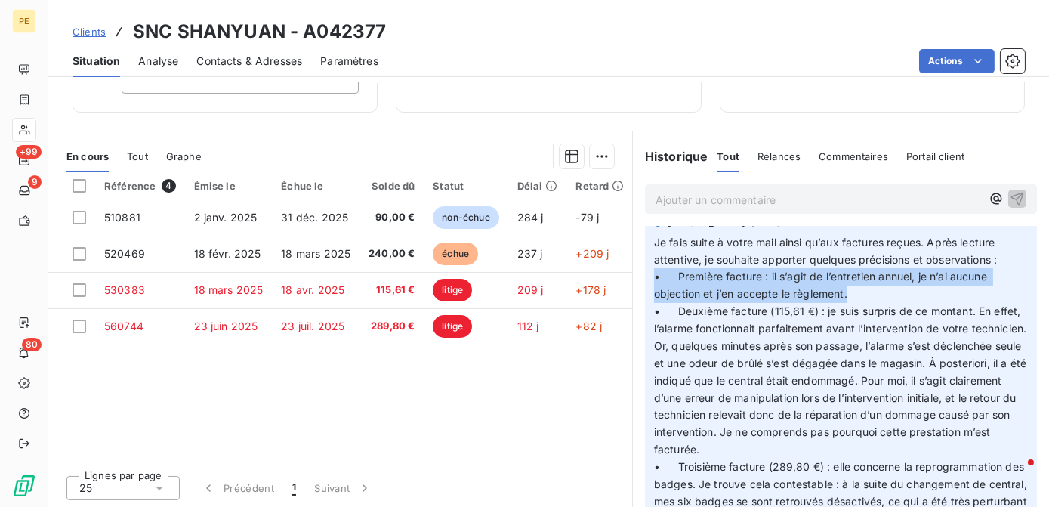
scroll to position [205, 0]
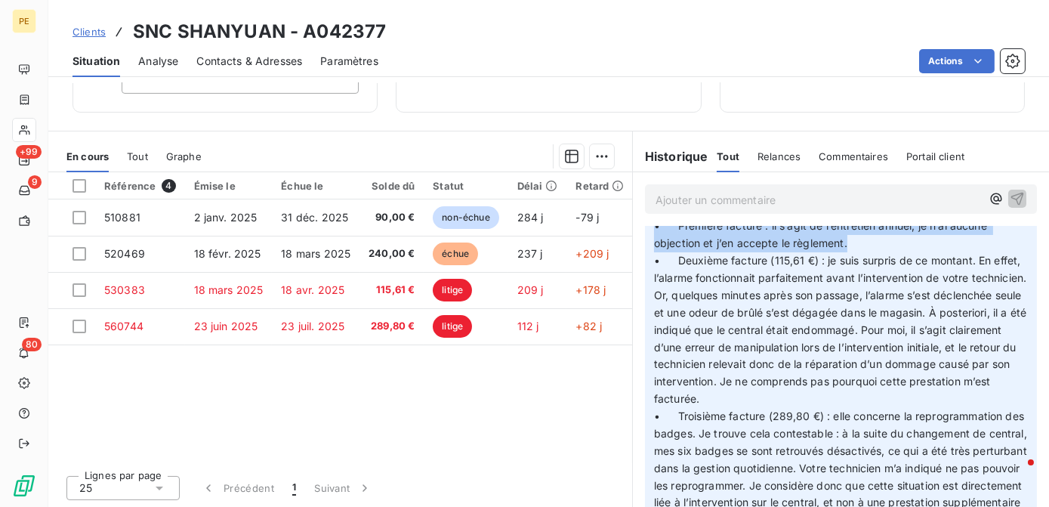
click at [131, 144] on div "Tout" at bounding box center [137, 156] width 21 height 32
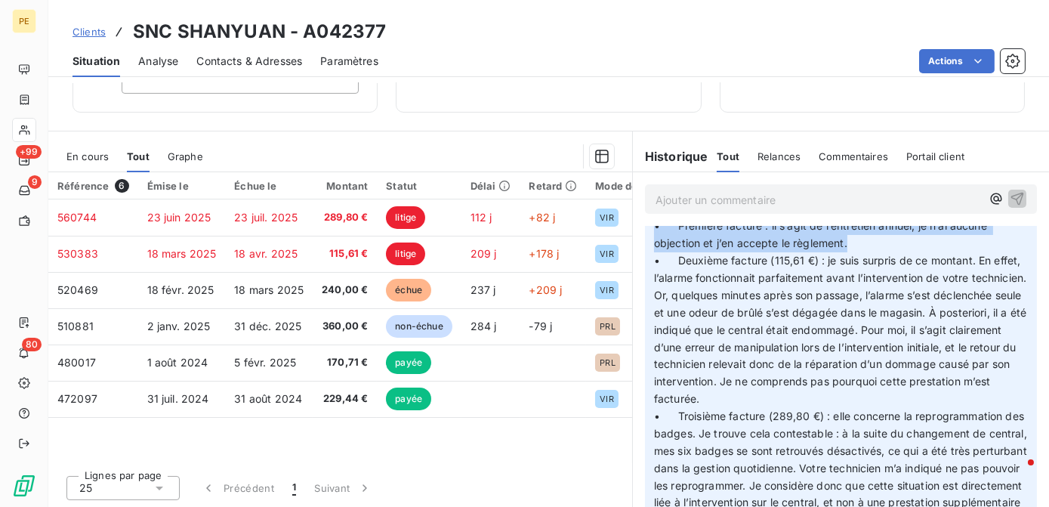
click at [106, 154] on span "En cours" at bounding box center [87, 156] width 42 height 12
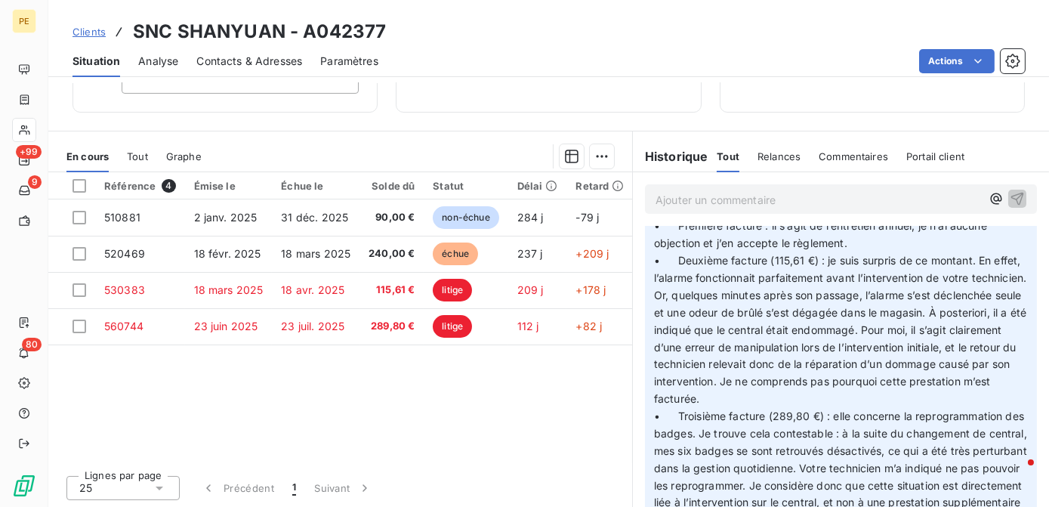
click at [843, 325] on span "• Deuxième facture (115,61 €) : je suis surpris de ce montant. En effet, l’alar…" at bounding box center [842, 329] width 376 height 151
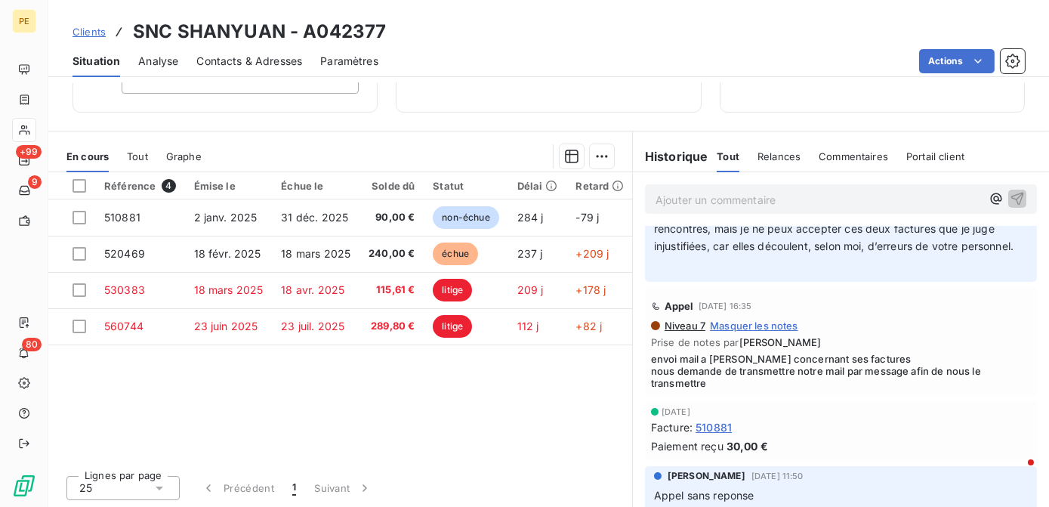
scroll to position [549, 0]
click at [673, 331] on span "Niveau 7" at bounding box center [684, 325] width 42 height 12
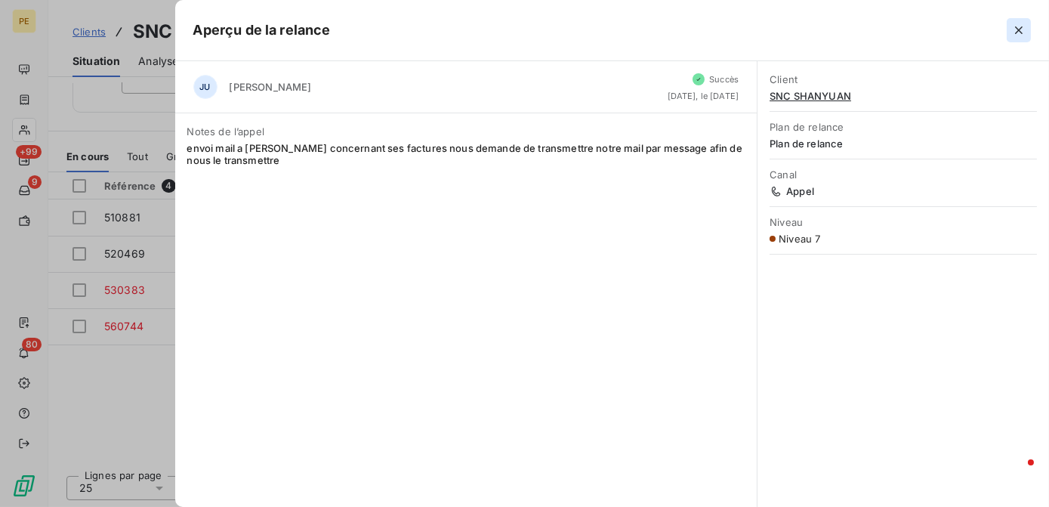
click at [1024, 26] on icon "button" at bounding box center [1018, 30] width 15 height 15
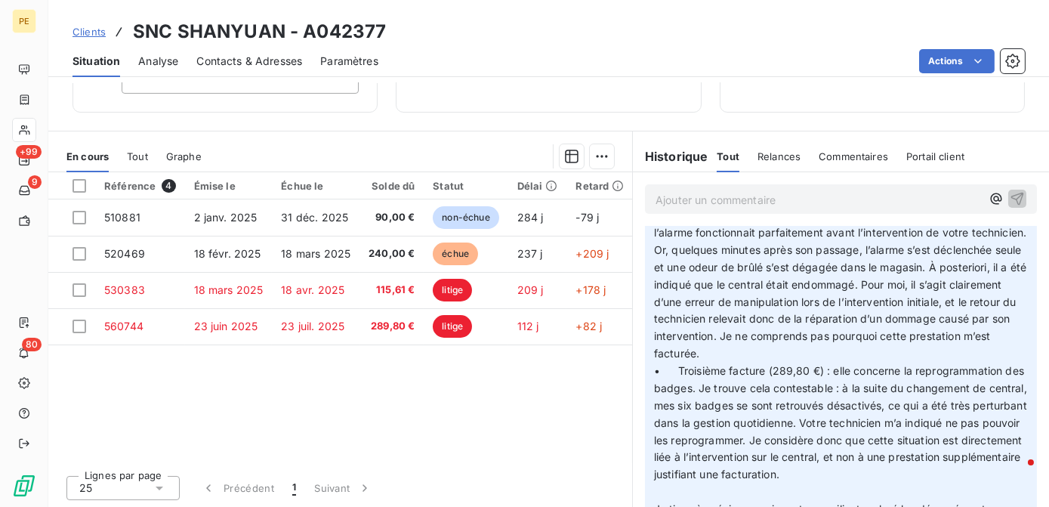
scroll to position [274, 0]
